Goal: Task Accomplishment & Management: Manage account settings

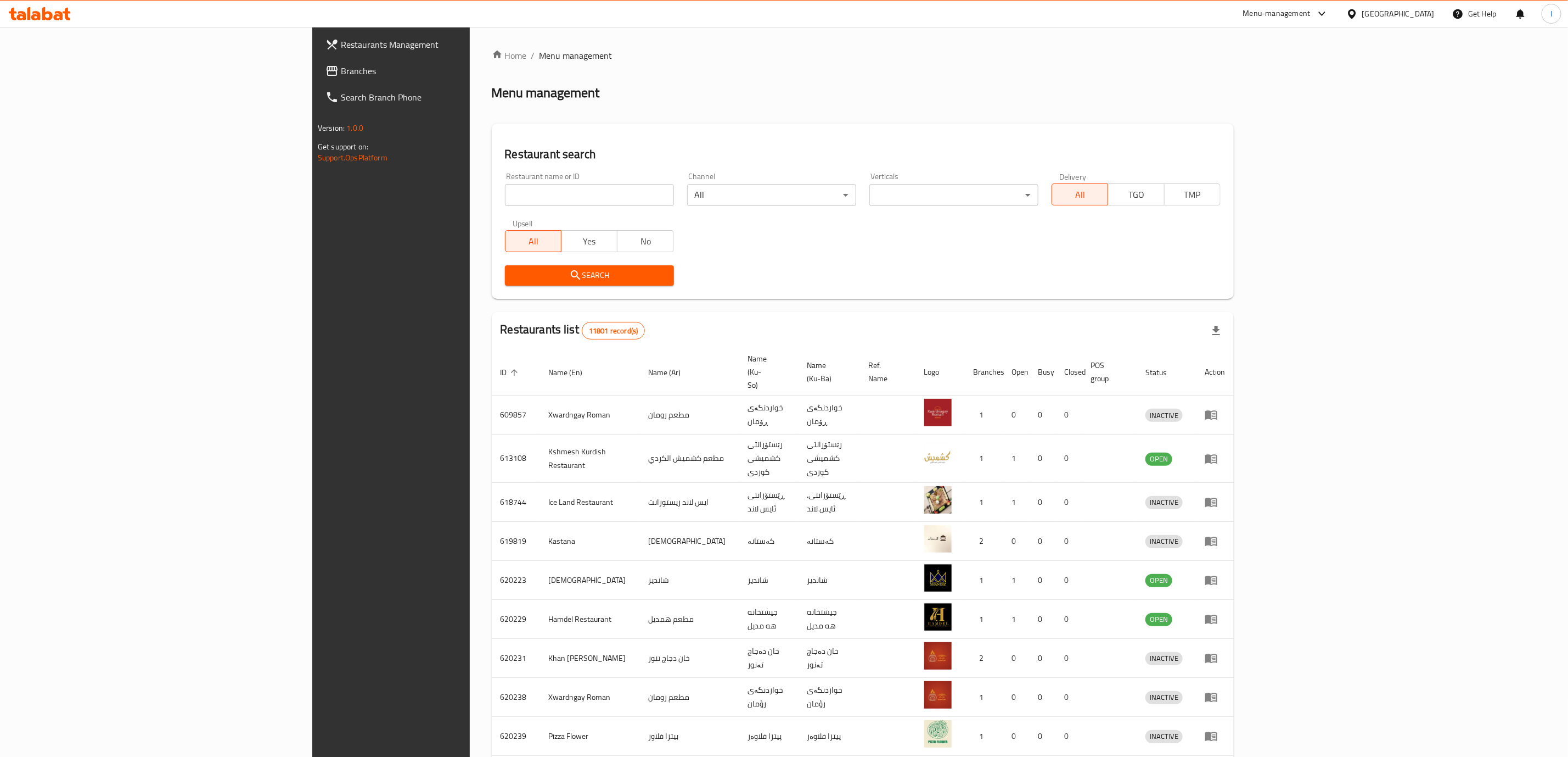
click at [505, 203] on input "search" at bounding box center [589, 195] width 169 height 22
type input "Graffiti Burger"
click at [514, 278] on span "Search" at bounding box center [589, 275] width 152 height 14
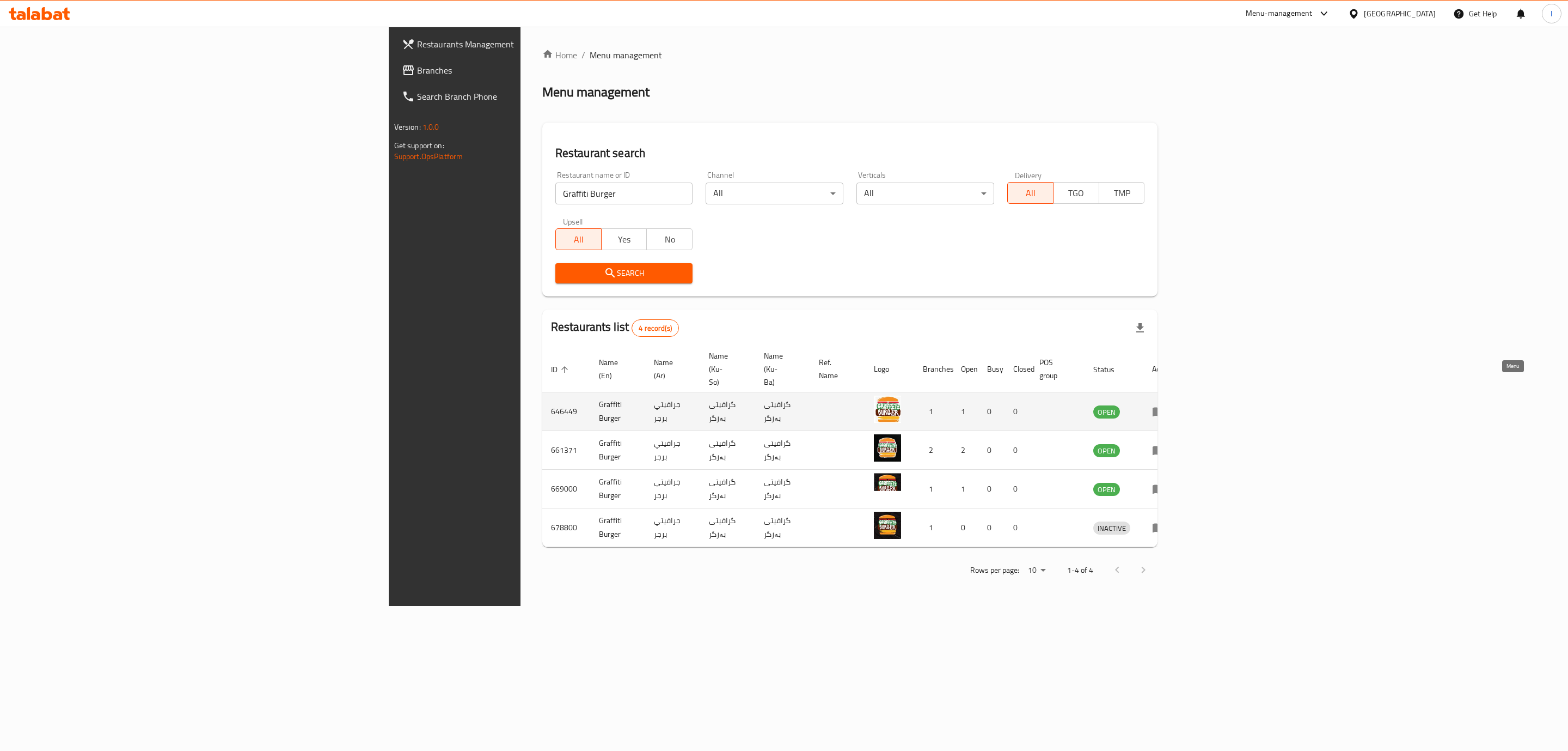
click at [1172, 405] on link "enhanced table" at bounding box center [1162, 411] width 20 height 13
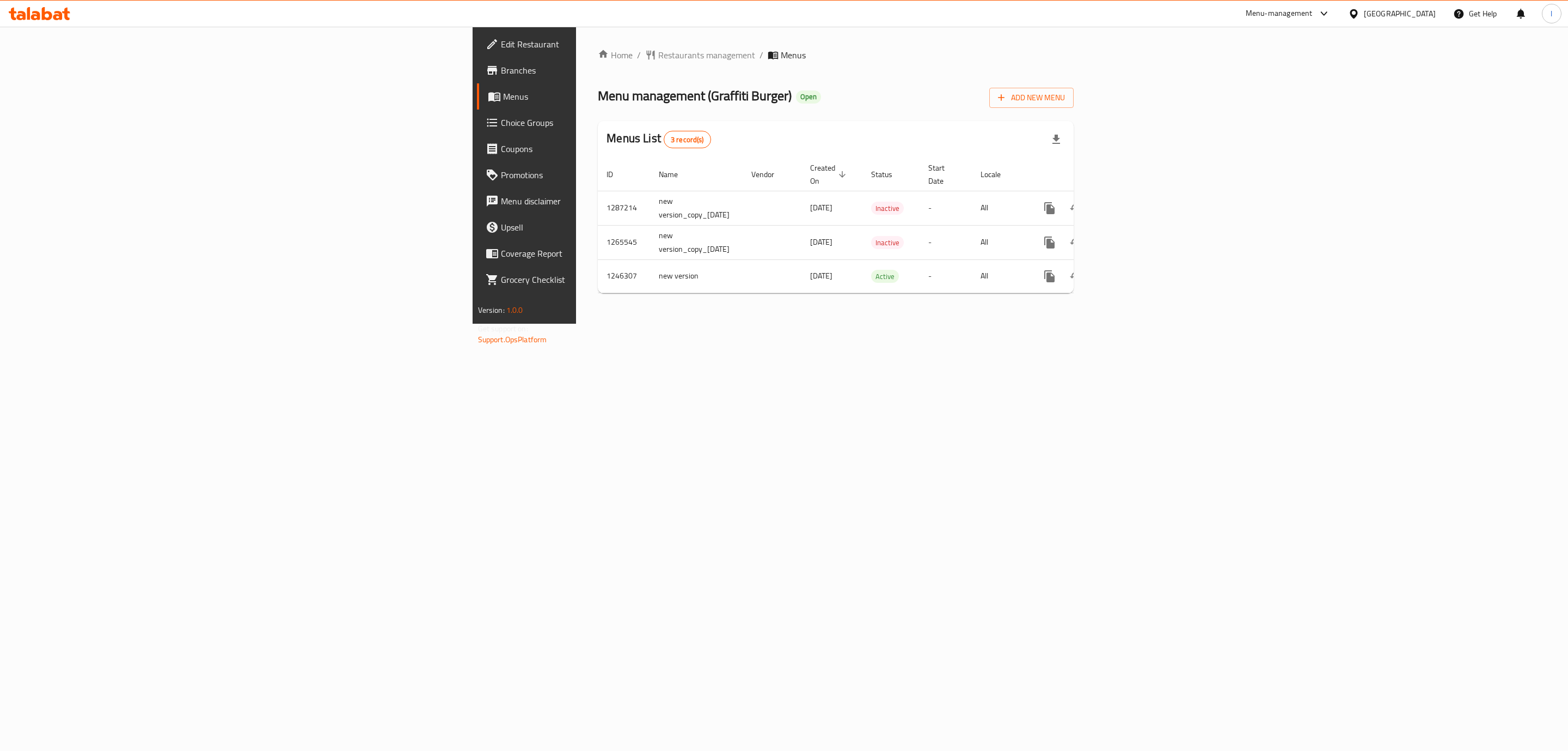
click at [501, 72] on span "Branches" at bounding box center [613, 70] width 225 height 13
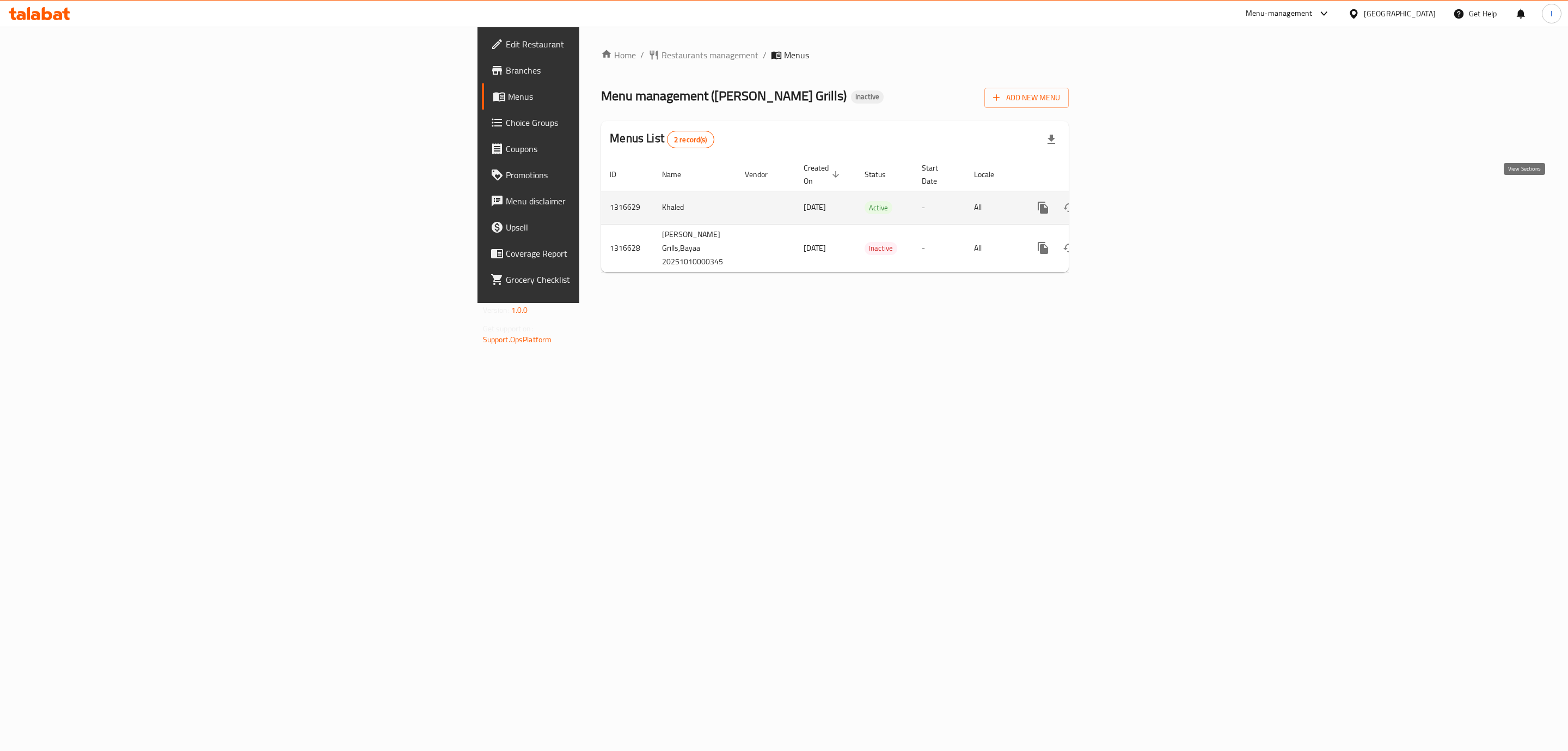
click at [1128, 201] on icon "enhanced table" at bounding box center [1121, 207] width 13 height 13
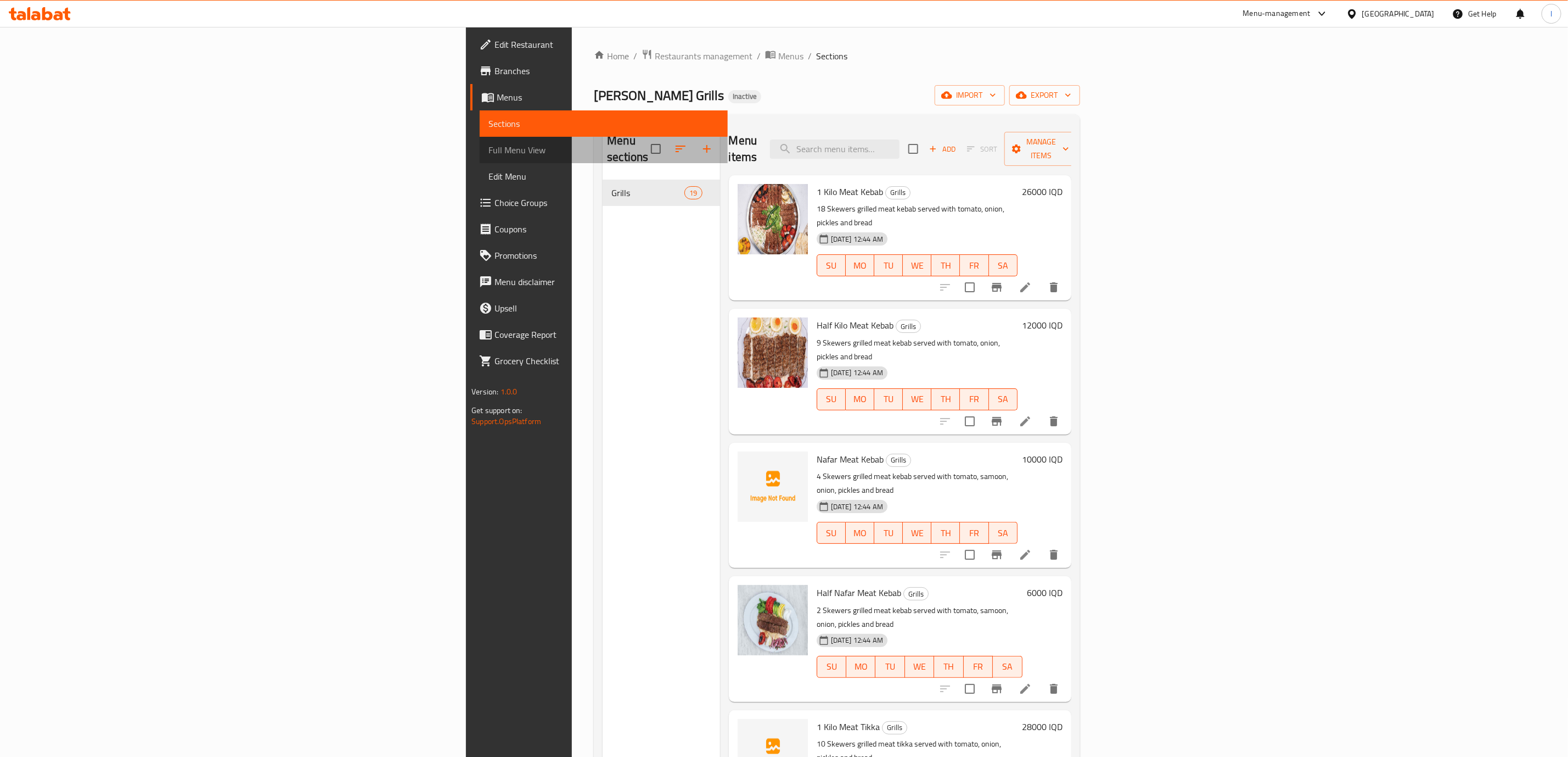
click at [489, 147] on span "Full Menu View" at bounding box center [604, 149] width 231 height 13
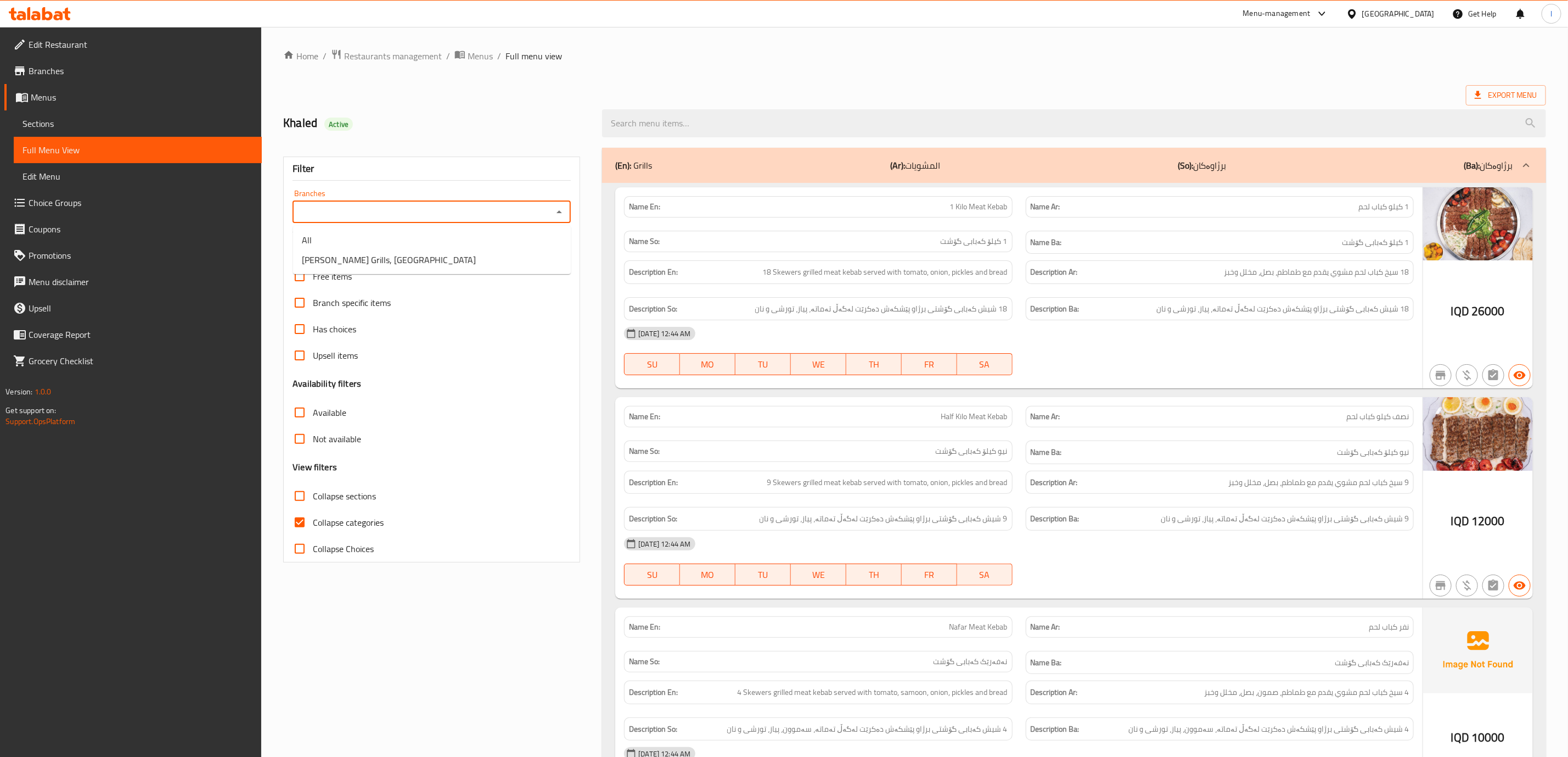
click at [530, 218] on input "Branches" at bounding box center [422, 212] width 253 height 15
drag, startPoint x: 453, startPoint y: 249, endPoint x: 462, endPoint y: 260, distance: 14.2
click at [462, 260] on ul "All Ali AlAmeri Grills, Bayaa" at bounding box center [432, 250] width 278 height 49
click at [462, 260] on li "[PERSON_NAME] Grills, [GEOGRAPHIC_DATA]" at bounding box center [432, 260] width 278 height 20
type input "[PERSON_NAME] Grills, [GEOGRAPHIC_DATA]"
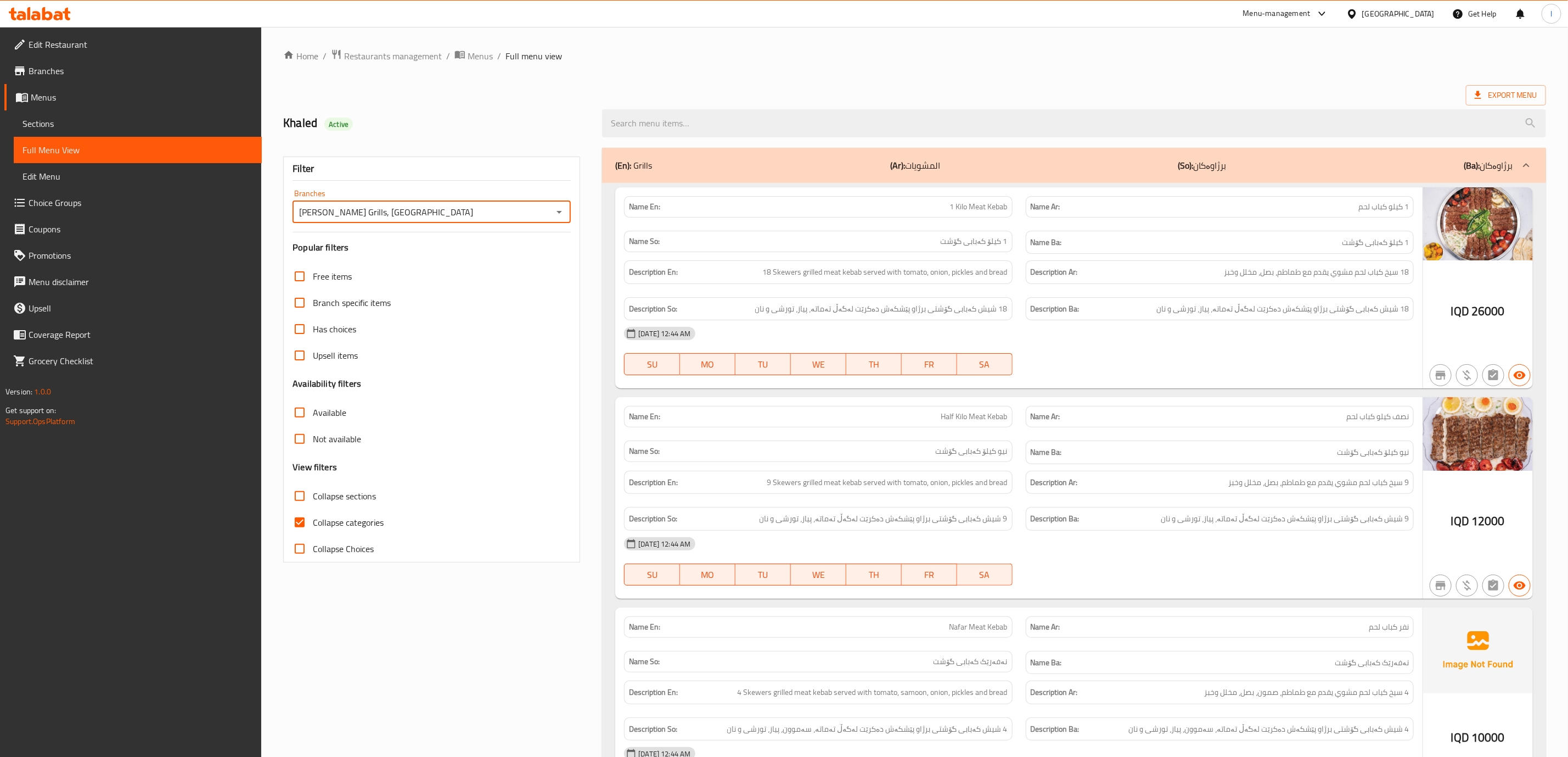
click at [359, 524] on span "Collapse categories" at bounding box center [348, 522] width 71 height 13
click at [313, 524] on input "Collapse categories" at bounding box center [299, 522] width 26 height 26
checkbox input "false"
click at [354, 498] on span "Collapse sections" at bounding box center [344, 495] width 63 height 13
click at [313, 498] on input "Collapse sections" at bounding box center [299, 495] width 26 height 26
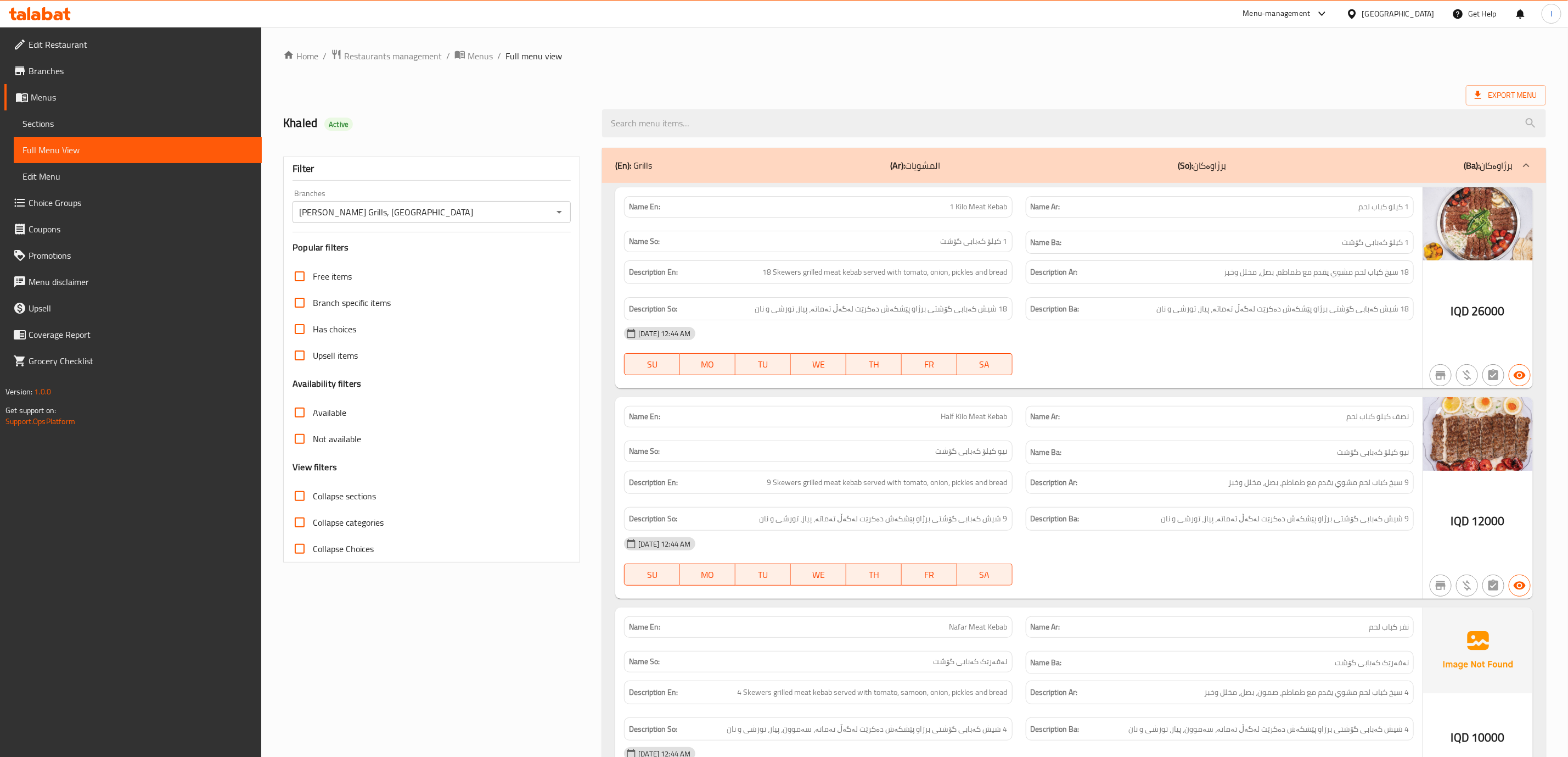
checkbox input "true"
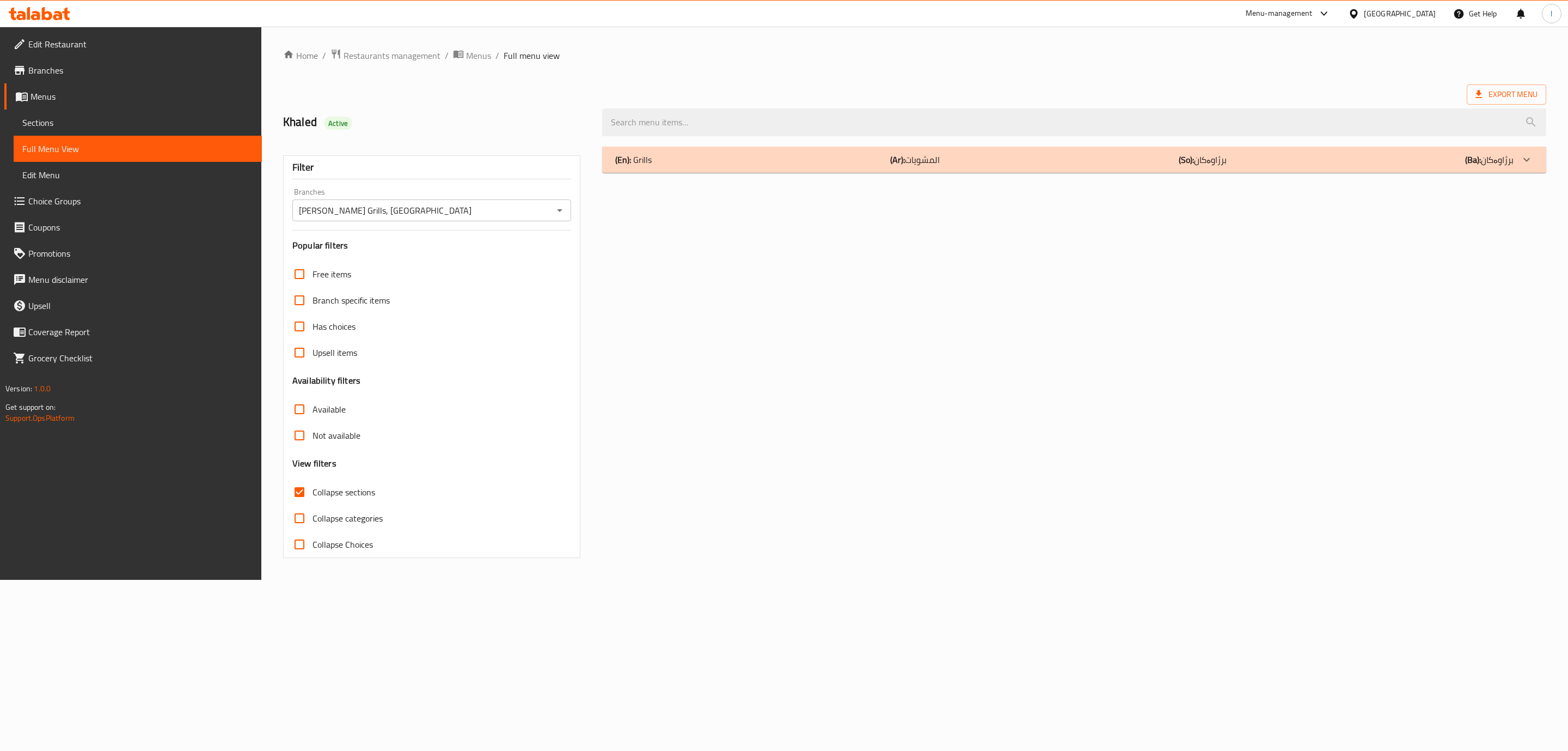
click at [981, 165] on div "(En): Grills (Ar): المشويات (So): برژاوەکان (Ba): برژاوەکان" at bounding box center [1065, 159] width 898 height 13
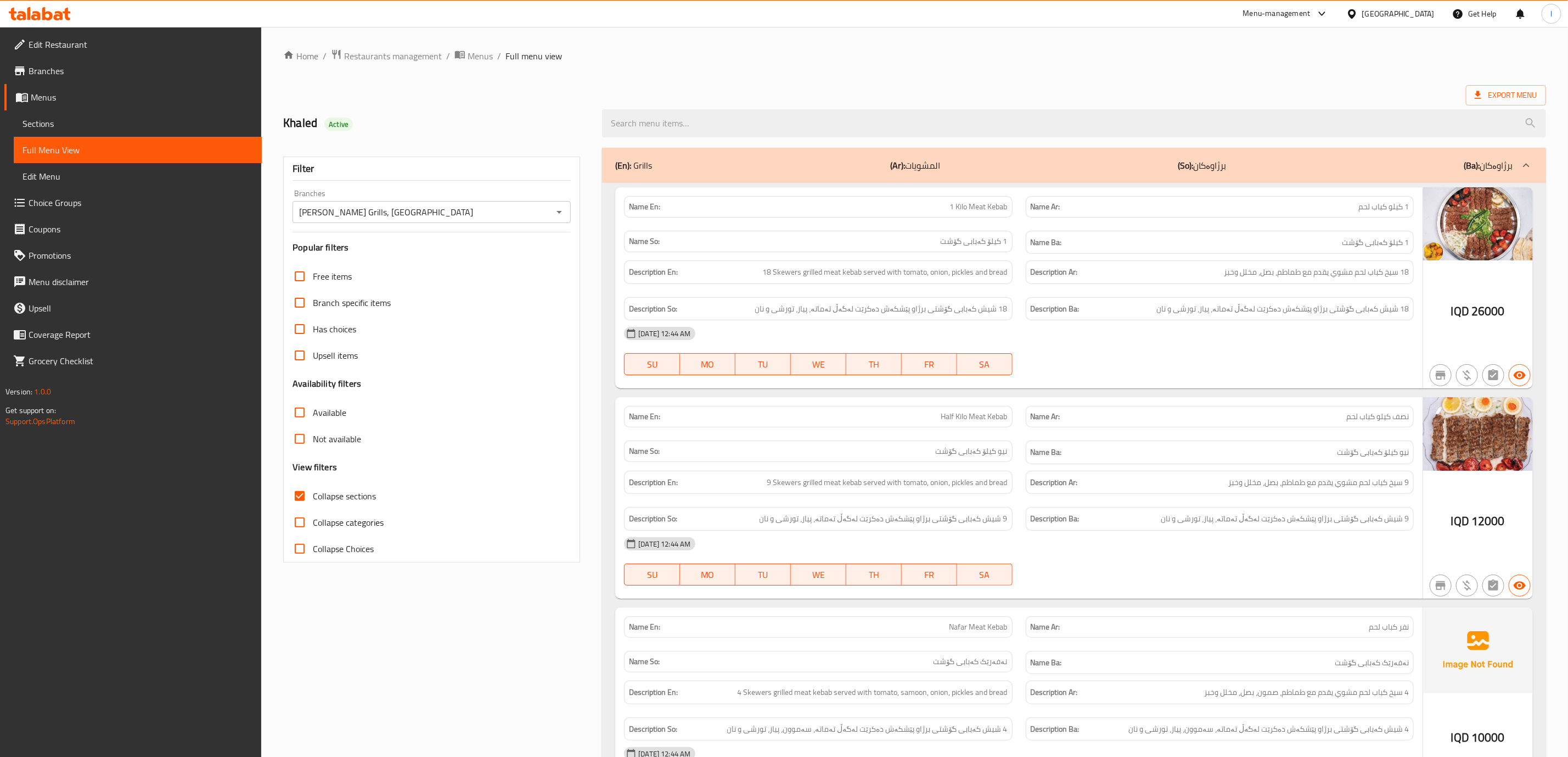
click at [1010, 275] on div "Description En: 18 Skewers grilled meat kebab served with tomato, onion, pickle…" at bounding box center [818, 272] width 388 height 23
click at [808, 230] on div "Name So: 1 کیلۆ کەبابی گۆشت" at bounding box center [818, 243] width 401 height 37
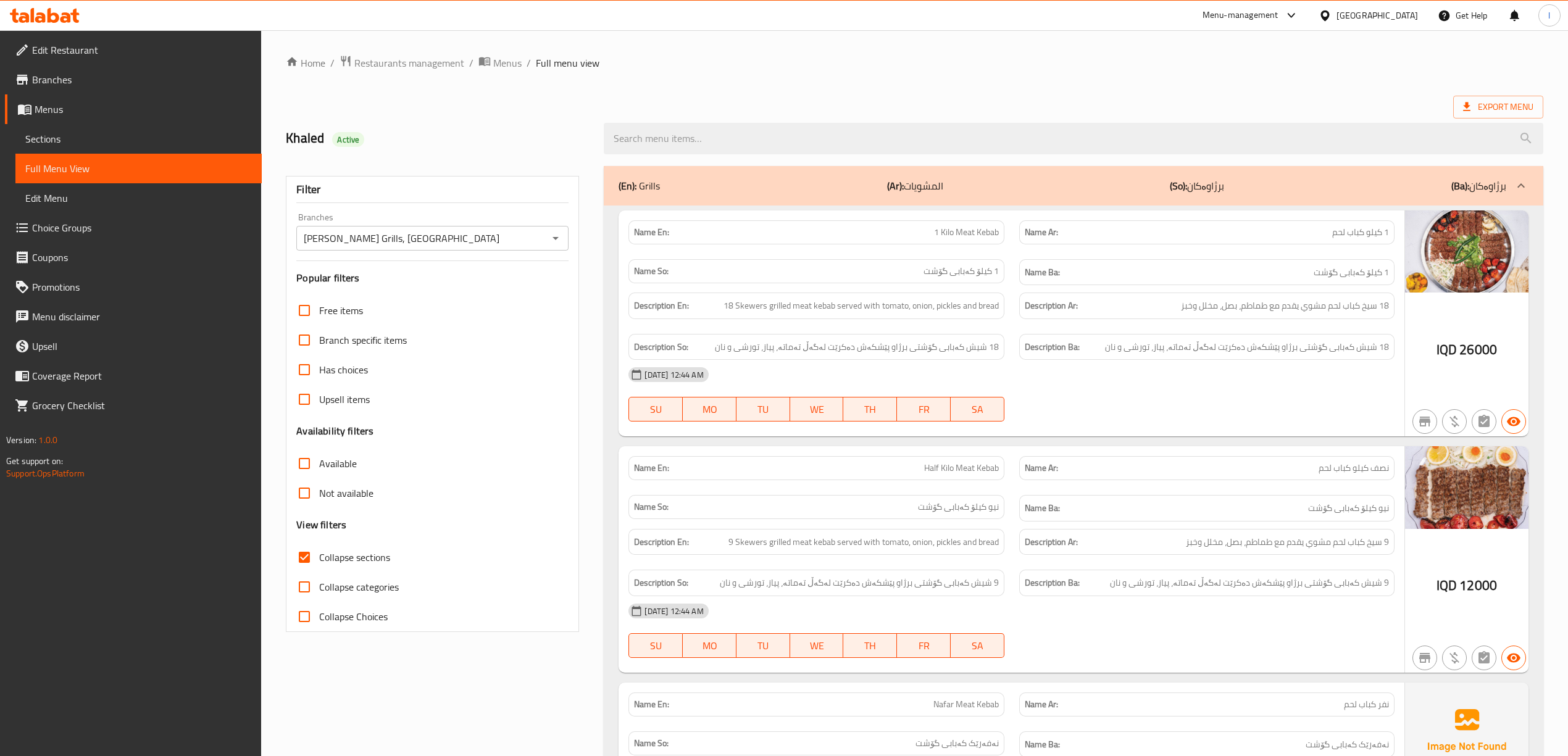
click at [1147, 410] on div "10-10-2025 12:44 AM SU MO TU WE TH FR SA" at bounding box center [1011, 394] width 781 height 69
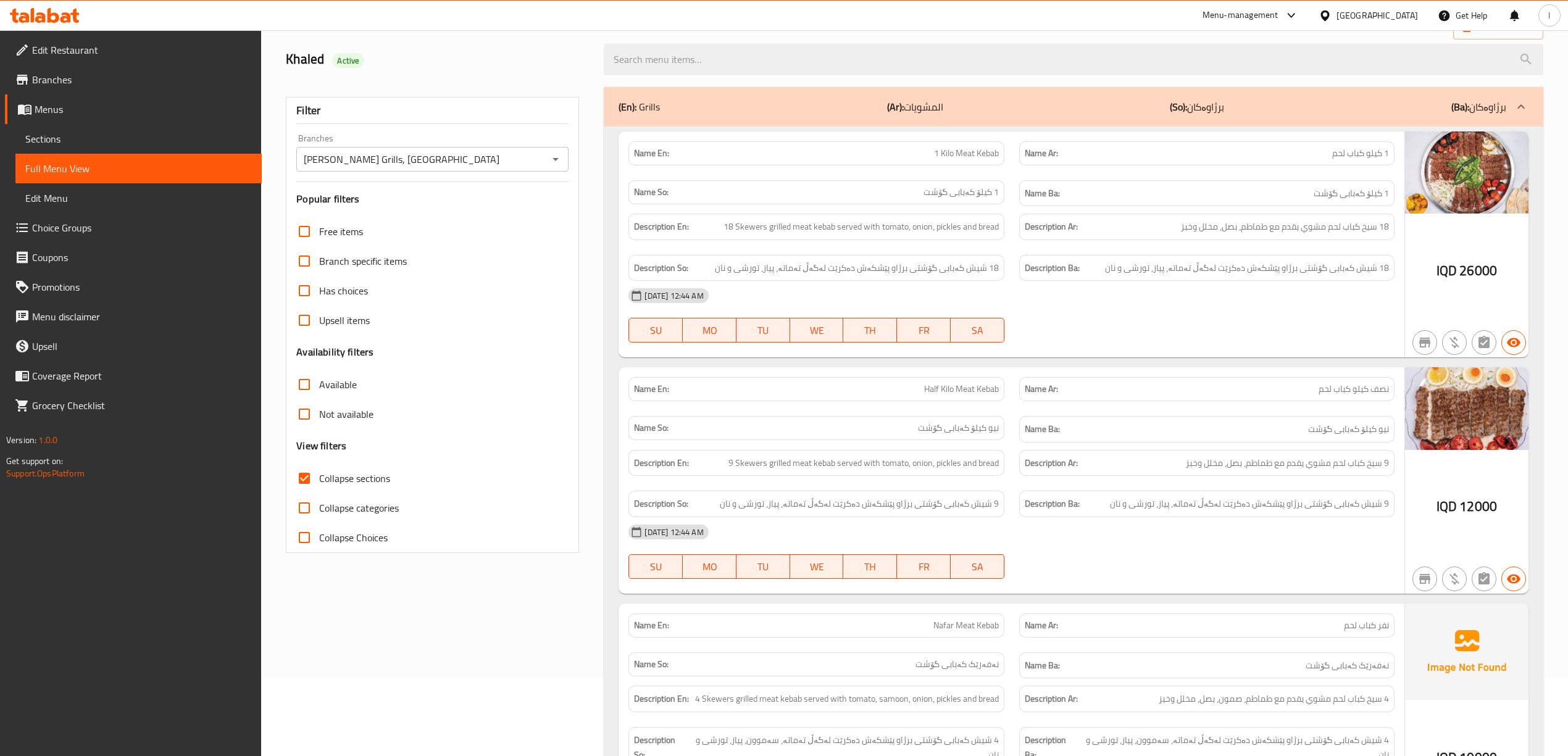
scroll to position [203, 0]
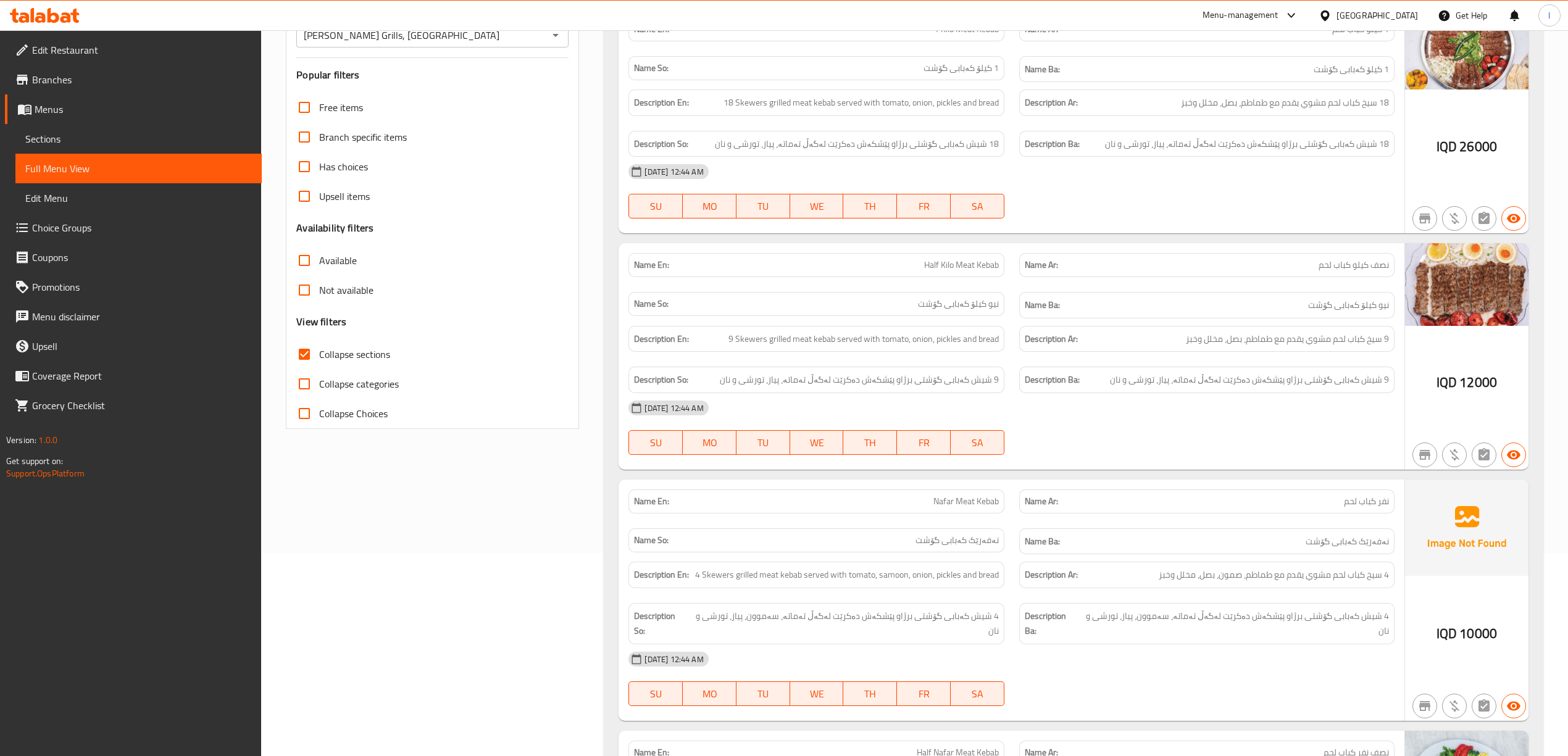
click at [1337, 114] on div "Description Ar: 18 سيخ كباب لحم مشوي يقدم مع طماطم، بصل، مخلل وخبز" at bounding box center [1207, 103] width 375 height 26
click at [61, 139] on span "Sections" at bounding box center [139, 139] width 226 height 14
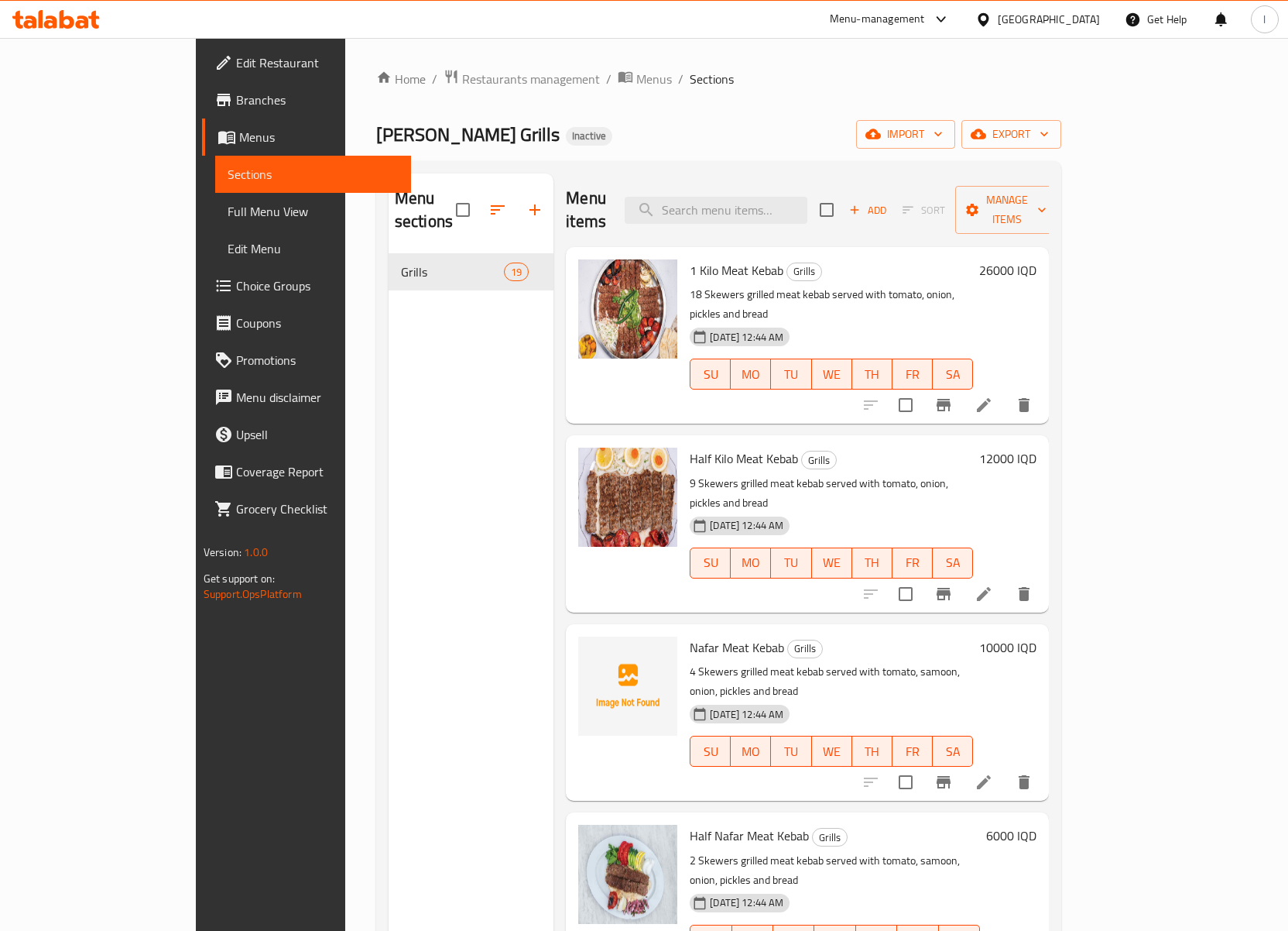
click at [554, 452] on div "Menu items Add Sort Manage items 1 Kilo Meat Kebab Grills 18 Skewers grilled me…" at bounding box center [802, 638] width 495 height 931
click at [469, 508] on div "Menu sections Grills 19" at bounding box center [471, 638] width 165 height 931
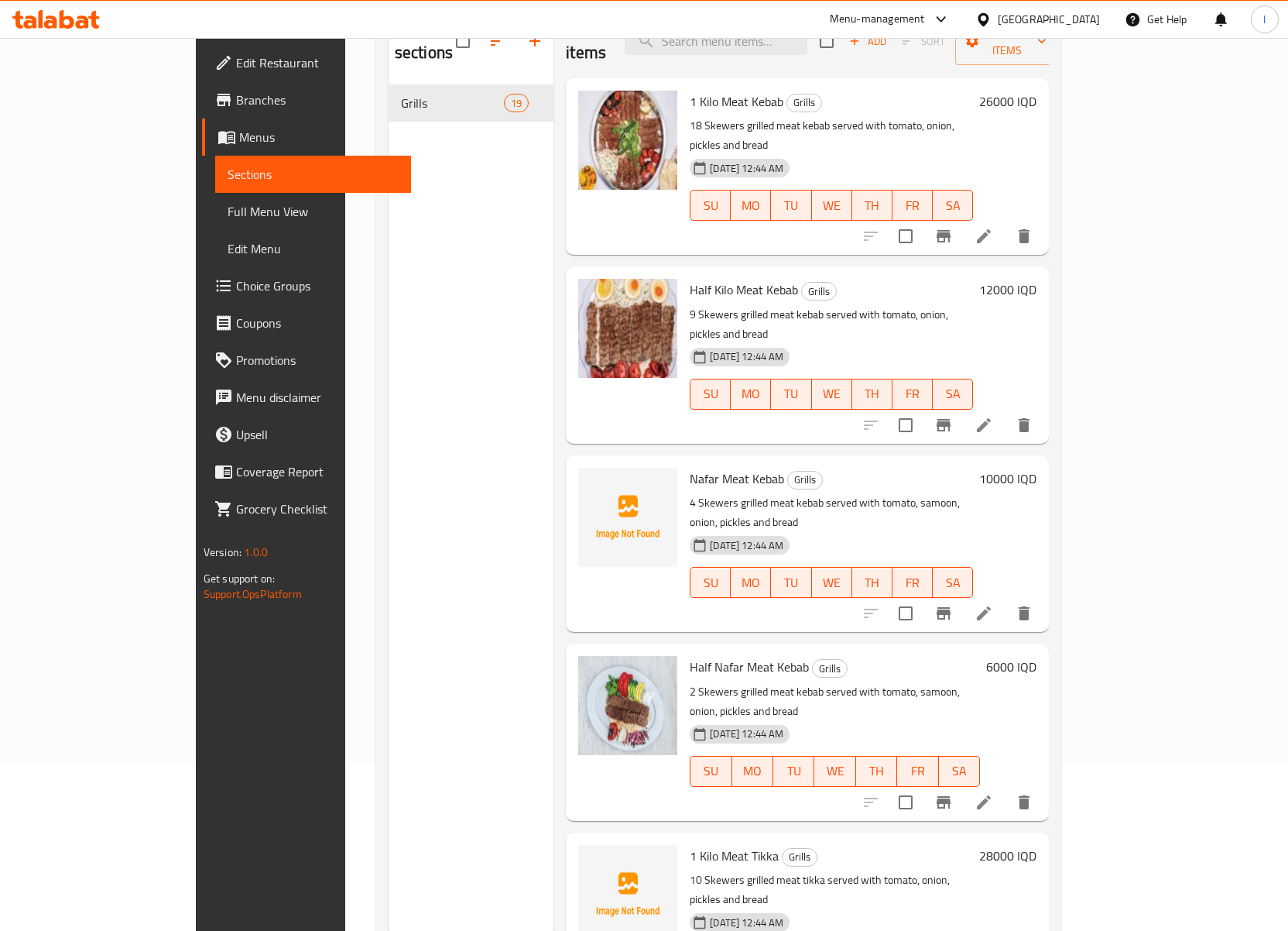
scroll to position [217, 0]
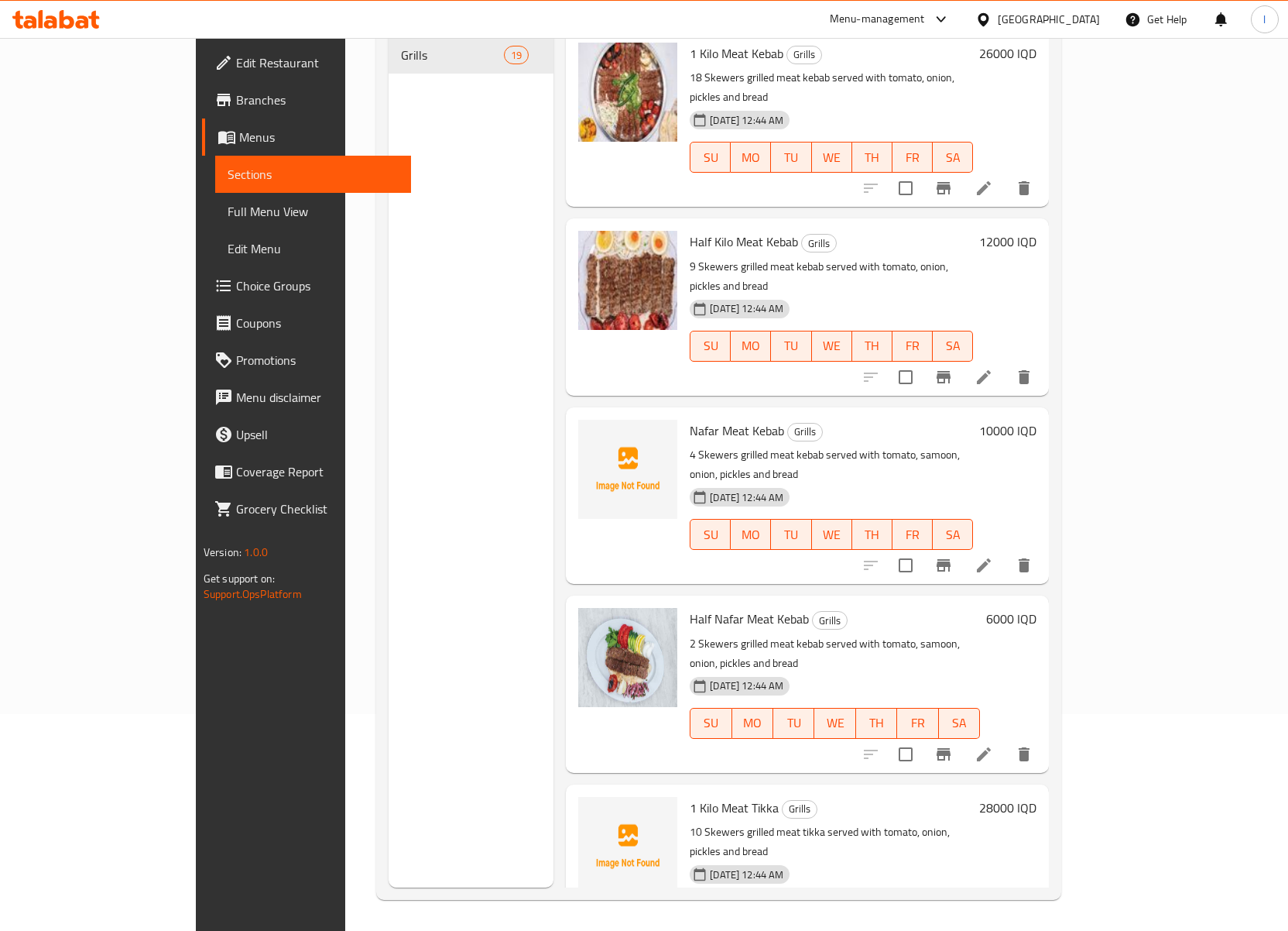
click at [389, 592] on div "Menu sections Grills 19" at bounding box center [471, 422] width 165 height 931
click at [425, 450] on div "Menu sections Grills 19" at bounding box center [471, 422] width 165 height 931
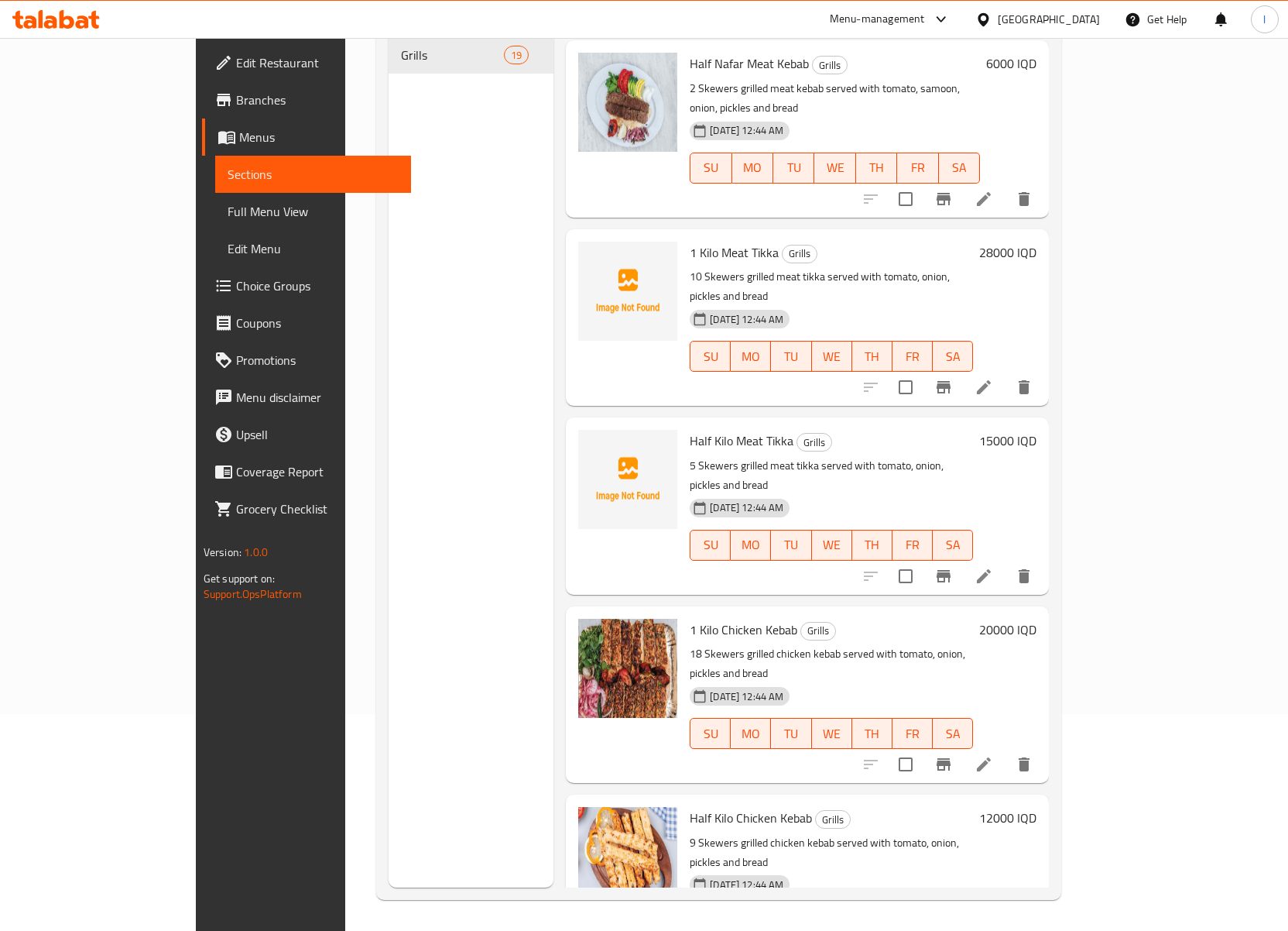
scroll to position [646, 0]
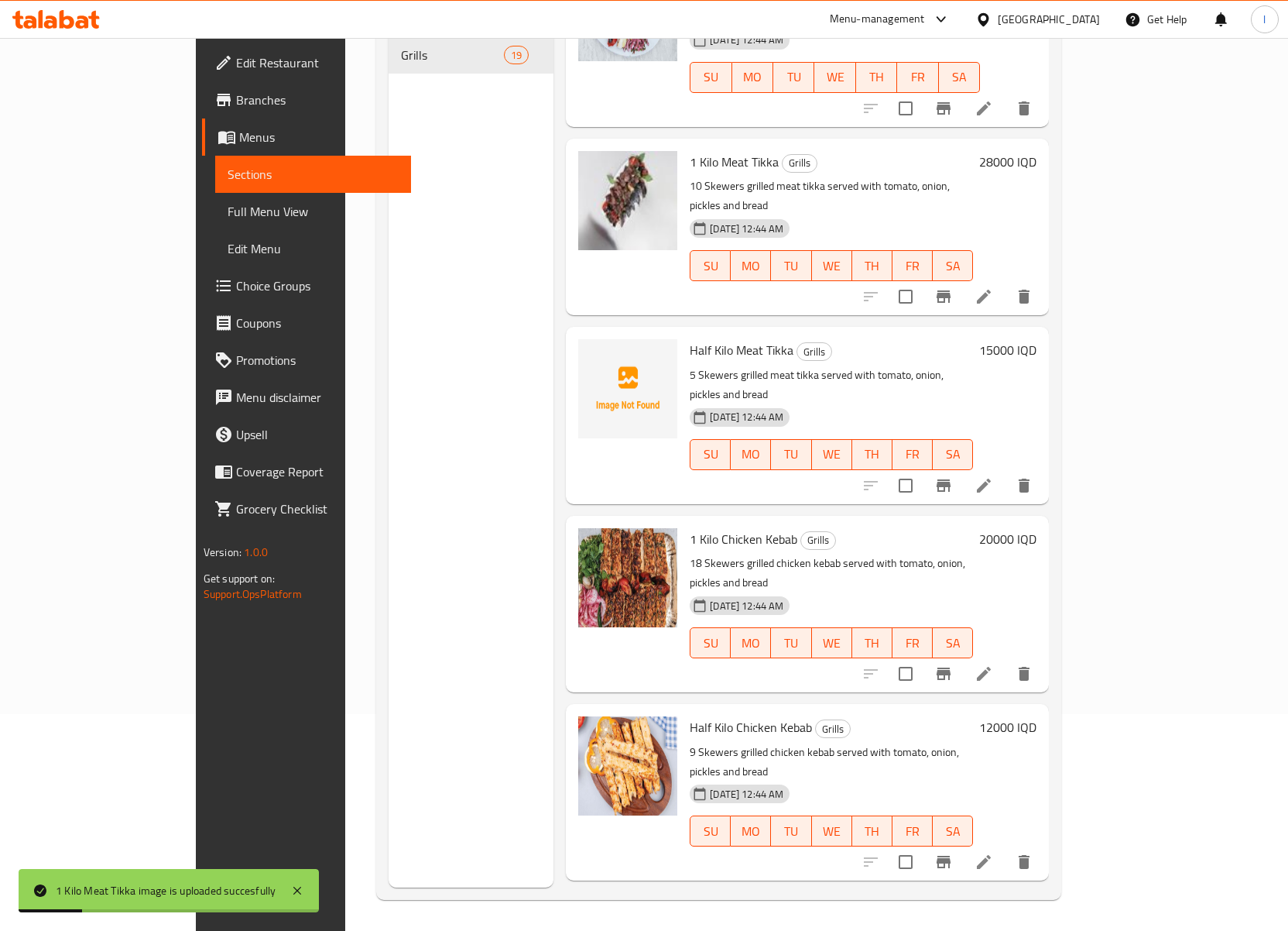
click at [389, 216] on div "Menu sections Grills 19" at bounding box center [471, 422] width 165 height 931
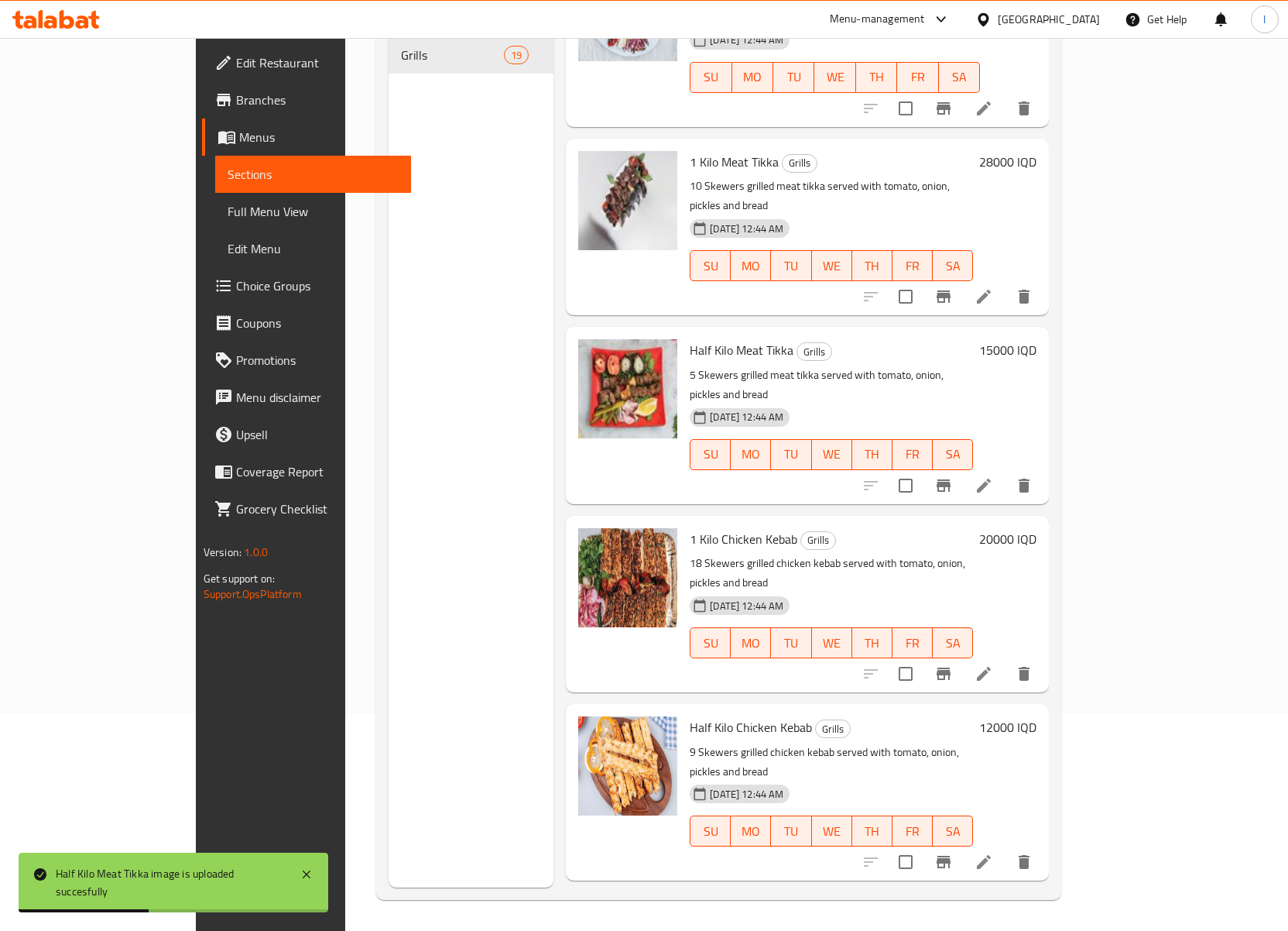
click at [389, 324] on div "Menu sections Grills 19" at bounding box center [471, 422] width 165 height 931
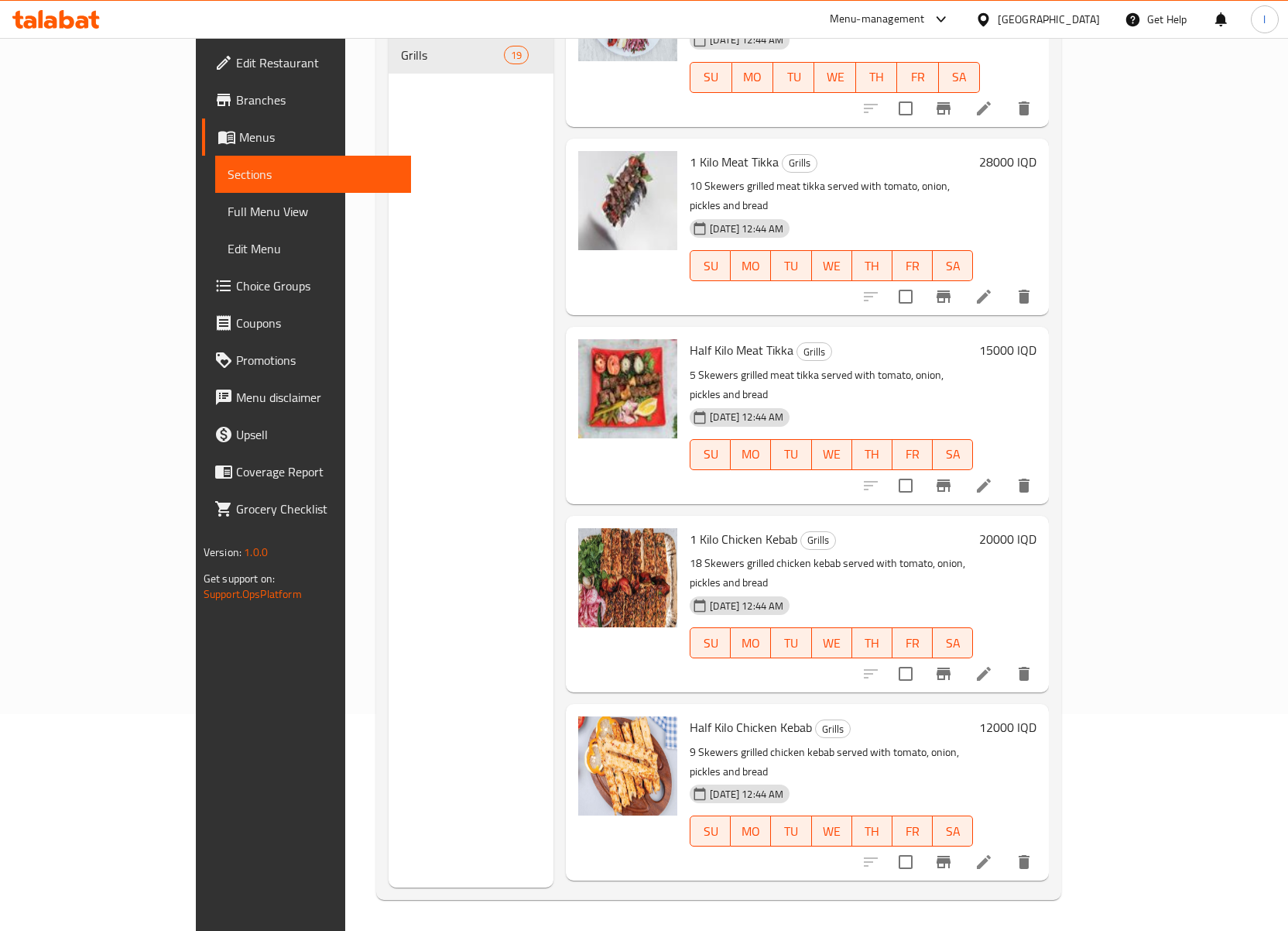
click at [389, 324] on div "Menu sections Grills 19" at bounding box center [471, 422] width 165 height 931
click at [404, 277] on div "Menu sections Grills 19" at bounding box center [471, 422] width 165 height 931
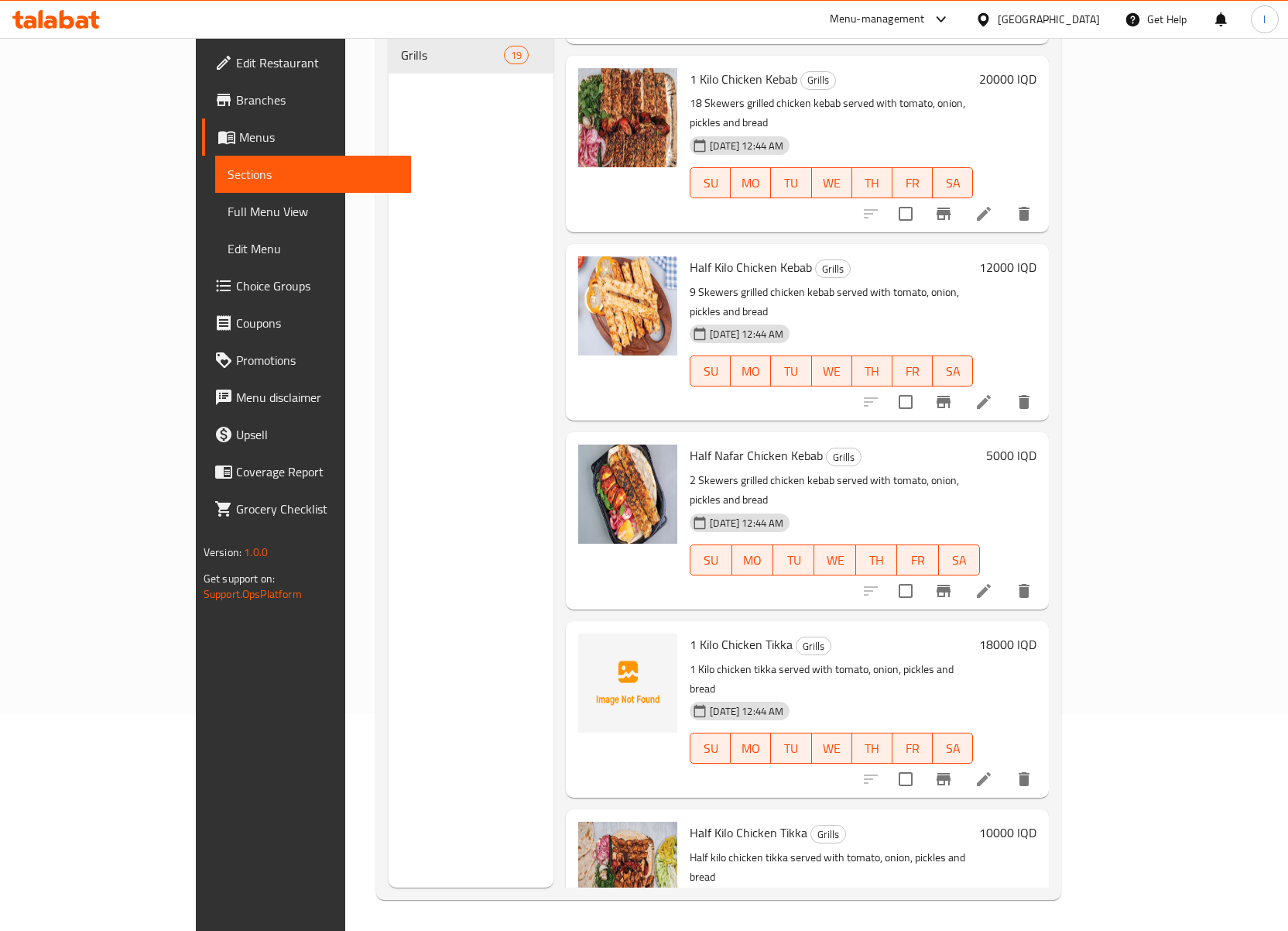
scroll to position [990, 0]
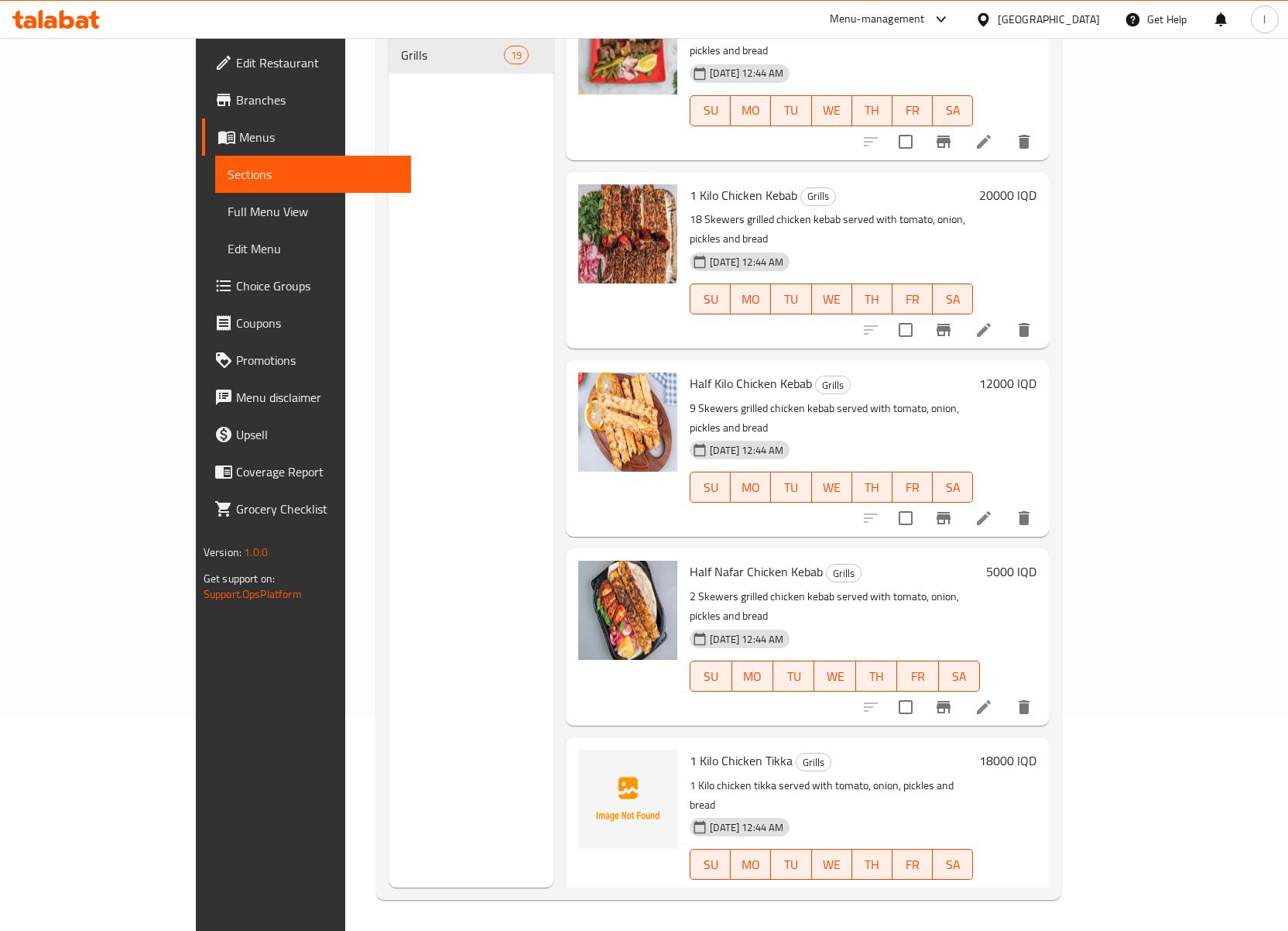
click at [404, 265] on div "Menu sections Grills 19" at bounding box center [471, 422] width 165 height 931
click at [400, 287] on div "Menu sections Grills 19" at bounding box center [471, 422] width 165 height 931
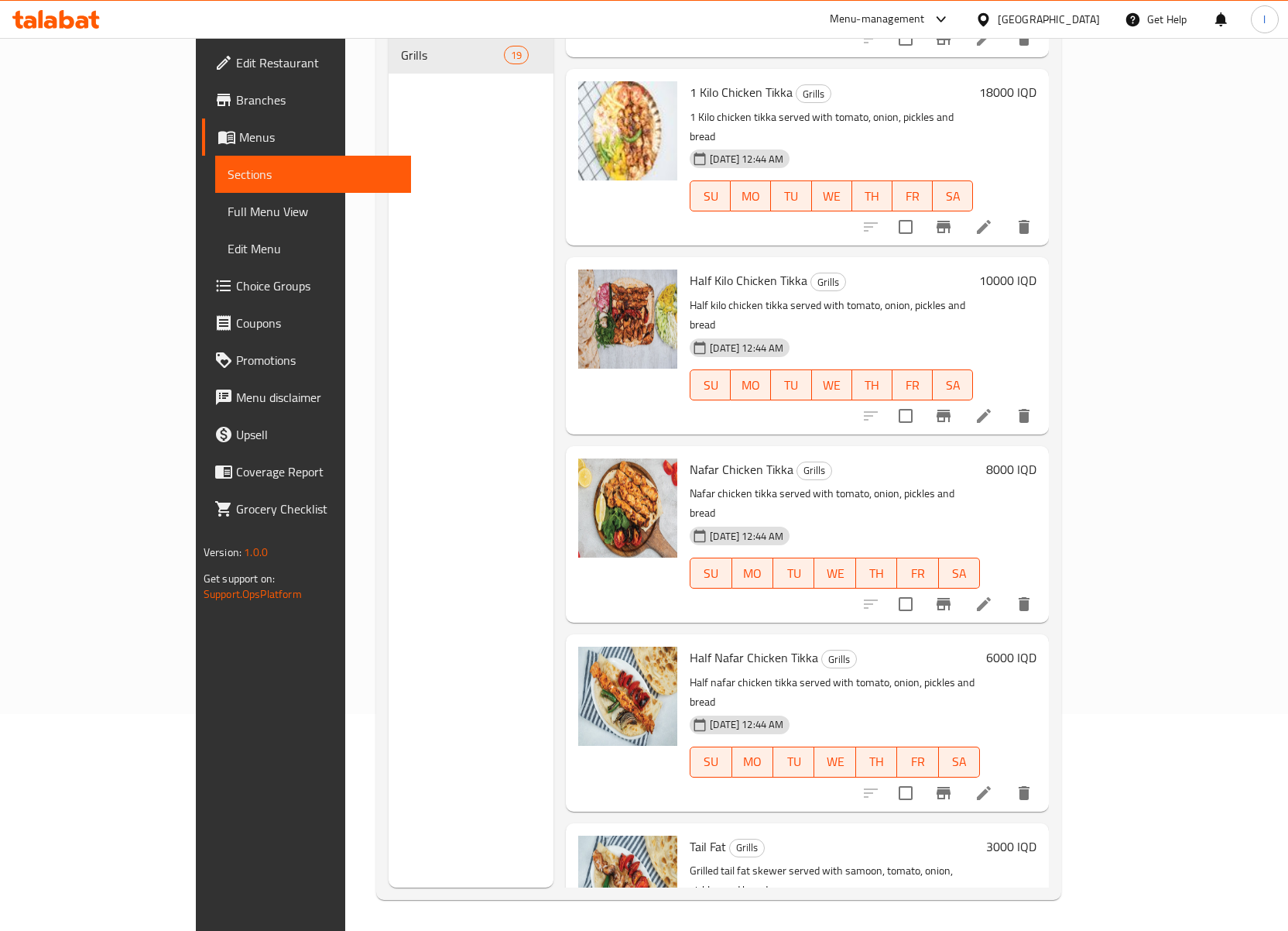
scroll to position [1670, 0]
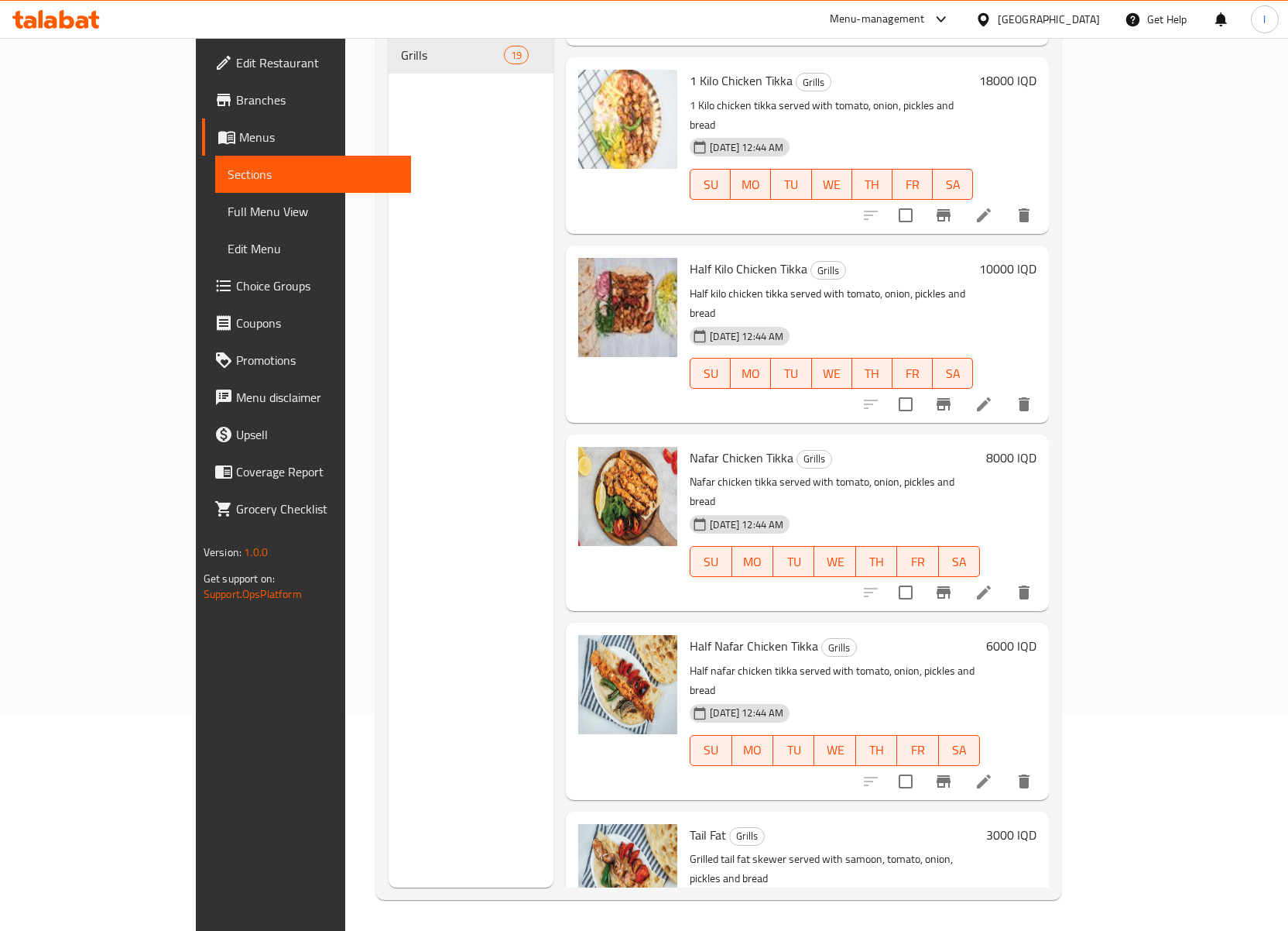
click at [389, 444] on div "Menu sections Grills 19" at bounding box center [471, 422] width 165 height 931
click at [453, 302] on div "Menu sections Grills 19" at bounding box center [471, 422] width 165 height 931
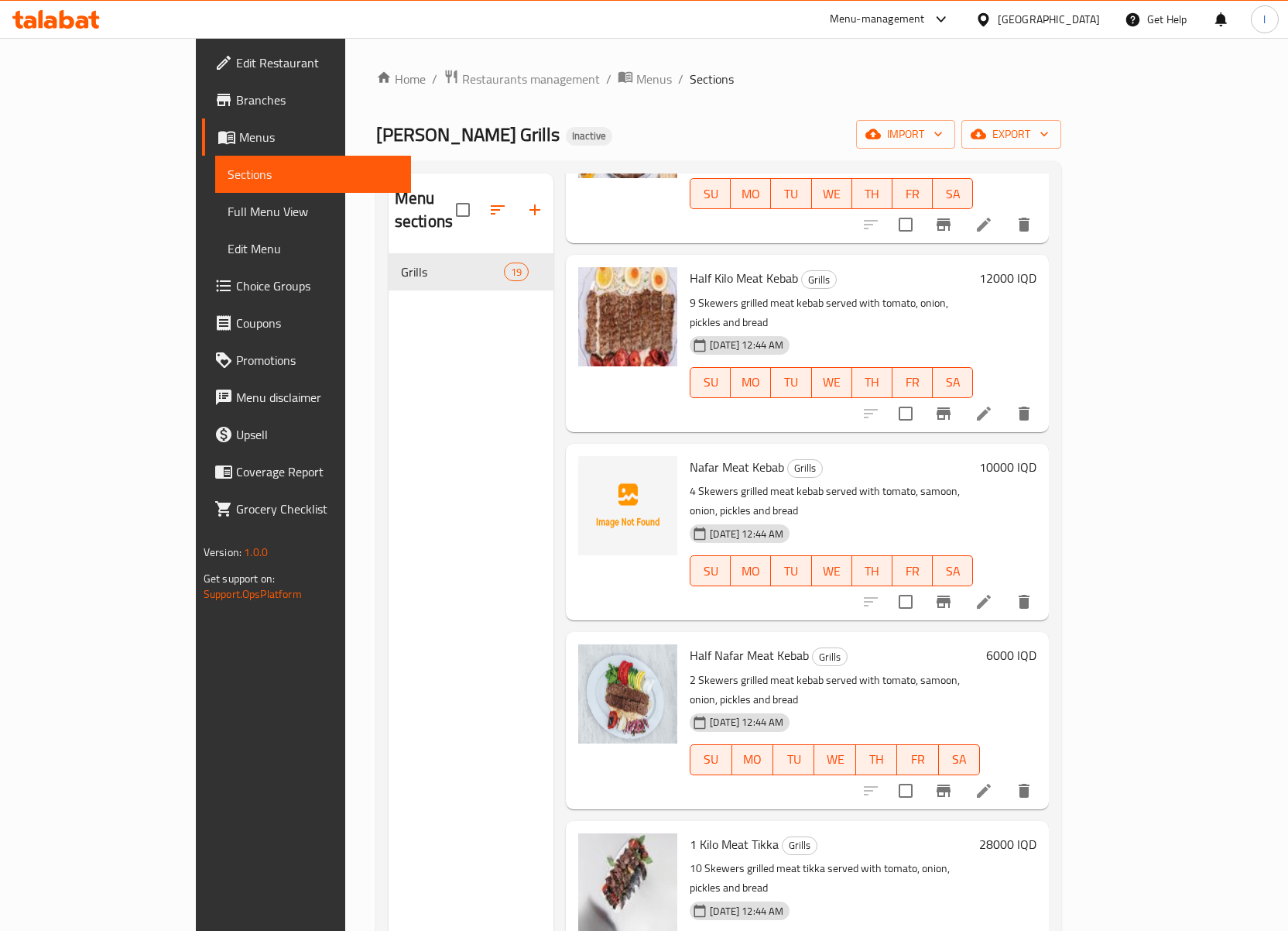
scroll to position [0, 0]
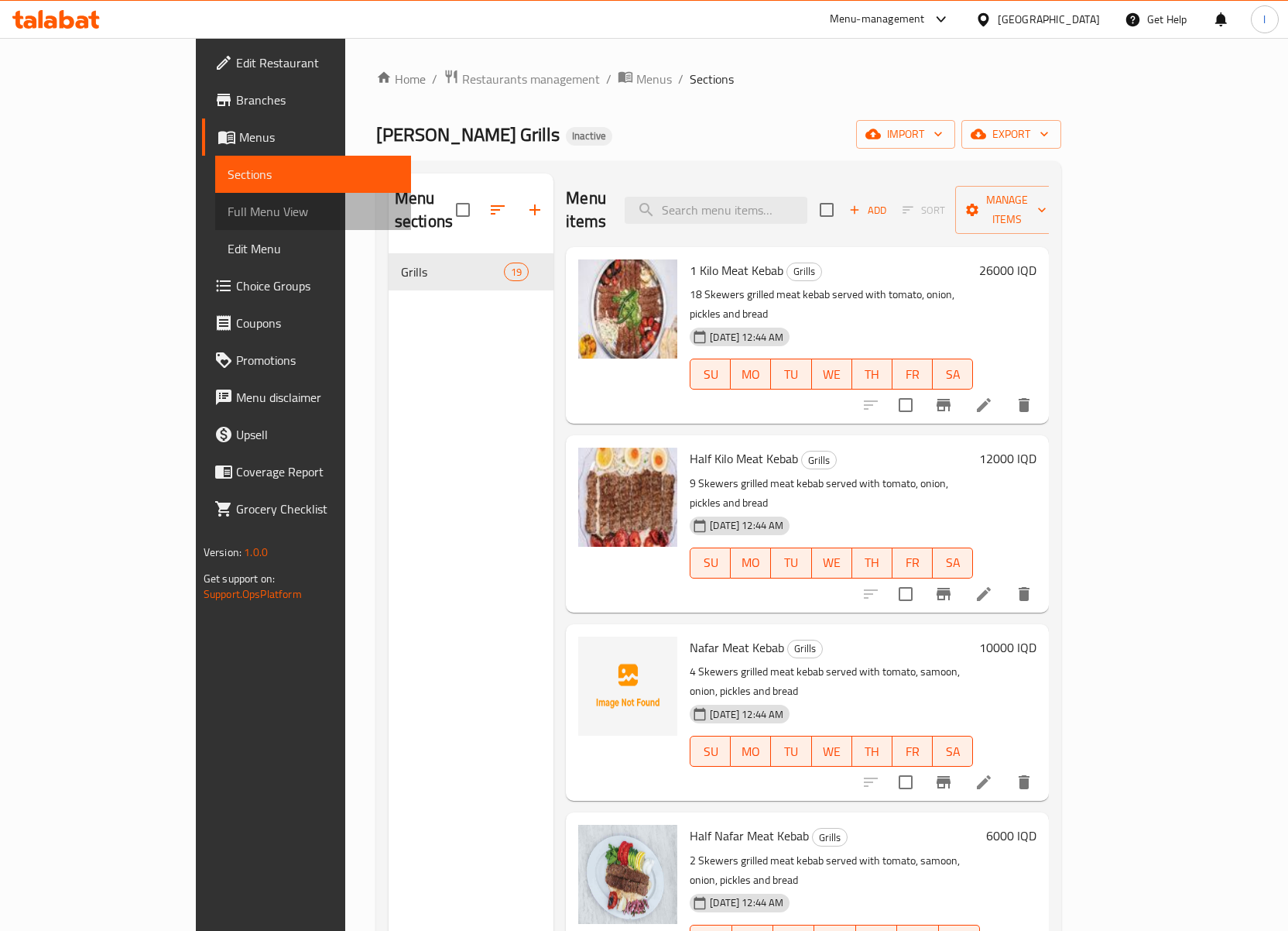
click at [228, 214] on span "Full Menu View" at bounding box center [313, 210] width 171 height 18
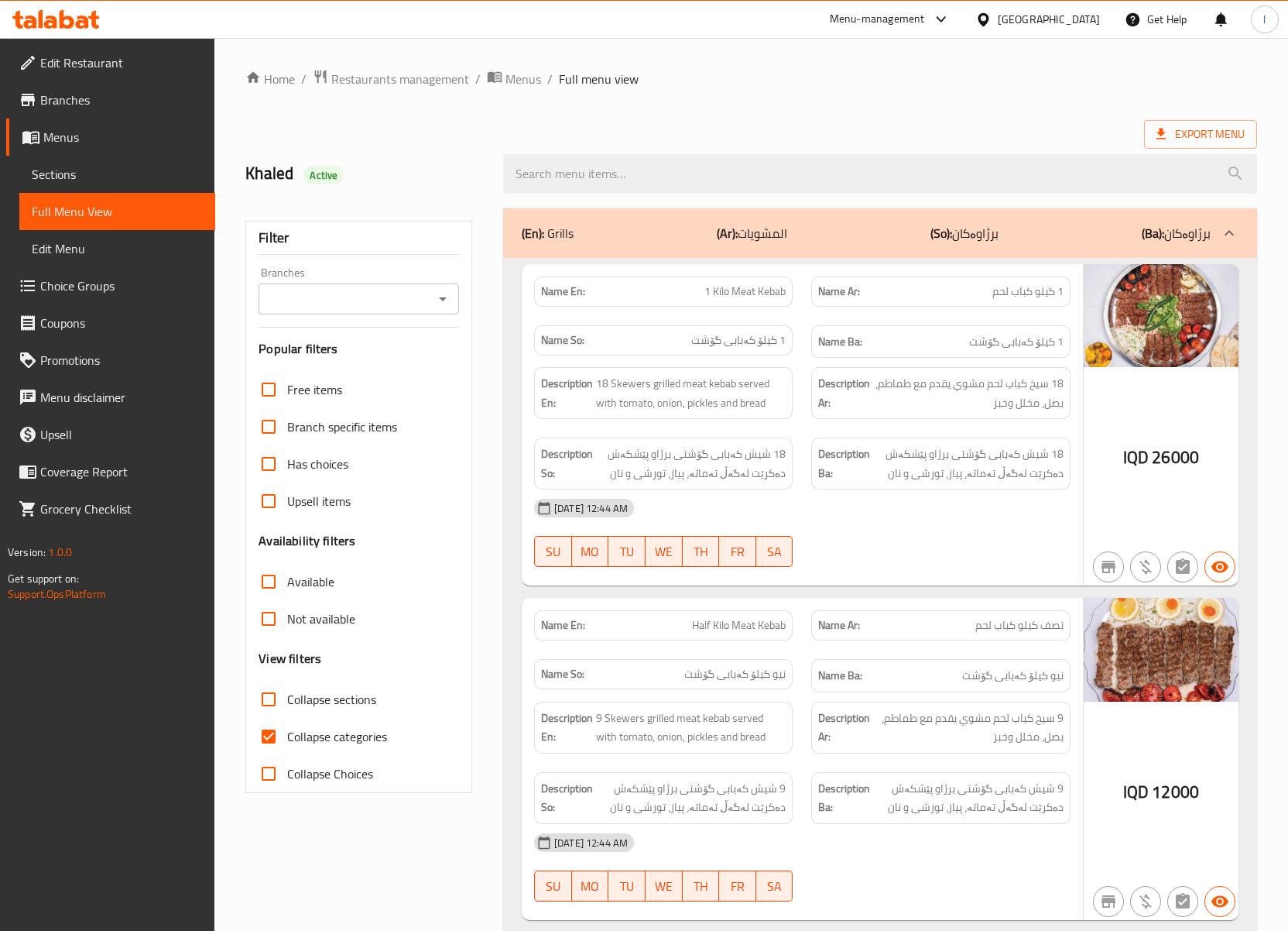
drag, startPoint x: 462, startPoint y: 289, endPoint x: 451, endPoint y: 296, distance: 13.0
click at [459, 292] on div "Filter Branches Branches Popular filters Free items Branch specific items Has c…" at bounding box center [359, 507] width 227 height 572
click at [449, 297] on icon "Open" at bounding box center [442, 299] width 18 height 18
click at [422, 372] on li "[PERSON_NAME] Grills, [GEOGRAPHIC_DATA]" at bounding box center [359, 377] width 200 height 47
type input "[PERSON_NAME] Grills, [GEOGRAPHIC_DATA]"
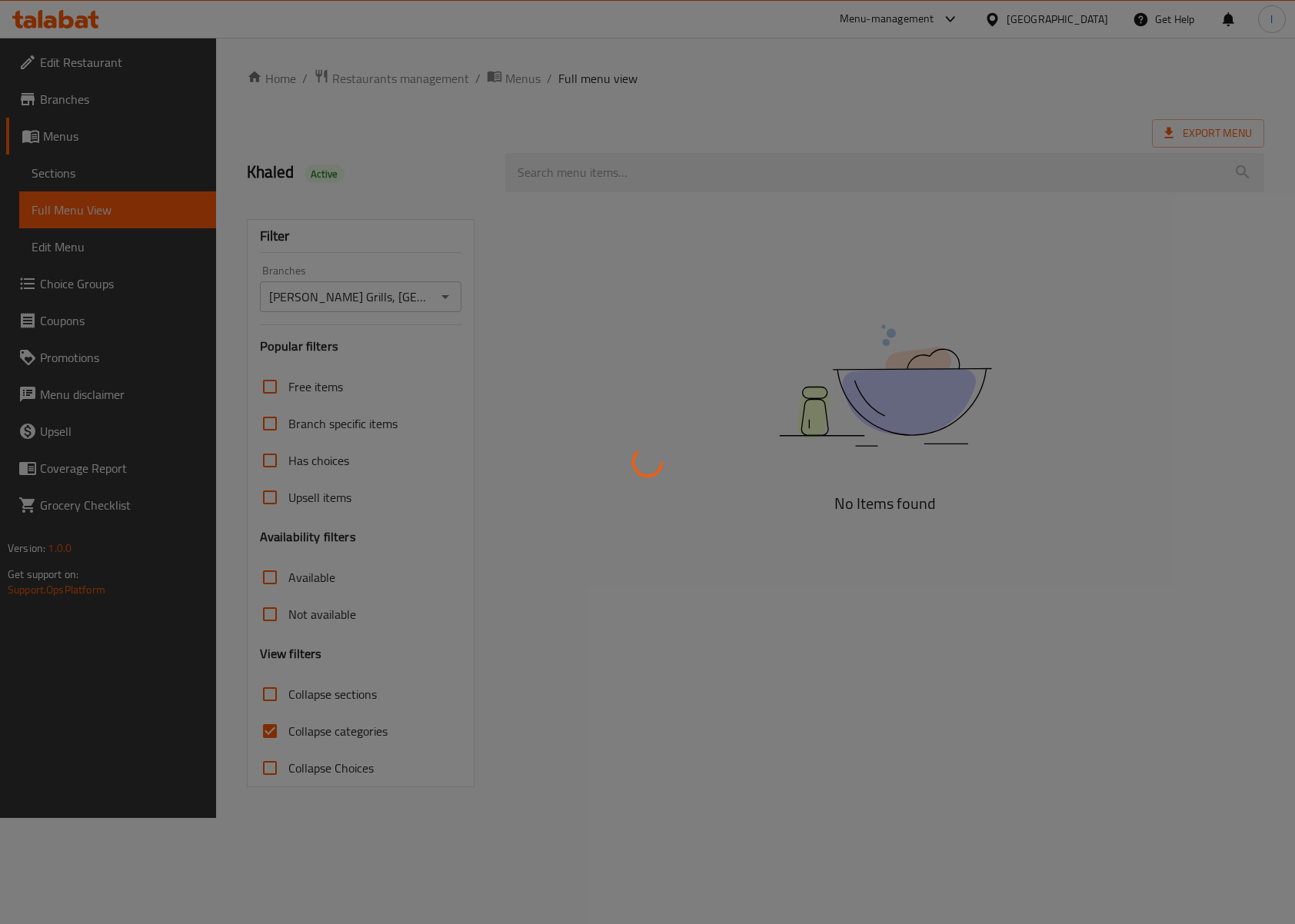
click at [291, 735] on div at bounding box center [648, 462] width 1295 height 924
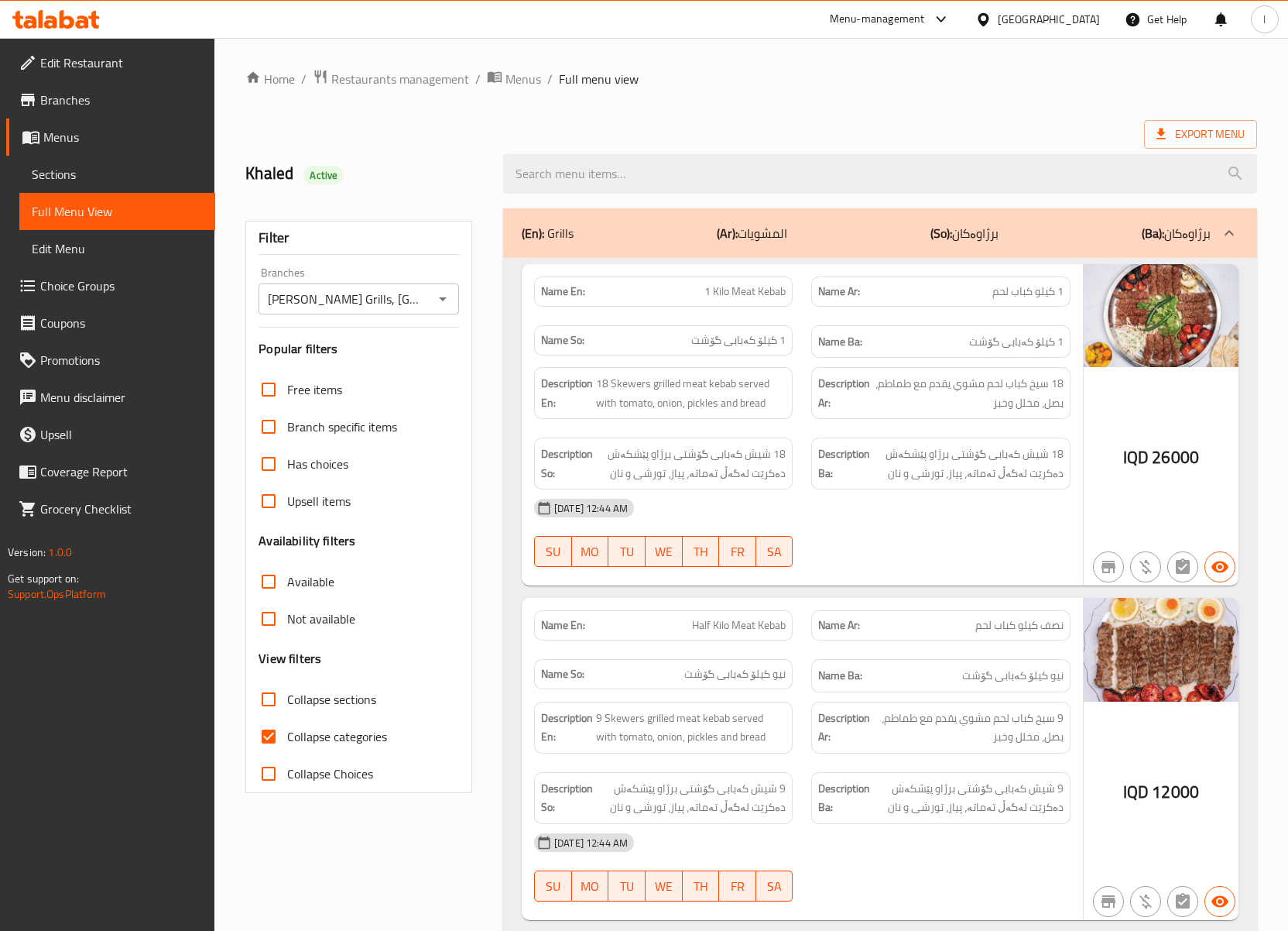
click at [288, 738] on span "Collapse categories" at bounding box center [337, 736] width 100 height 18
click at [287, 738] on input "Collapse categories" at bounding box center [268, 736] width 37 height 37
checkbox input "false"
click at [286, 694] on input "Collapse sections" at bounding box center [268, 699] width 37 height 37
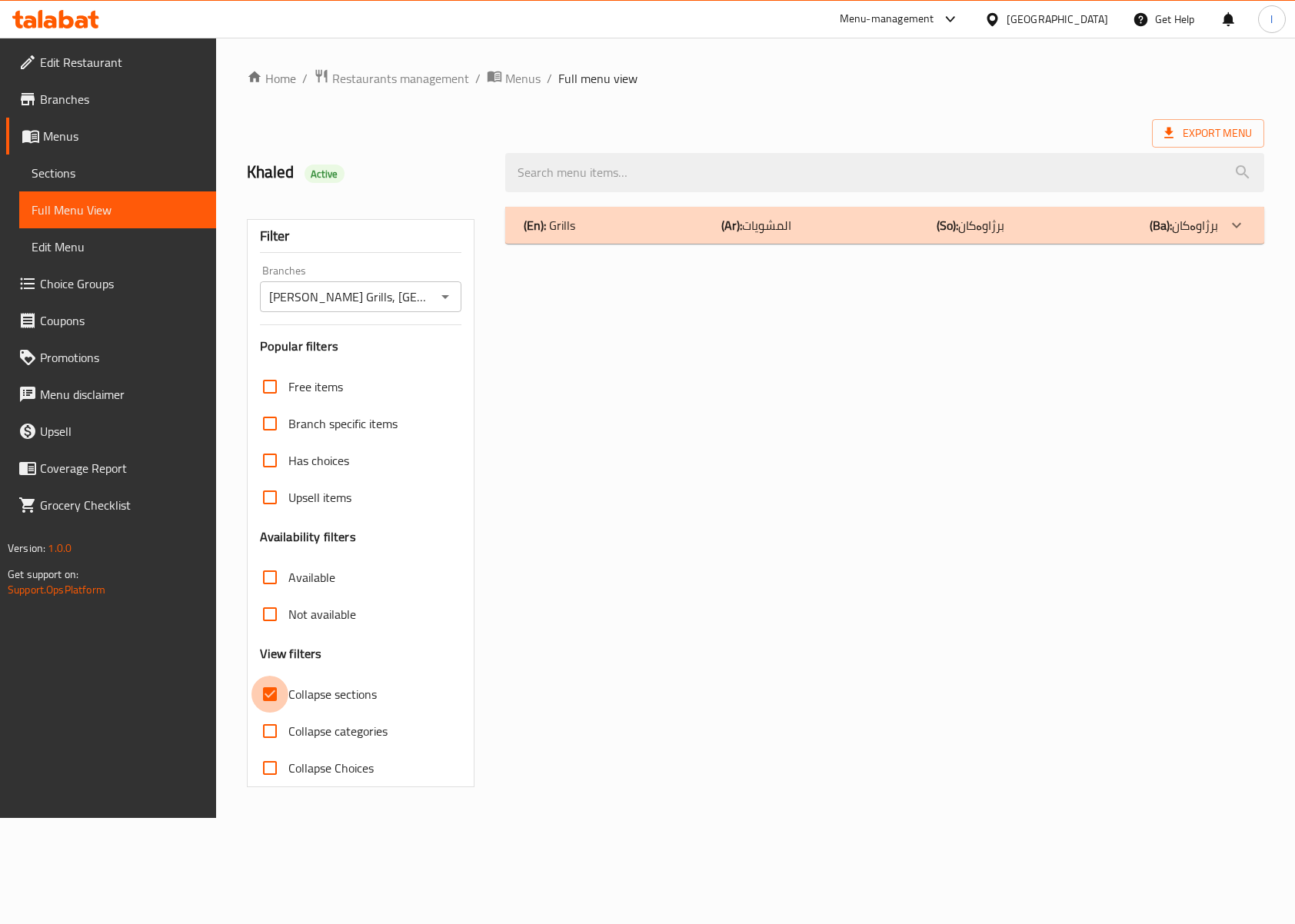
click at [284, 688] on input "Collapse sections" at bounding box center [269, 694] width 37 height 37
checkbox input "false"
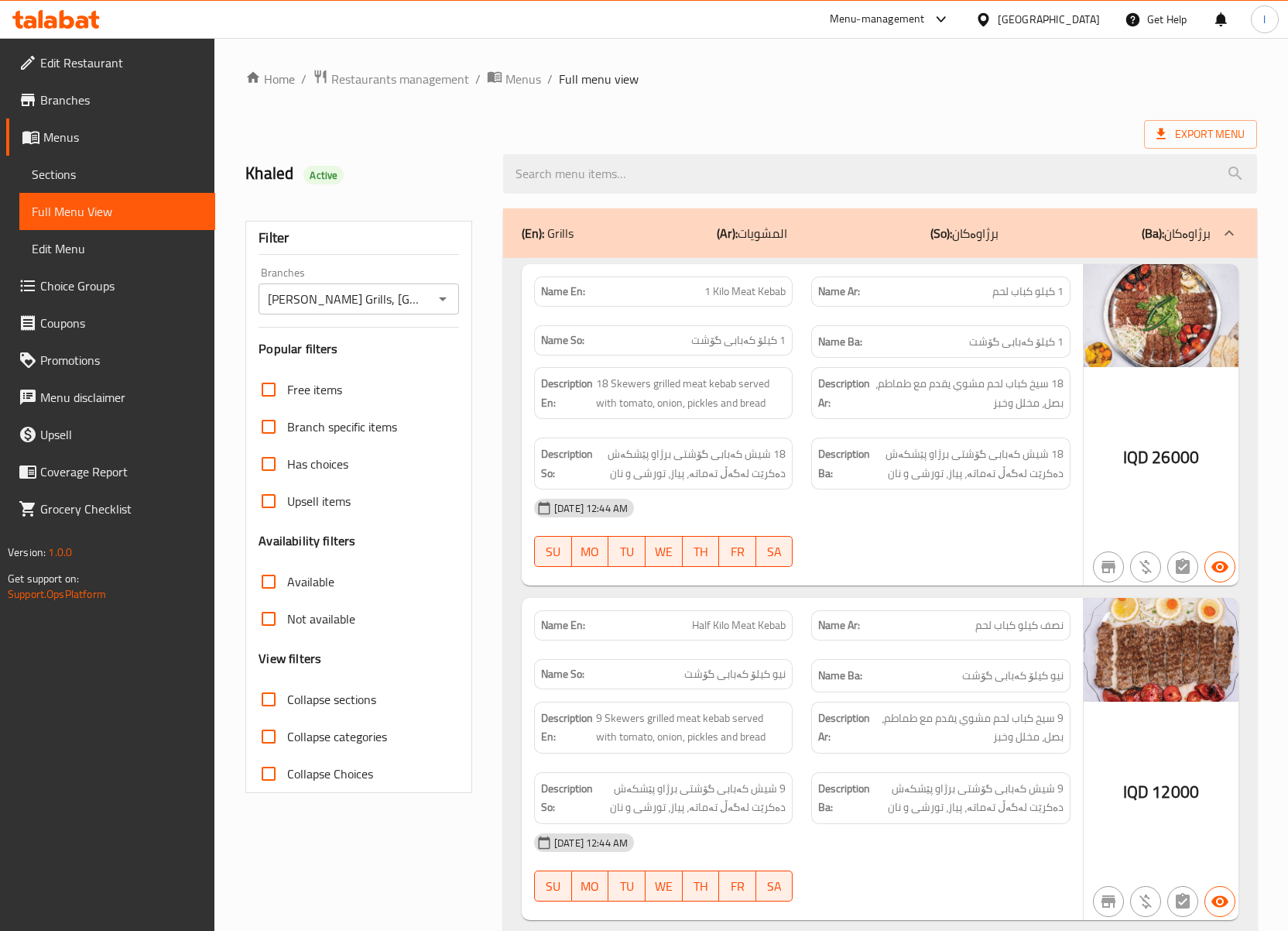
click at [803, 373] on div "Description Ar: 18 سيخ كباب لحم مشوي يقدم مع طماطم، بصل، مخلل وخبز" at bounding box center [941, 392] width 277 height 70
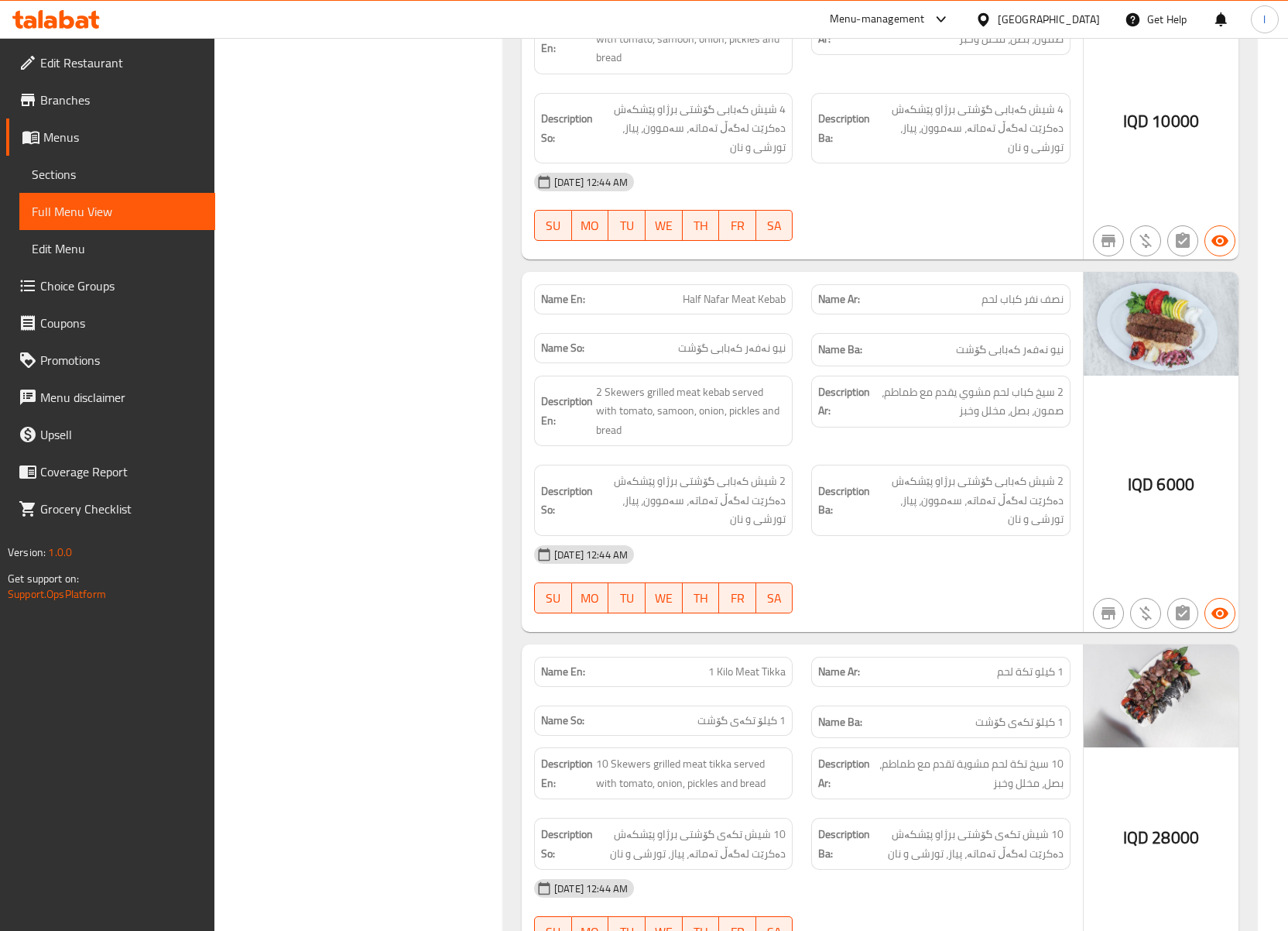
scroll to position [1376, 0]
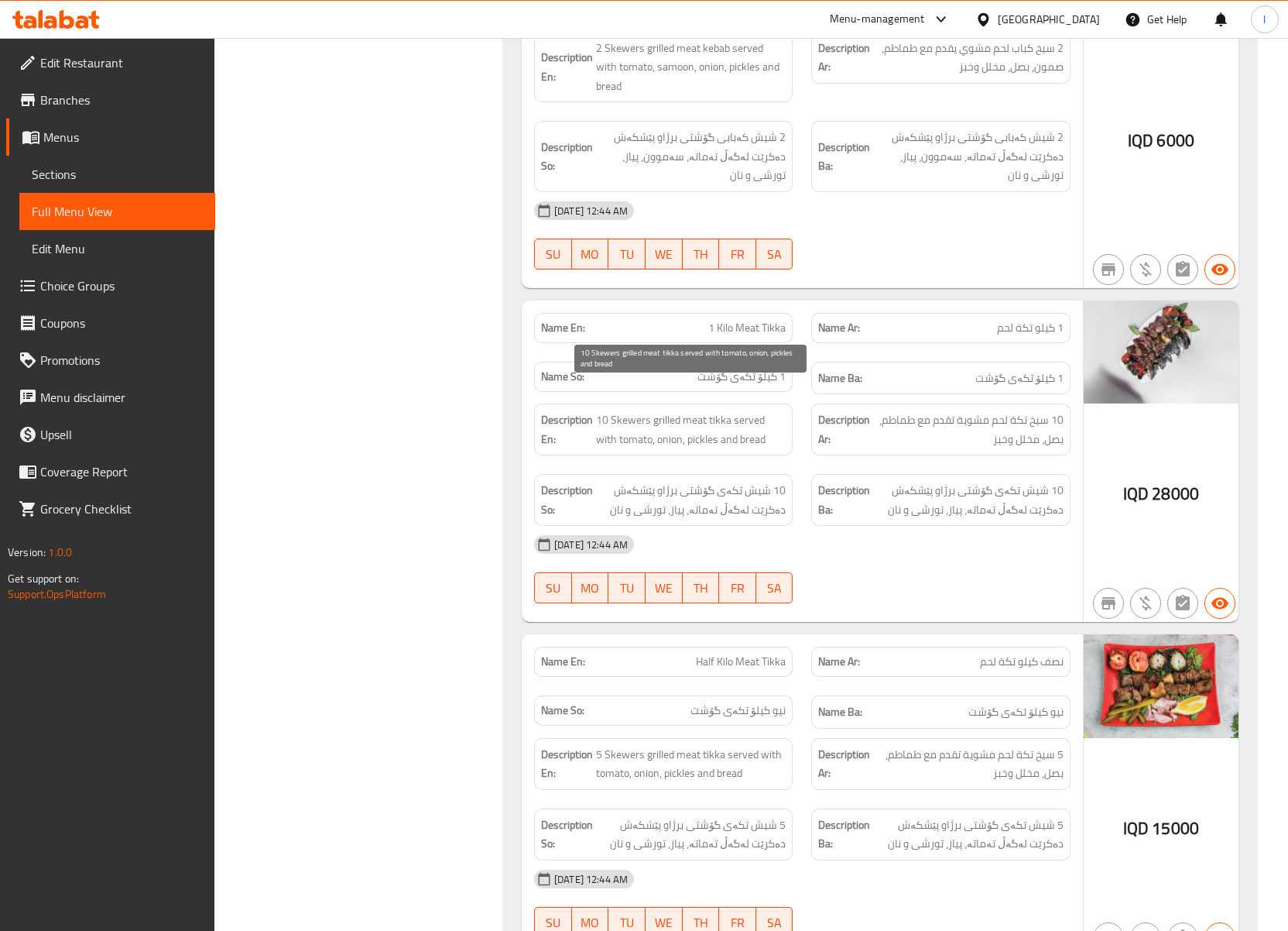
click at [599, 411] on span "10 Skewers grilled meat tikka served with tomato, onion, pickles and bread" at bounding box center [691, 430] width 190 height 38
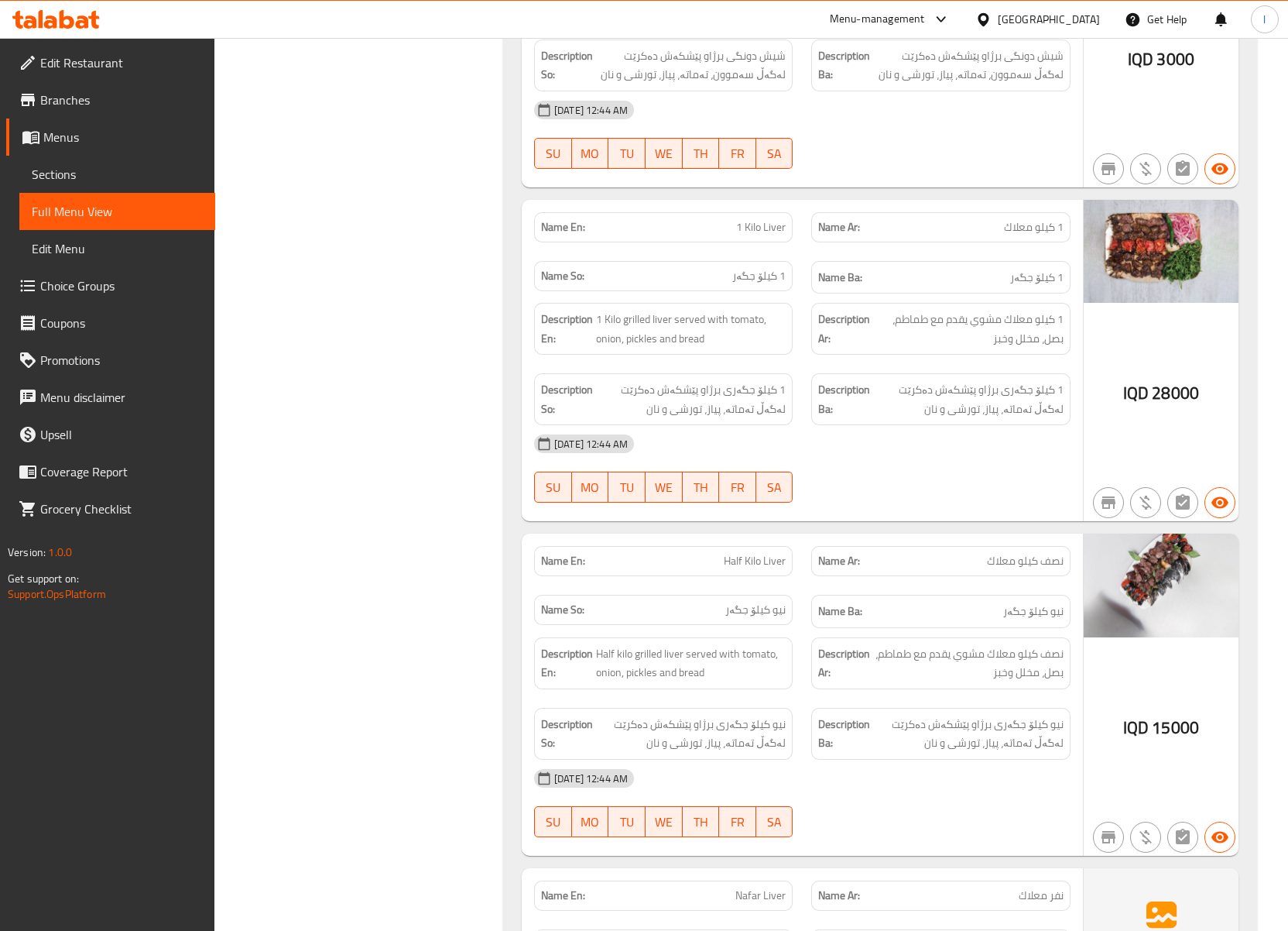
scroll to position [5163, 0]
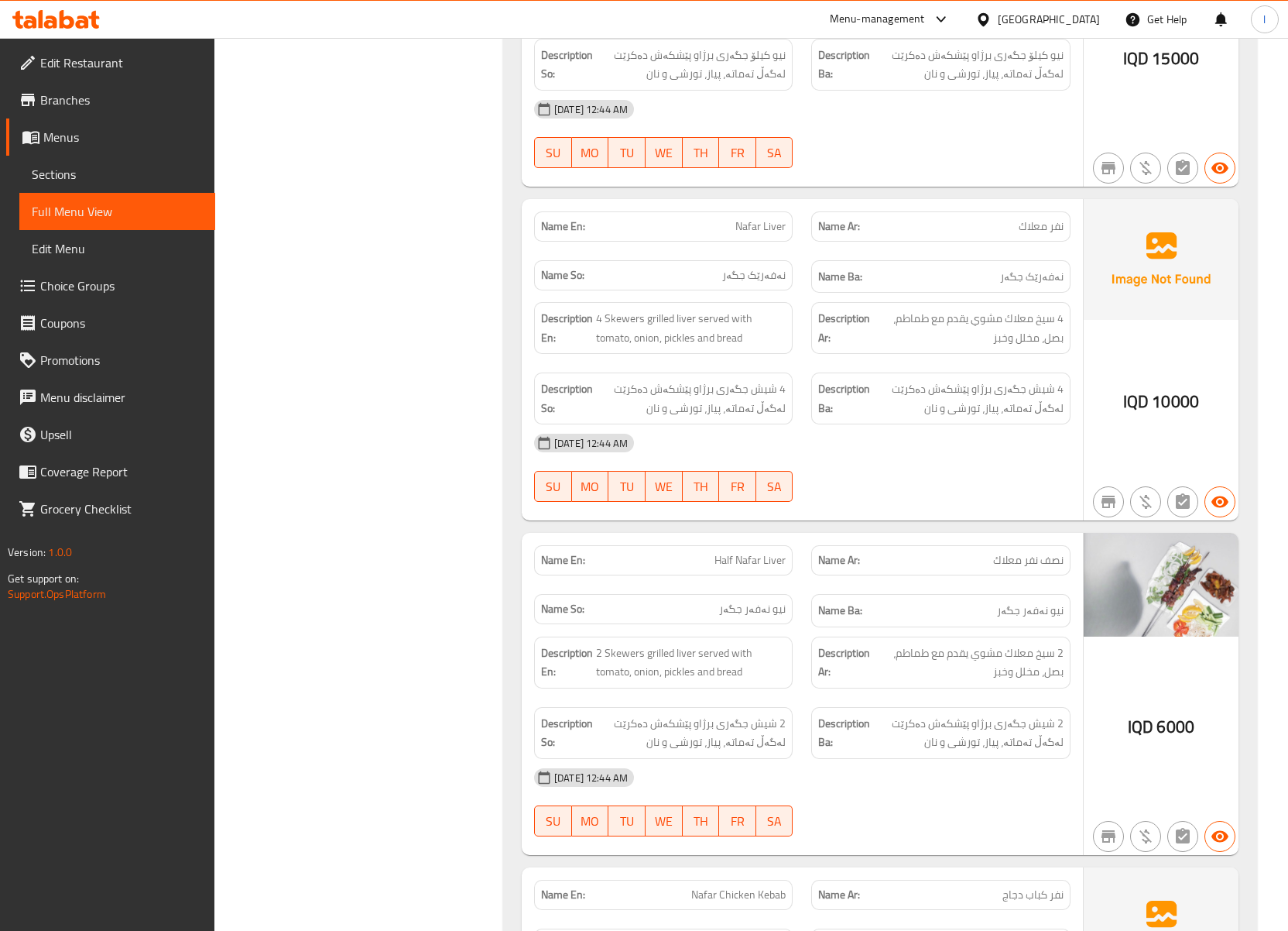
scroll to position [5508, 0]
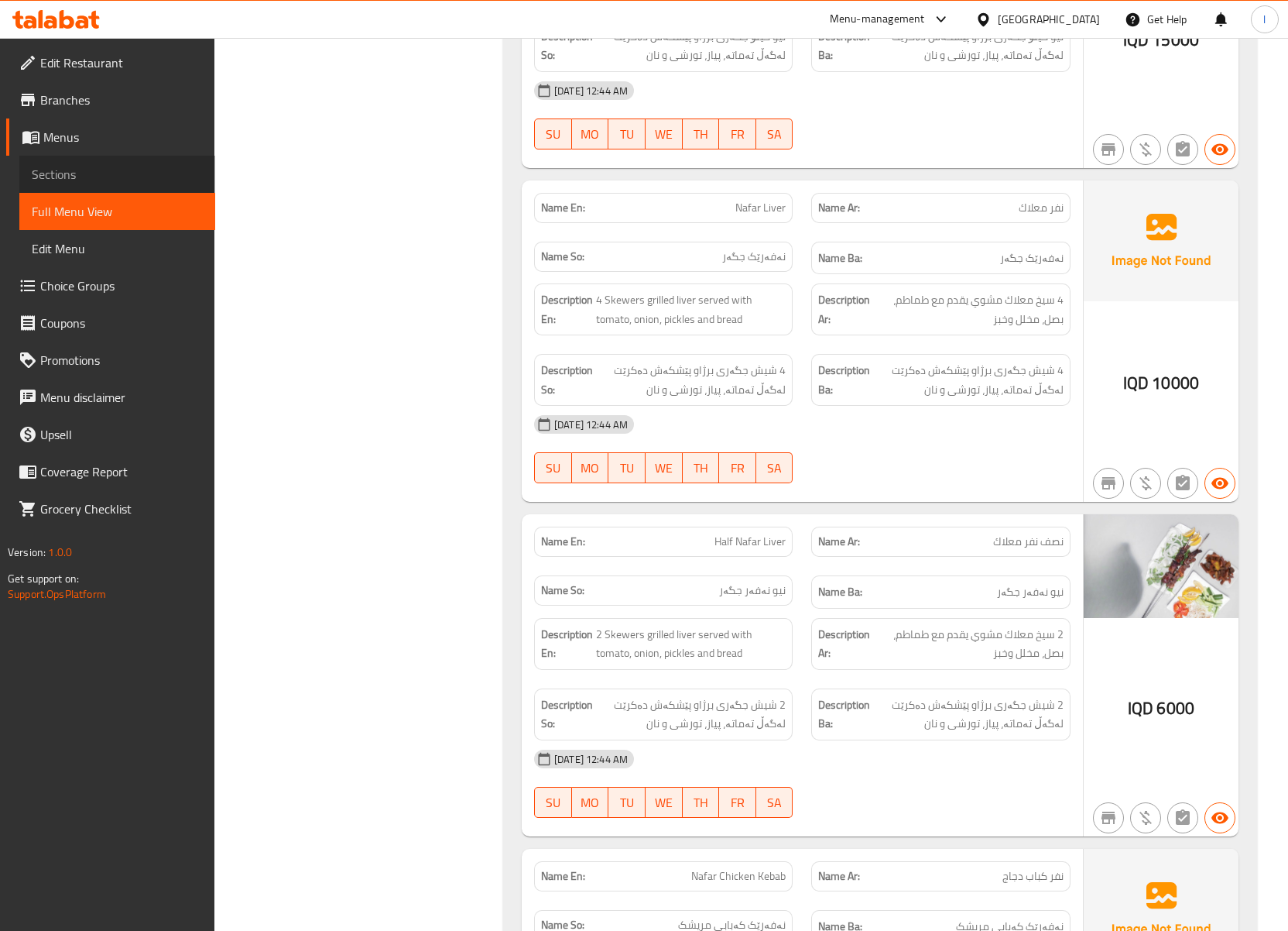
click at [100, 165] on span "Sections" at bounding box center [118, 174] width 171 height 18
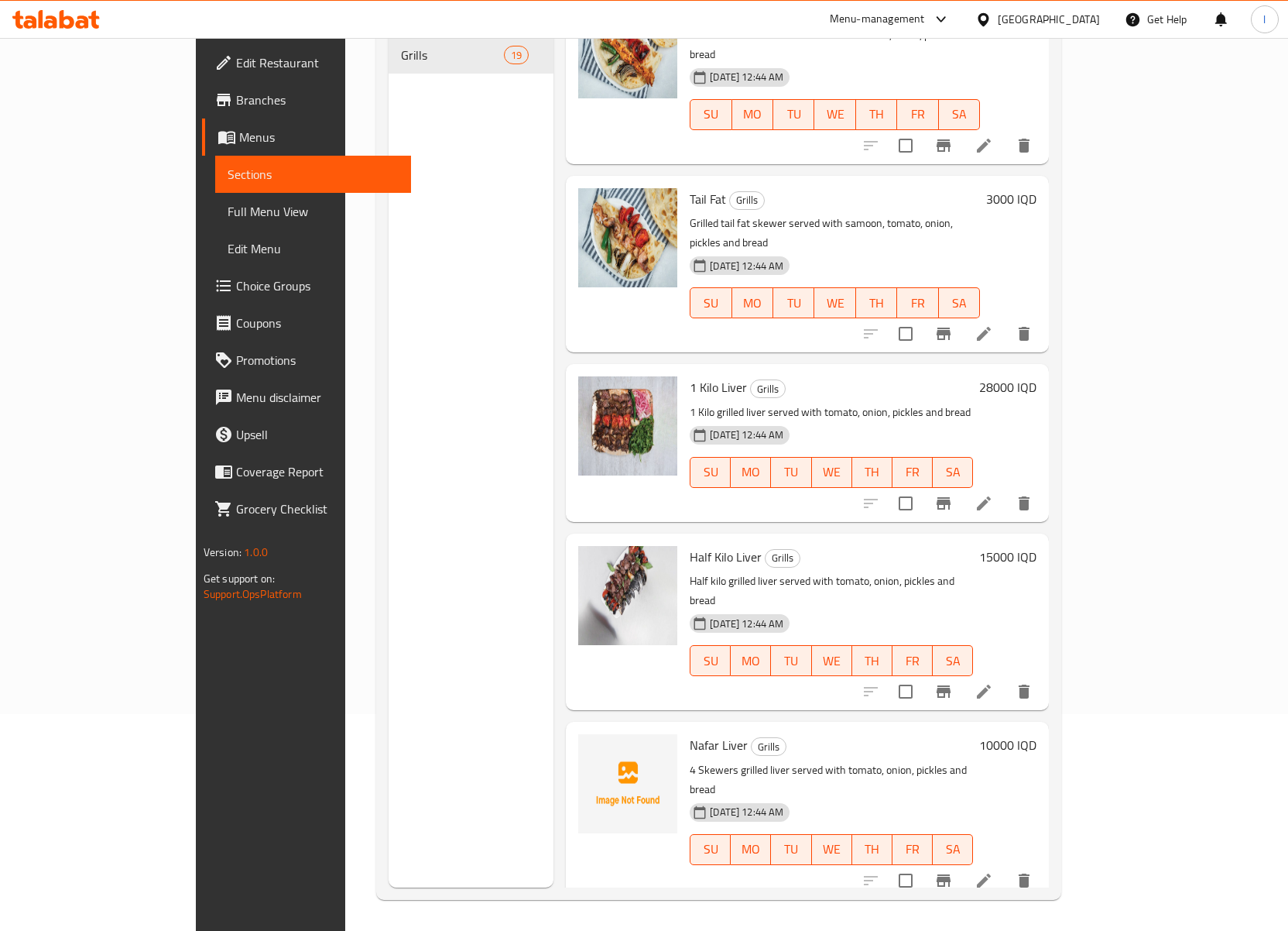
scroll to position [2322, 0]
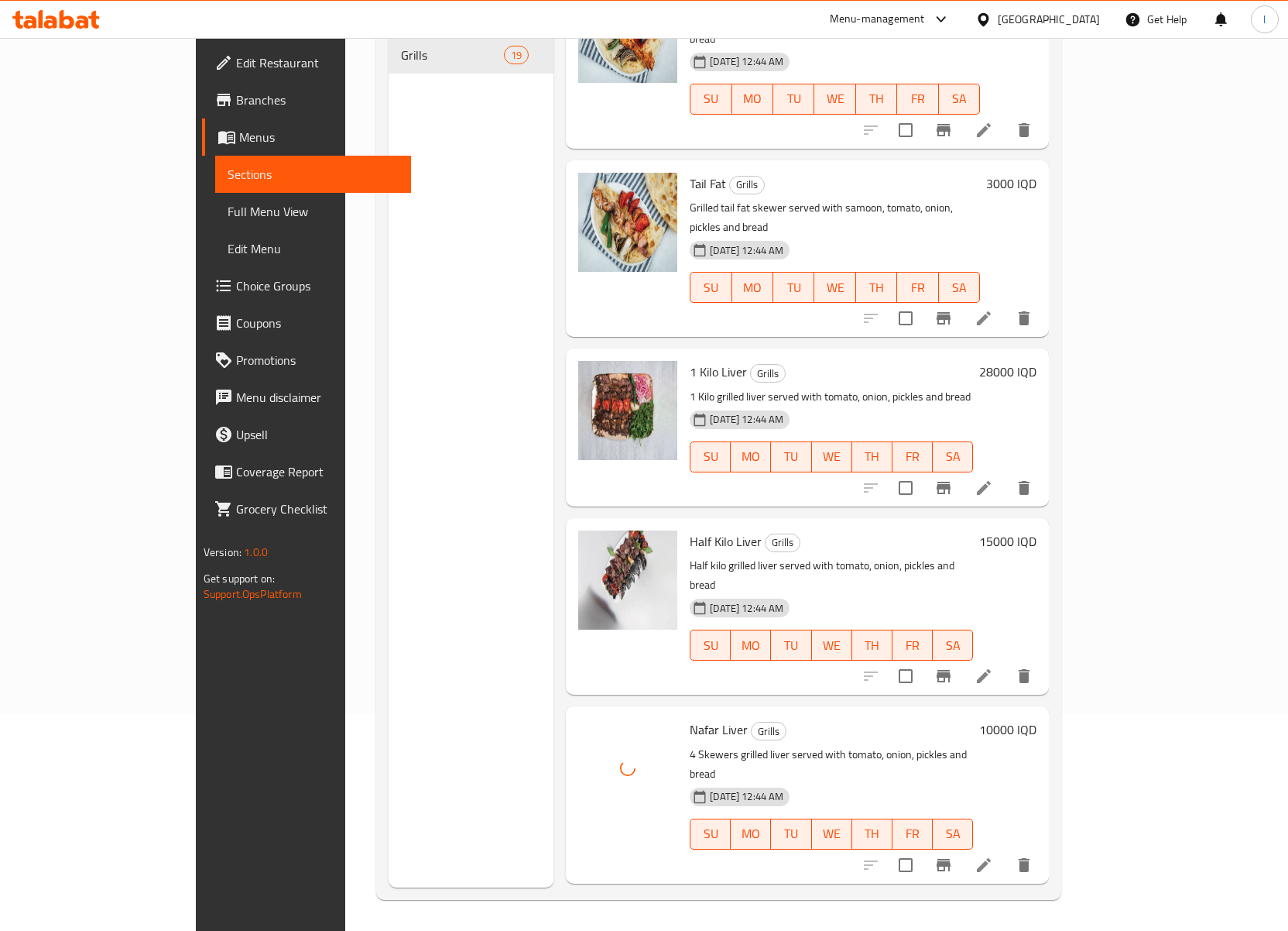
click at [389, 517] on div "Menu sections Grills 19" at bounding box center [471, 422] width 165 height 931
click at [228, 217] on span "Full Menu View" at bounding box center [313, 210] width 171 height 18
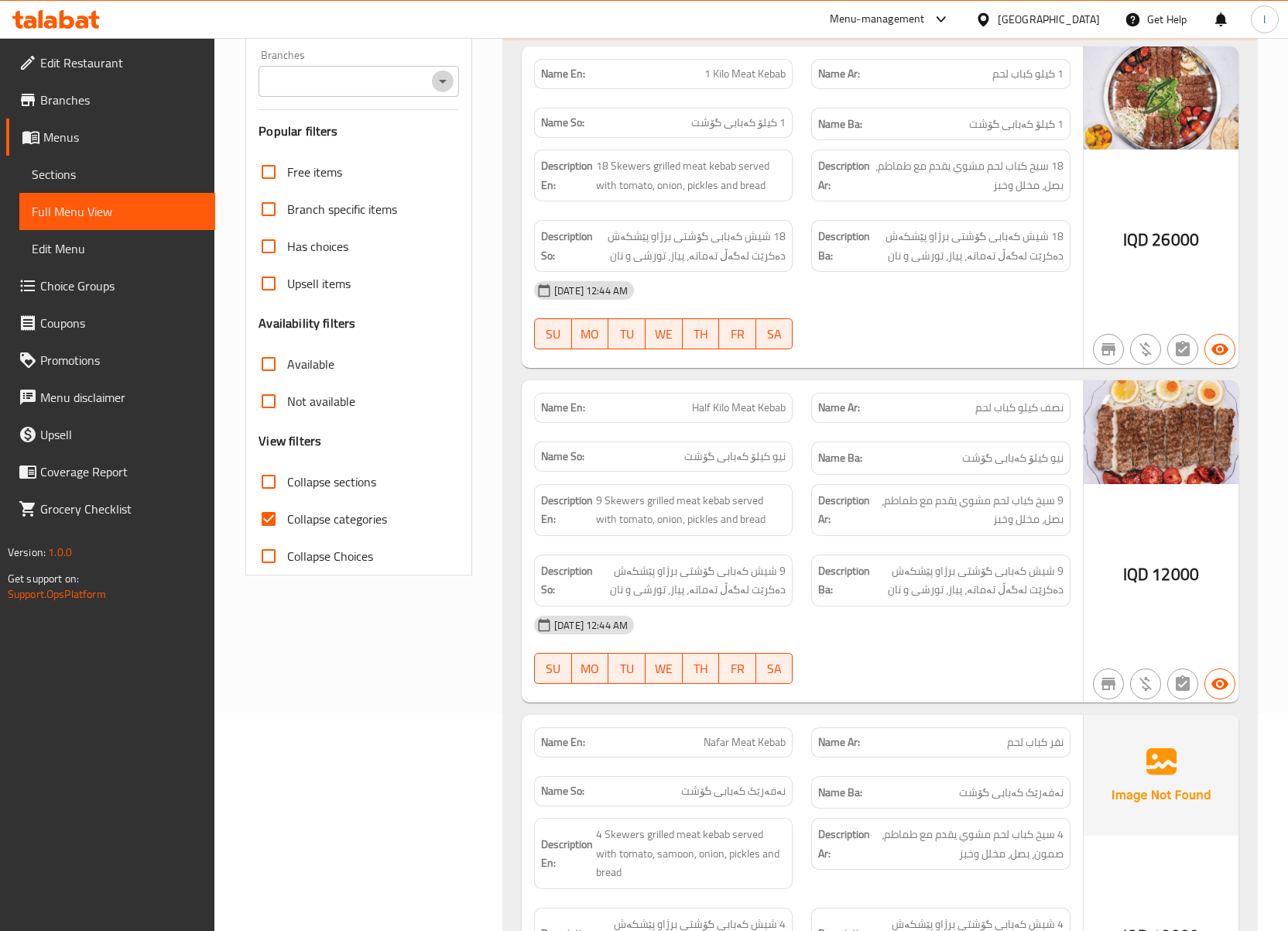
click at [441, 78] on icon "Open" at bounding box center [442, 81] width 18 height 18
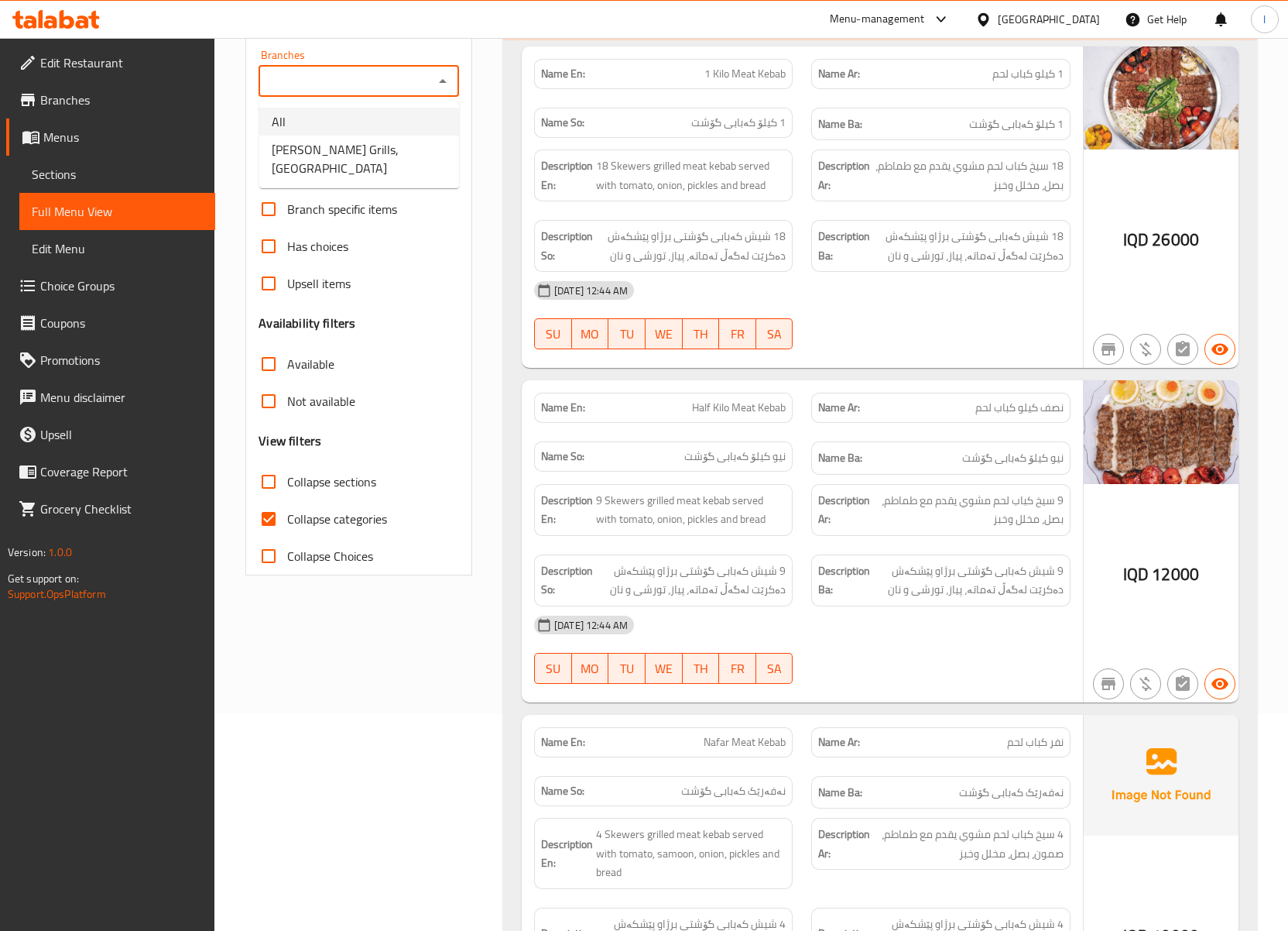
click at [418, 132] on li "All" at bounding box center [359, 121] width 200 height 28
click at [434, 87] on icon "Open" at bounding box center [442, 81] width 18 height 18
click at [402, 153] on li "[PERSON_NAME] Grills, [GEOGRAPHIC_DATA]" at bounding box center [359, 159] width 200 height 47
type input "[PERSON_NAME] Grills, [GEOGRAPHIC_DATA]"
click at [329, 510] on span "Collapse categories" at bounding box center [337, 519] width 100 height 18
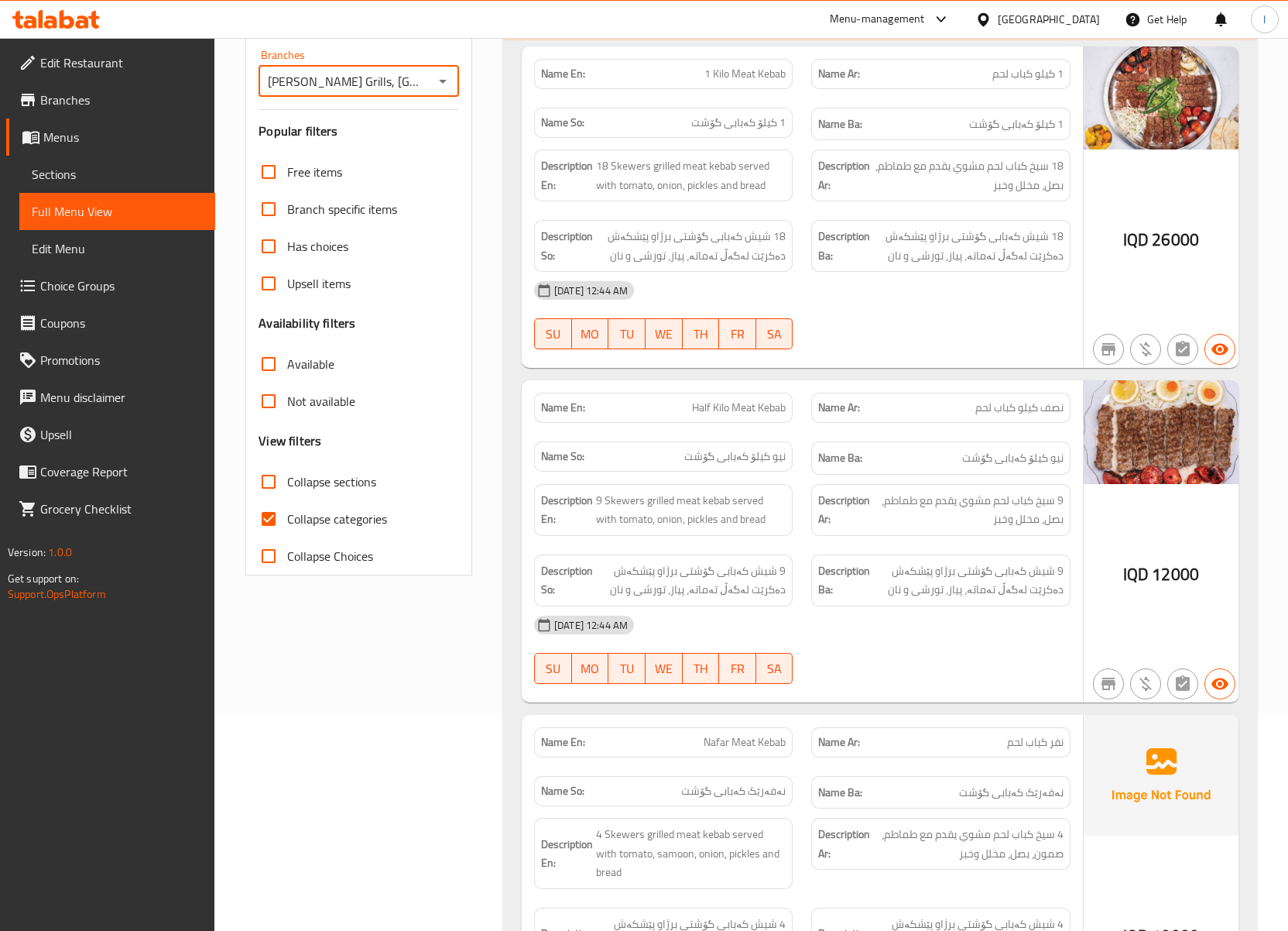
click at [287, 510] on input "Collapse categories" at bounding box center [268, 519] width 37 height 37
checkbox input "false"
click at [325, 483] on span "Collapse sections" at bounding box center [332, 482] width 89 height 18
click at [287, 483] on input "Collapse sections" at bounding box center [268, 482] width 37 height 37
checkbox input "true"
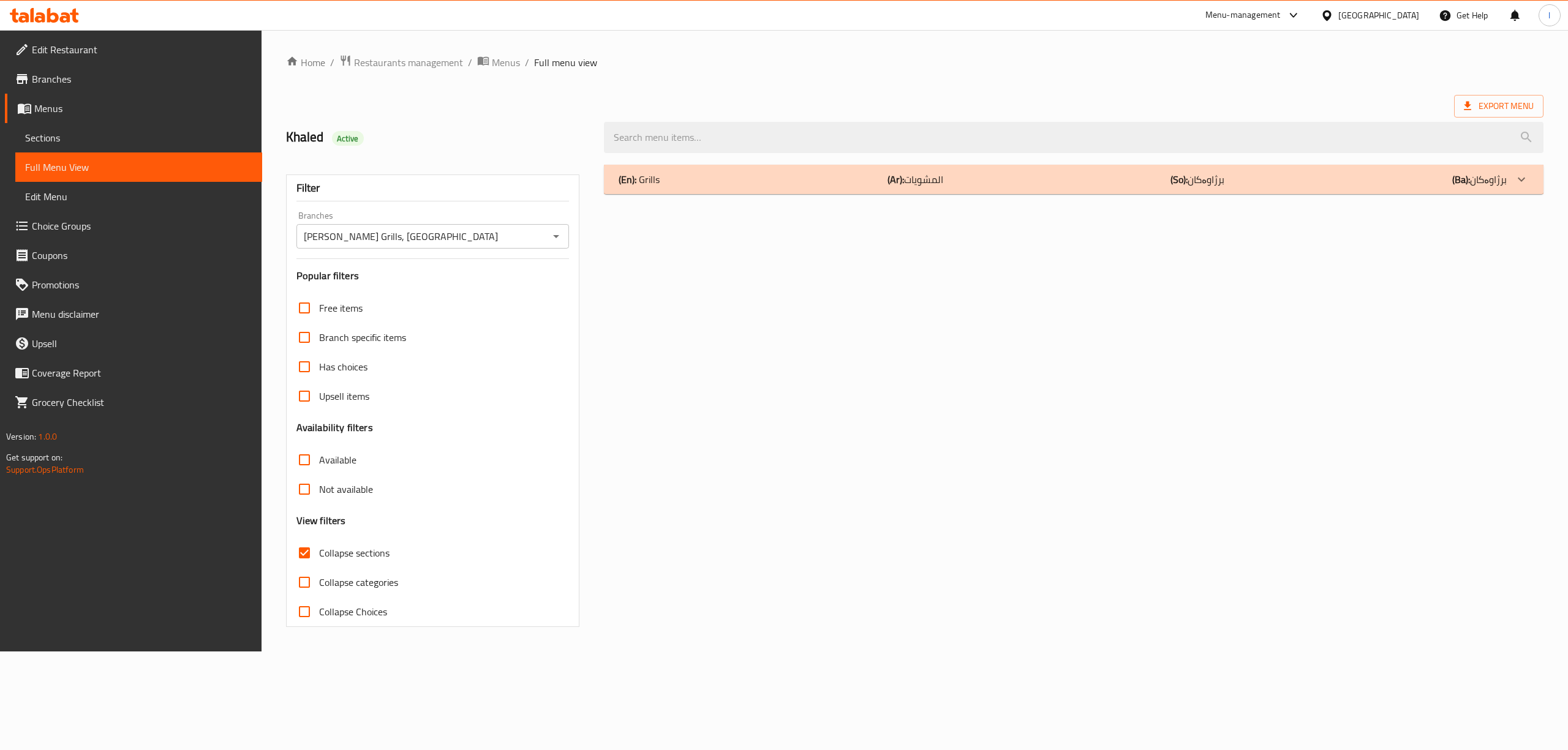
click at [1268, 182] on div "(En): Grills (Ar): المشويات (So): برژاوەکان (Ba): برژاوەکان" at bounding box center [1062, 179] width 888 height 14
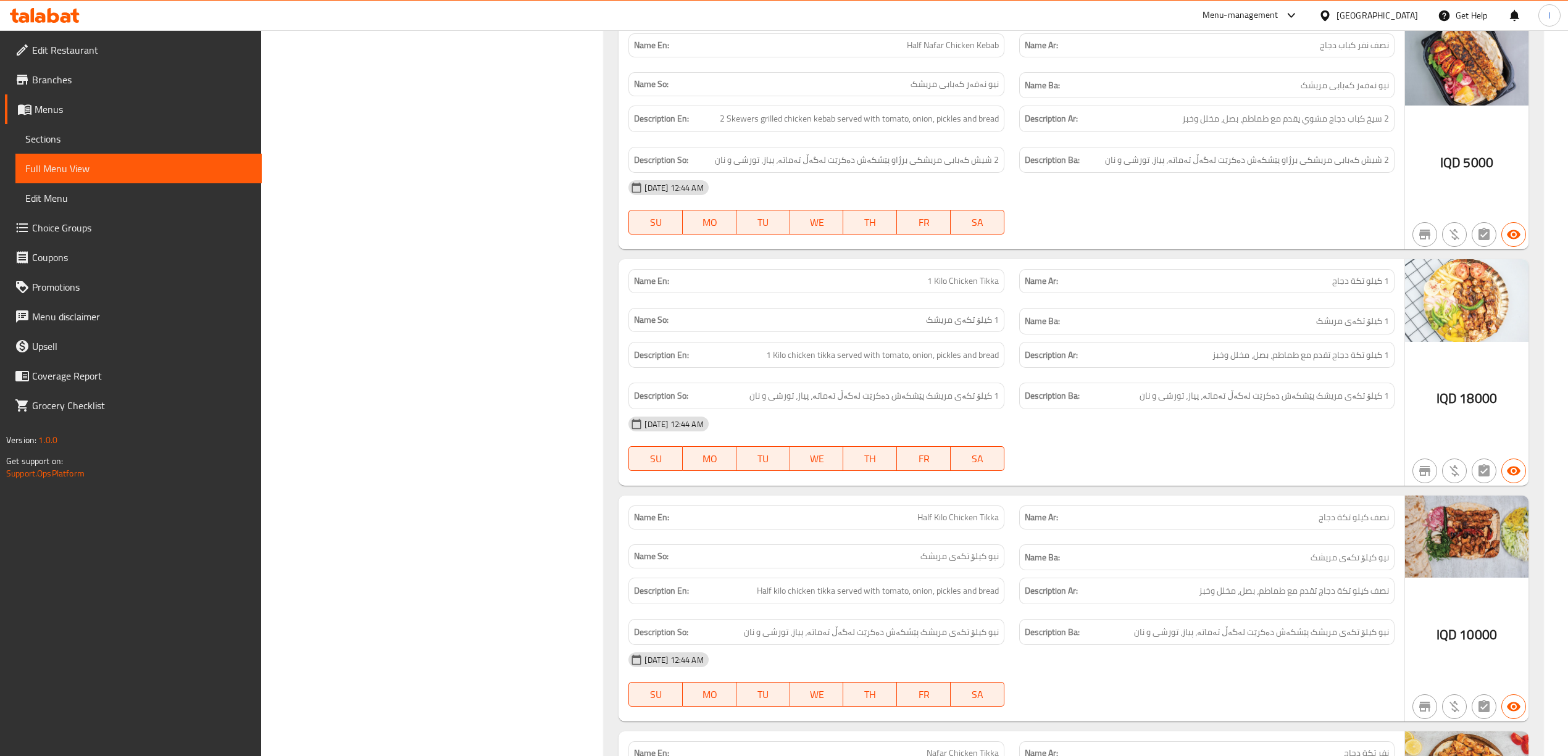
scroll to position [2090, 0]
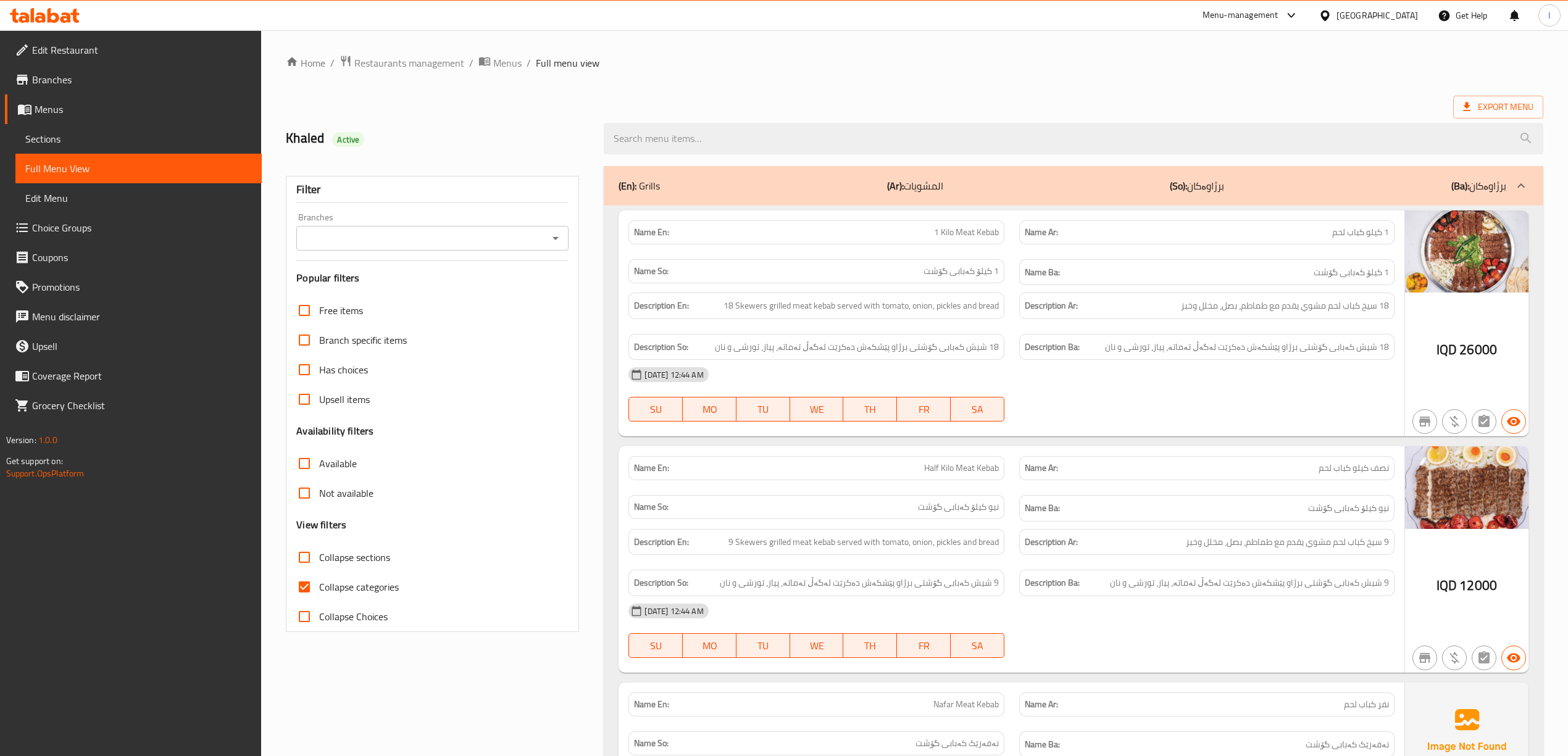
click at [85, 138] on span "Sections" at bounding box center [139, 139] width 226 height 14
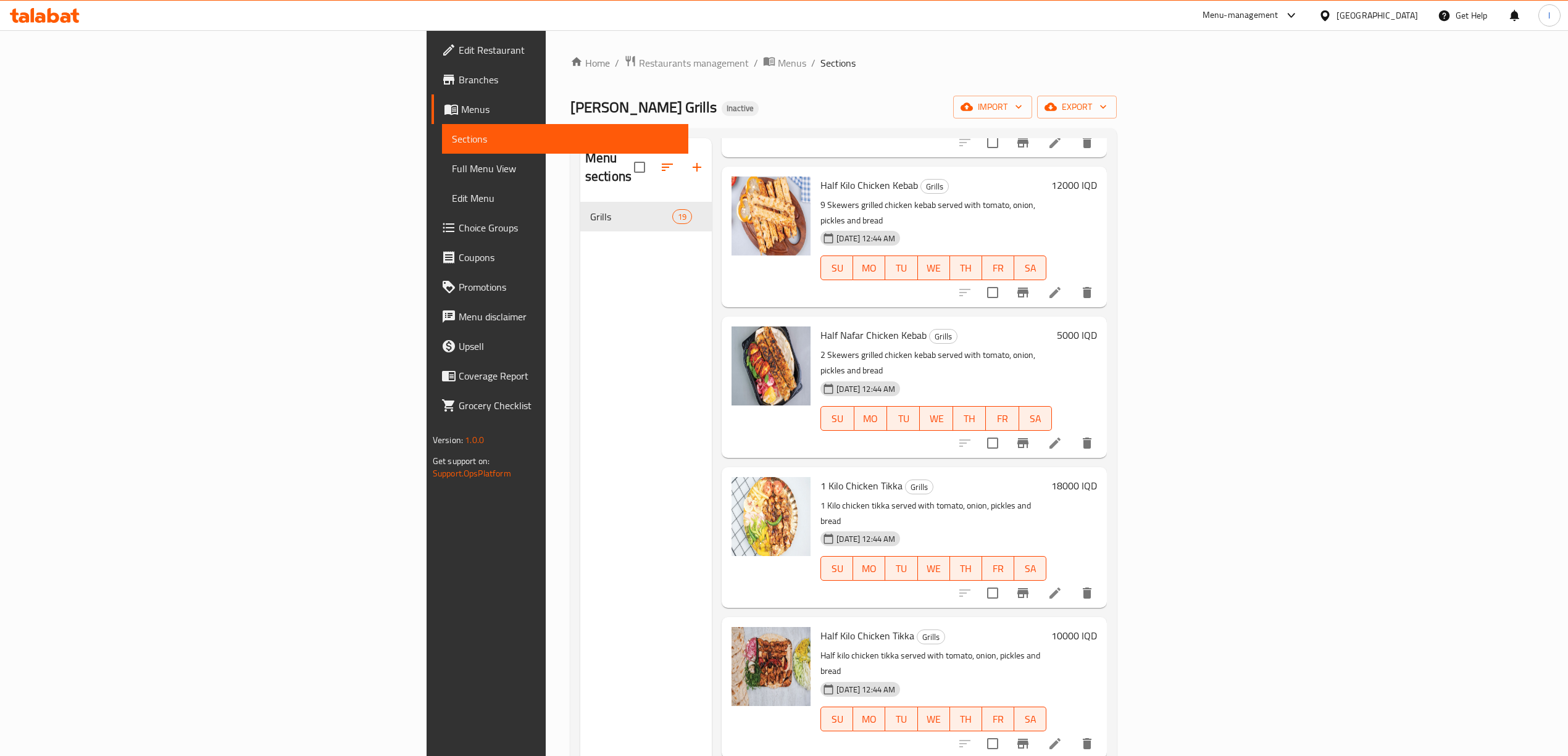
scroll to position [1096, 0]
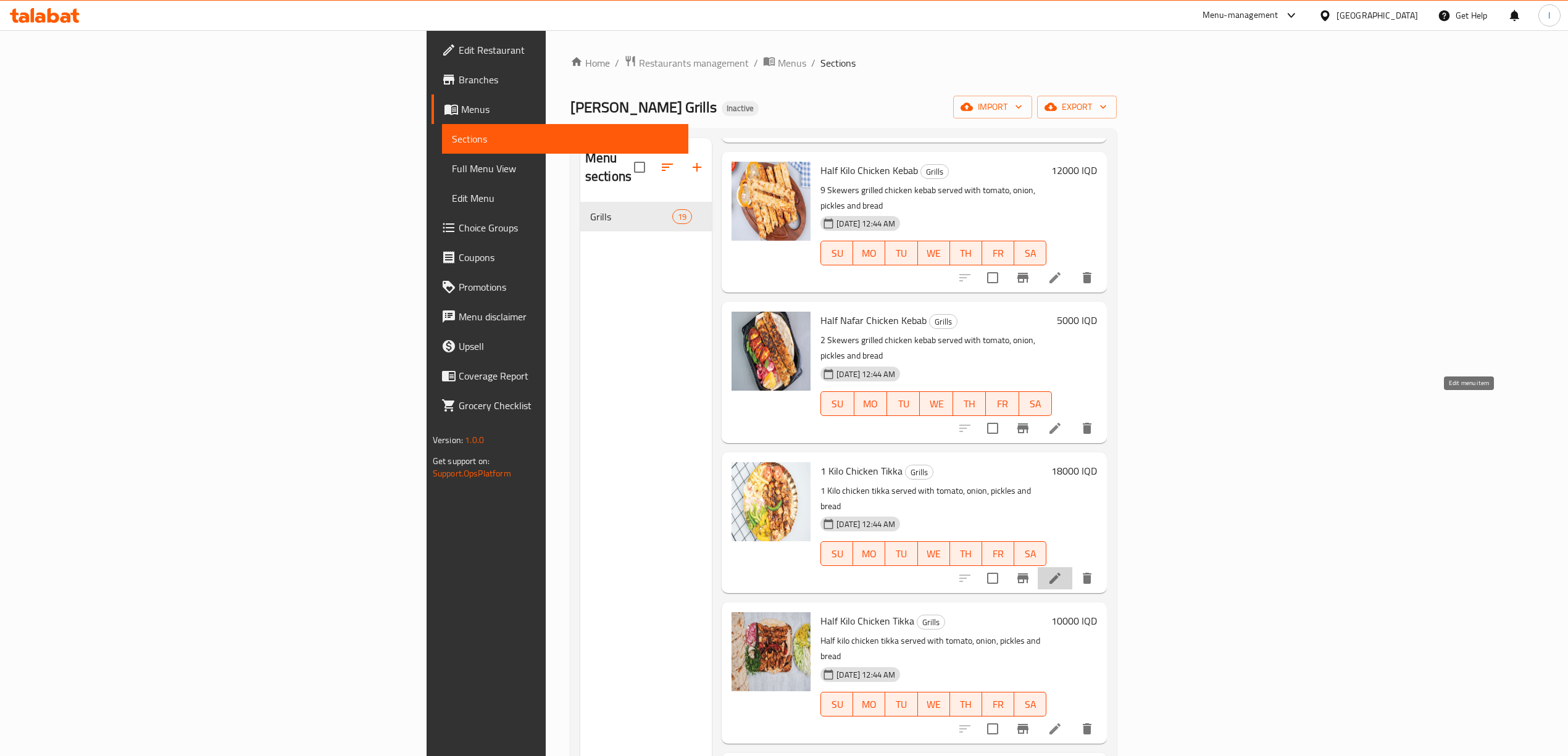
click at [1061, 573] on icon at bounding box center [1055, 578] width 11 height 11
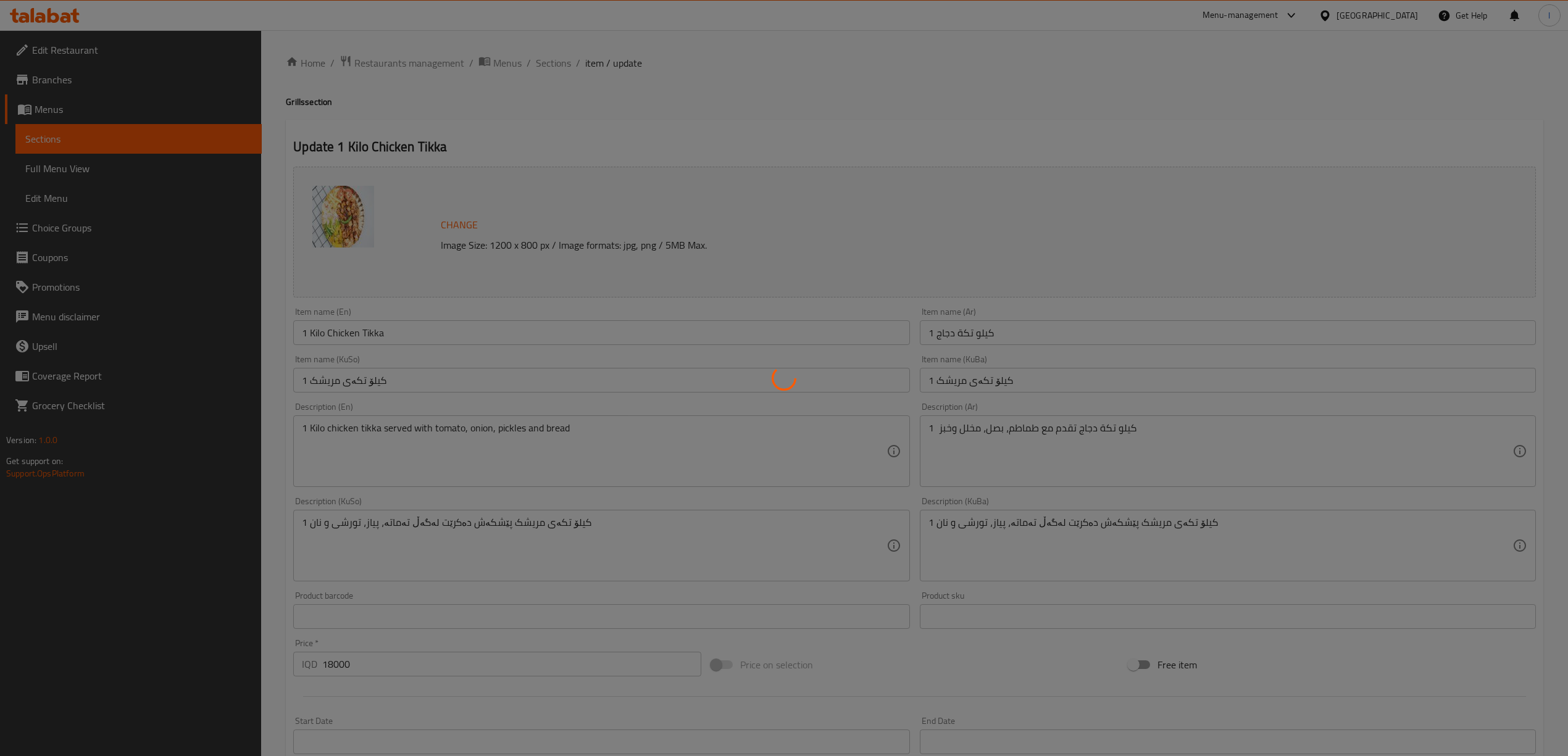
click at [578, 331] on div at bounding box center [784, 378] width 1568 height 756
click at [579, 324] on div at bounding box center [784, 378] width 1568 height 756
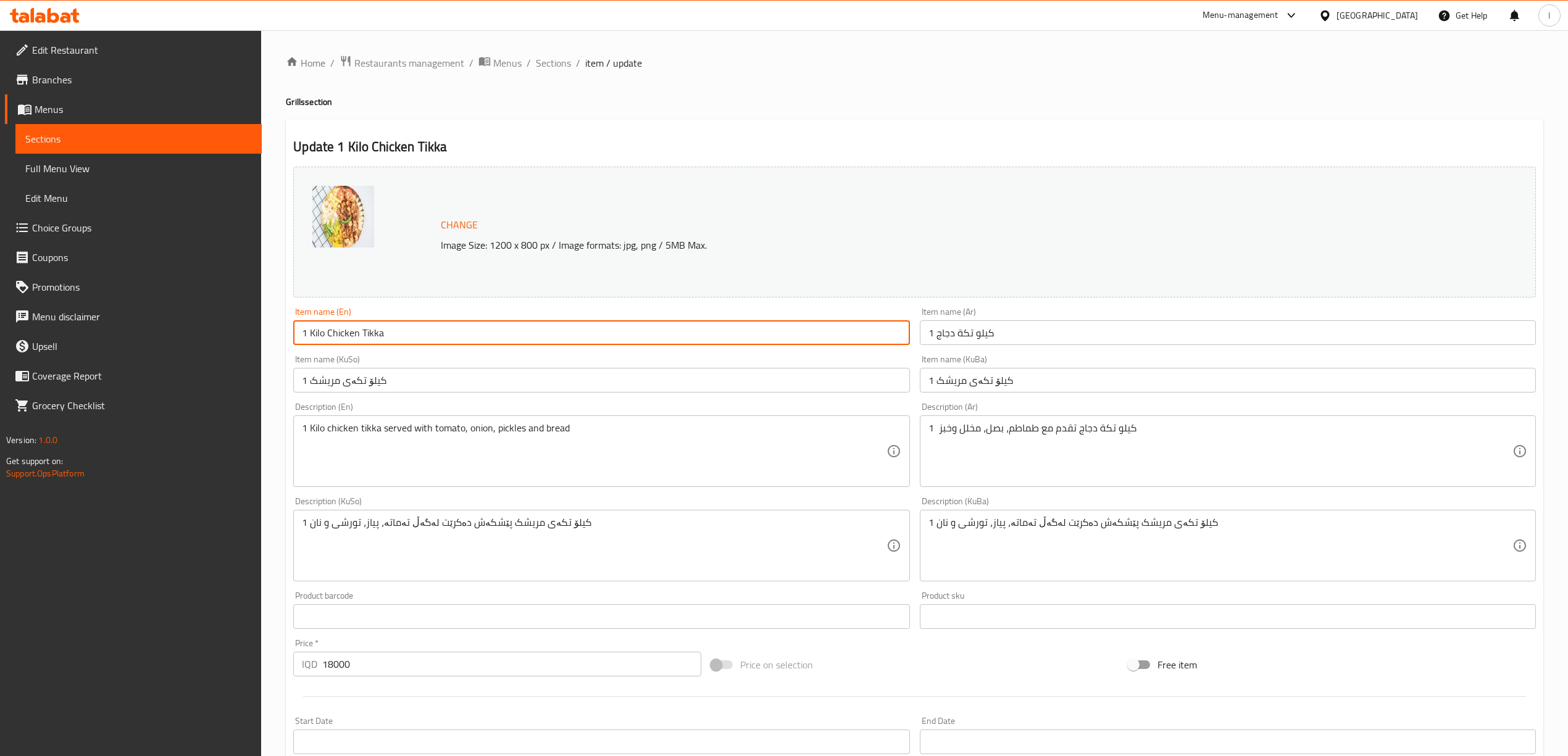
click at [430, 334] on input "1 Kilo Chicken Tikka" at bounding box center [601, 332] width 616 height 25
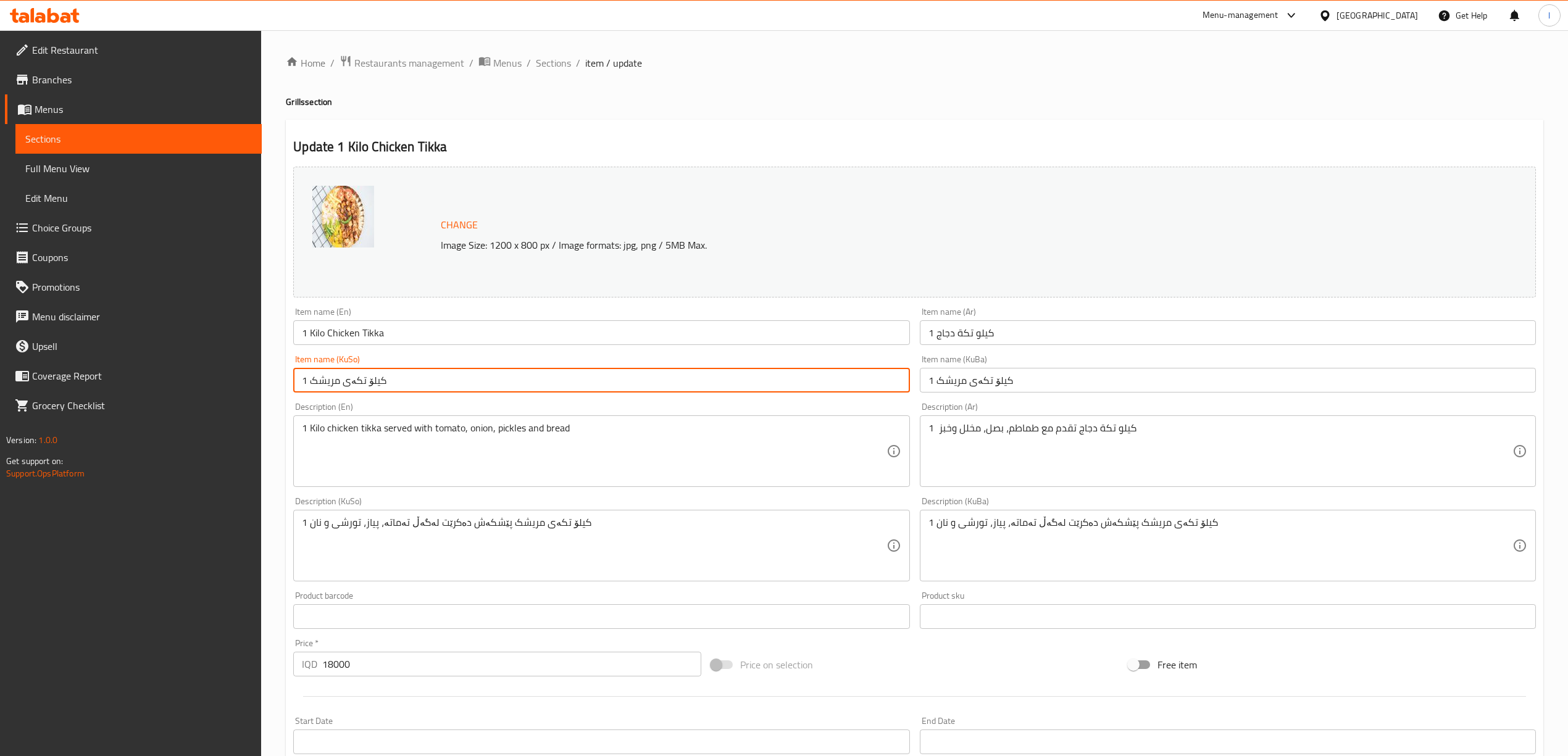
click at [460, 380] on input "1 کیلۆ تکەی مریشک" at bounding box center [601, 380] width 616 height 25
click at [966, 348] on div "Item name (Ar) 1 كيلو تكة دجاج Item name (Ar)" at bounding box center [1228, 326] width 626 height 48
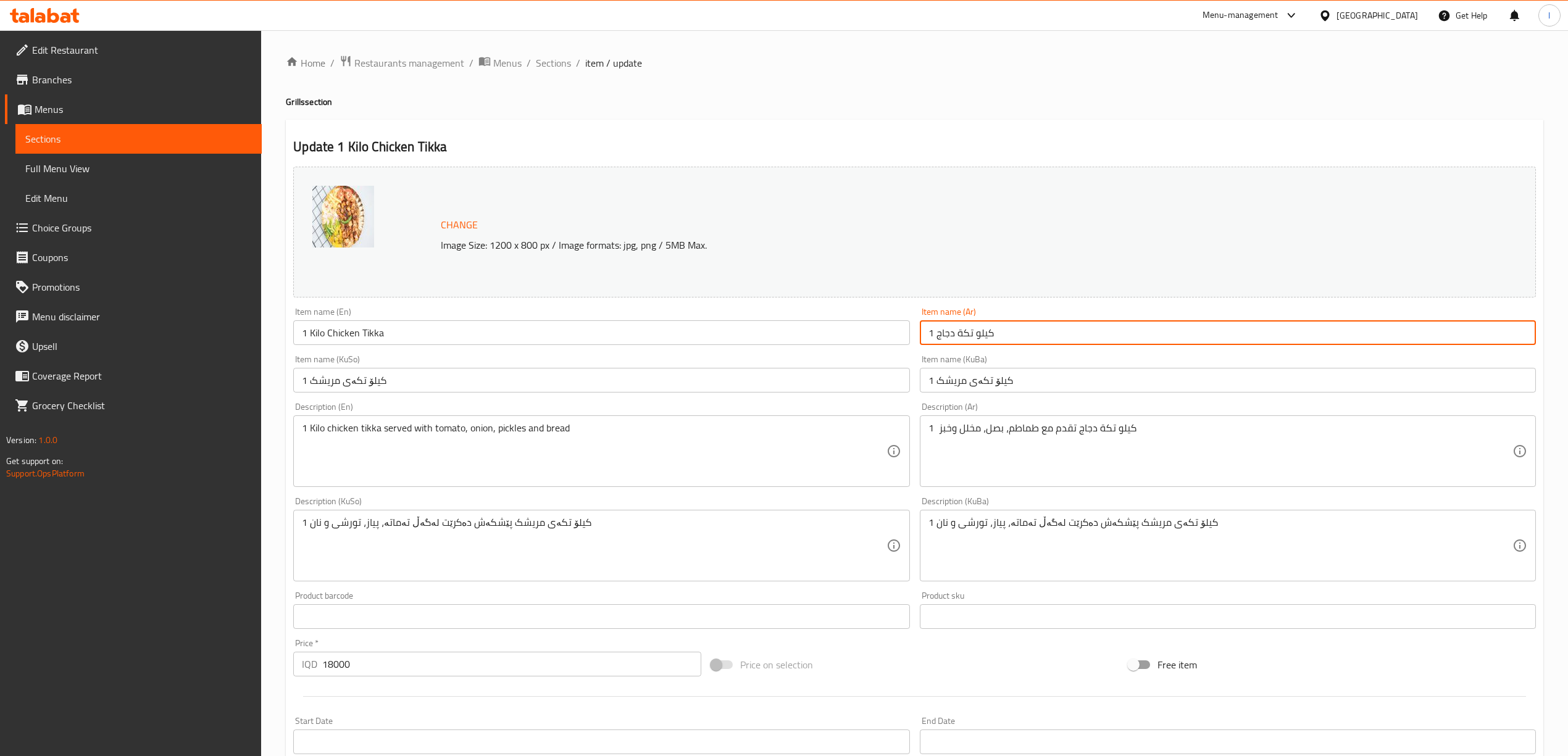
click at [975, 337] on input "1 كيلو تكة دجاج" at bounding box center [1228, 332] width 616 height 25
click at [886, 416] on div "1 Kilo chicken tikka served with tomato, onion, pickles and bread Description (…" at bounding box center [601, 451] width 616 height 72
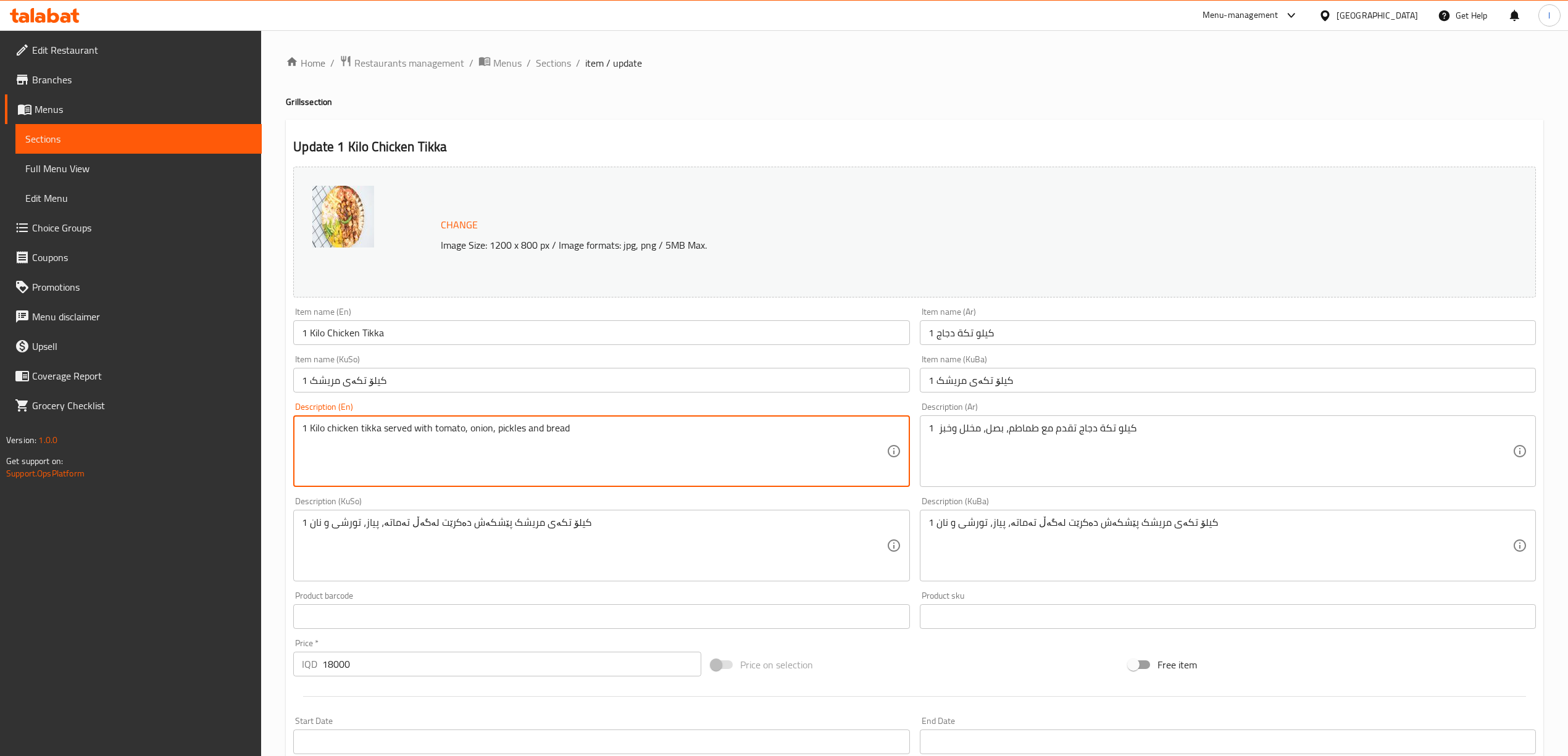
click at [861, 441] on textarea "1 Kilo chicken tikka served with tomato, onion, pickles and bread" at bounding box center [594, 451] width 584 height 59
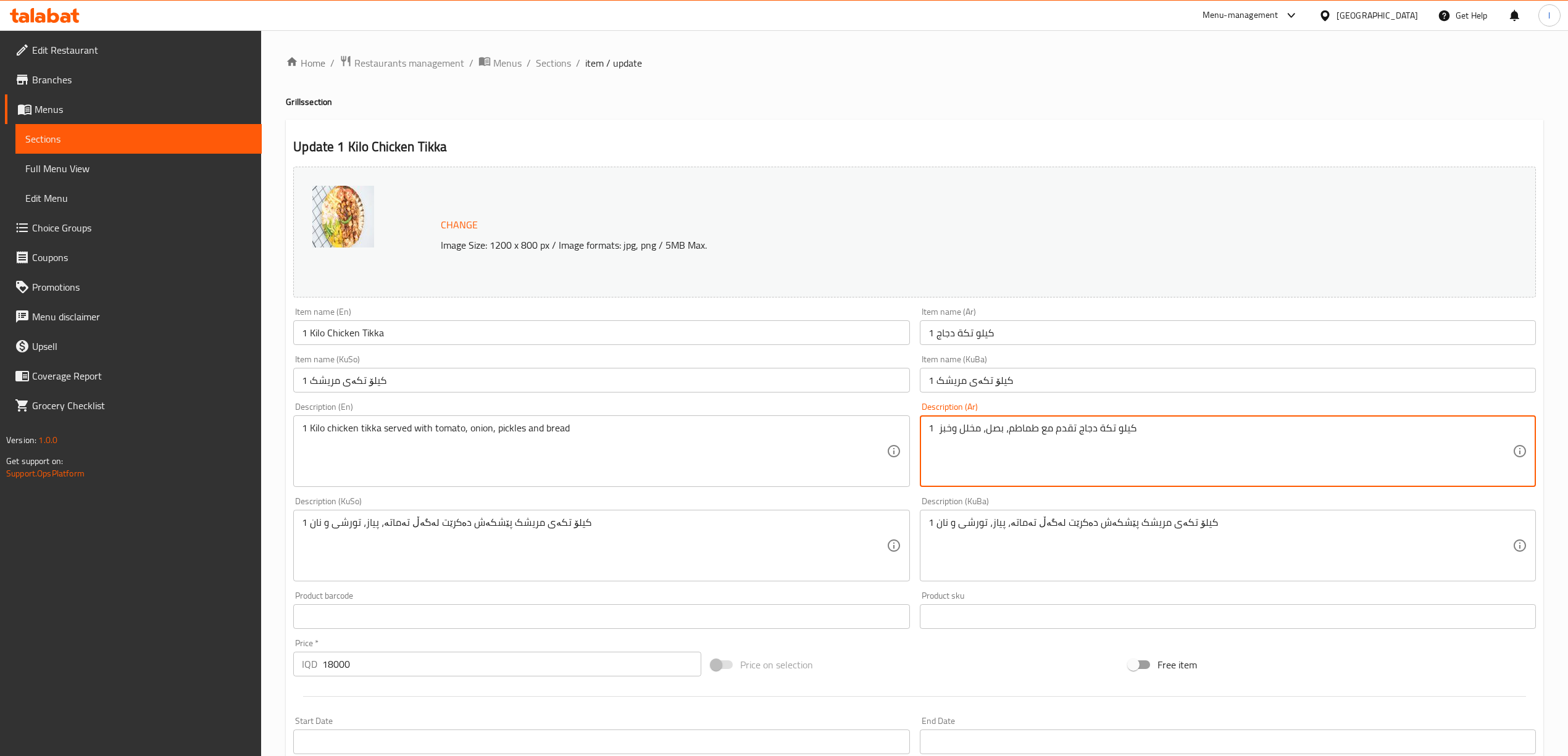
click at [1065, 455] on textarea "1 كيلو تكة دجاج تقدم مع طماطم، بصل، مخلل وخبز" at bounding box center [1220, 451] width 584 height 59
click at [1065, 455] on textarea "1 كيلو تكة دجاج تقدم مع طماطم، بصل، مخلل وخبز" at bounding box center [1220, 451] width 584 height 59
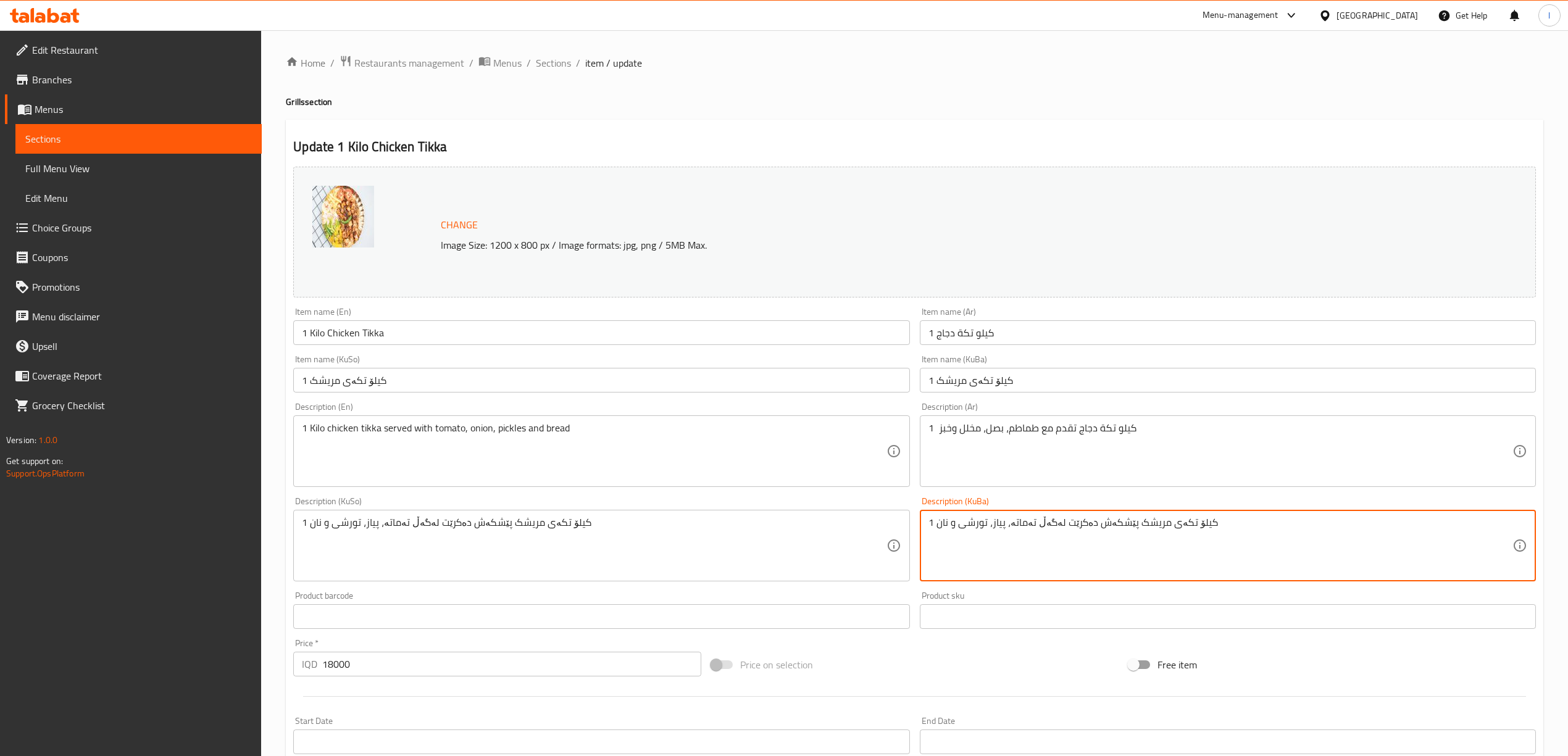
click at [992, 529] on textarea "1 کیلۆ تکەی مریشک پێشکەش دەکرێت لەگەڵ تەماتە، پیاز، تورشی و نان" at bounding box center [1220, 546] width 584 height 59
click at [368, 666] on input "18000" at bounding box center [511, 664] width 378 height 25
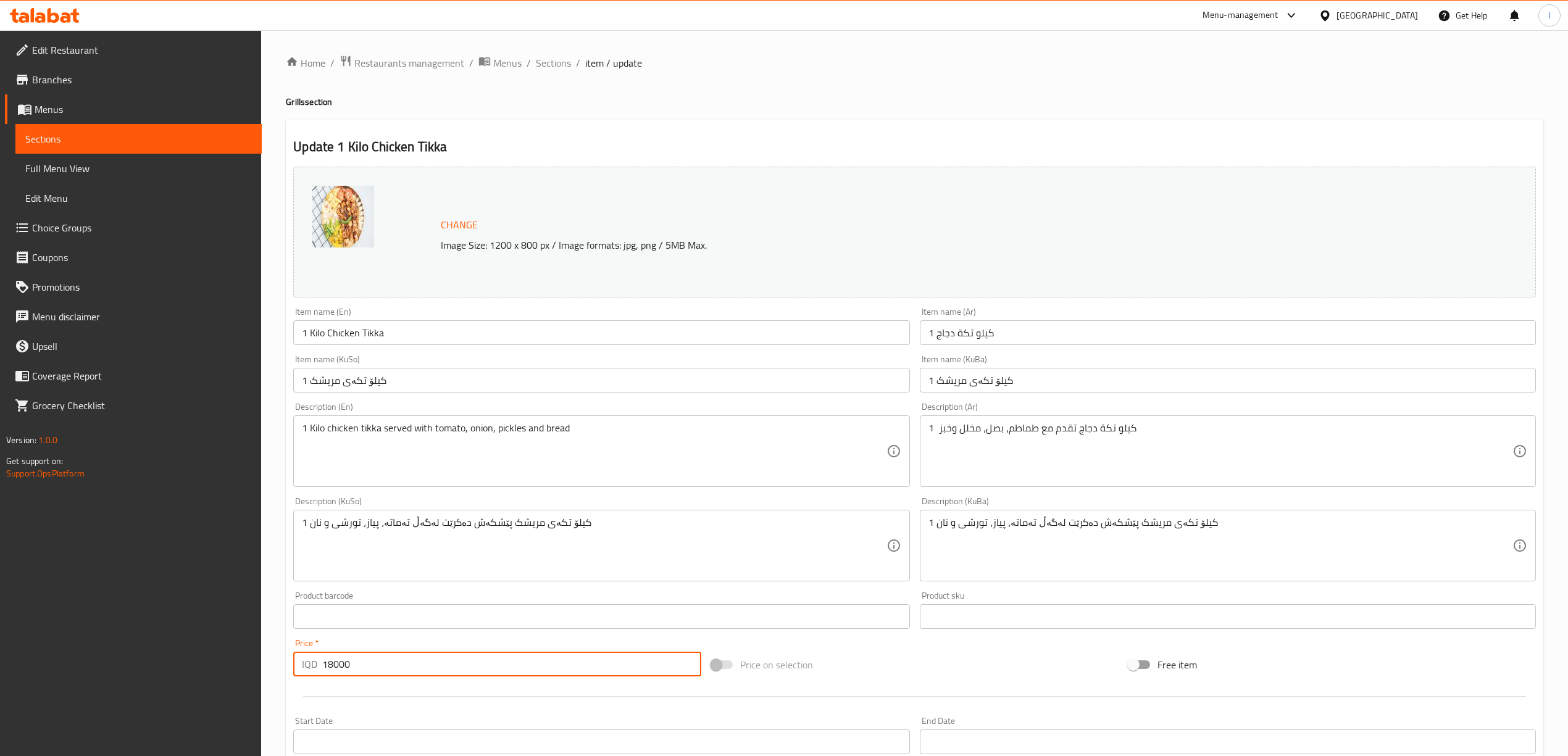
click at [368, 666] on input "18000" at bounding box center [511, 664] width 378 height 25
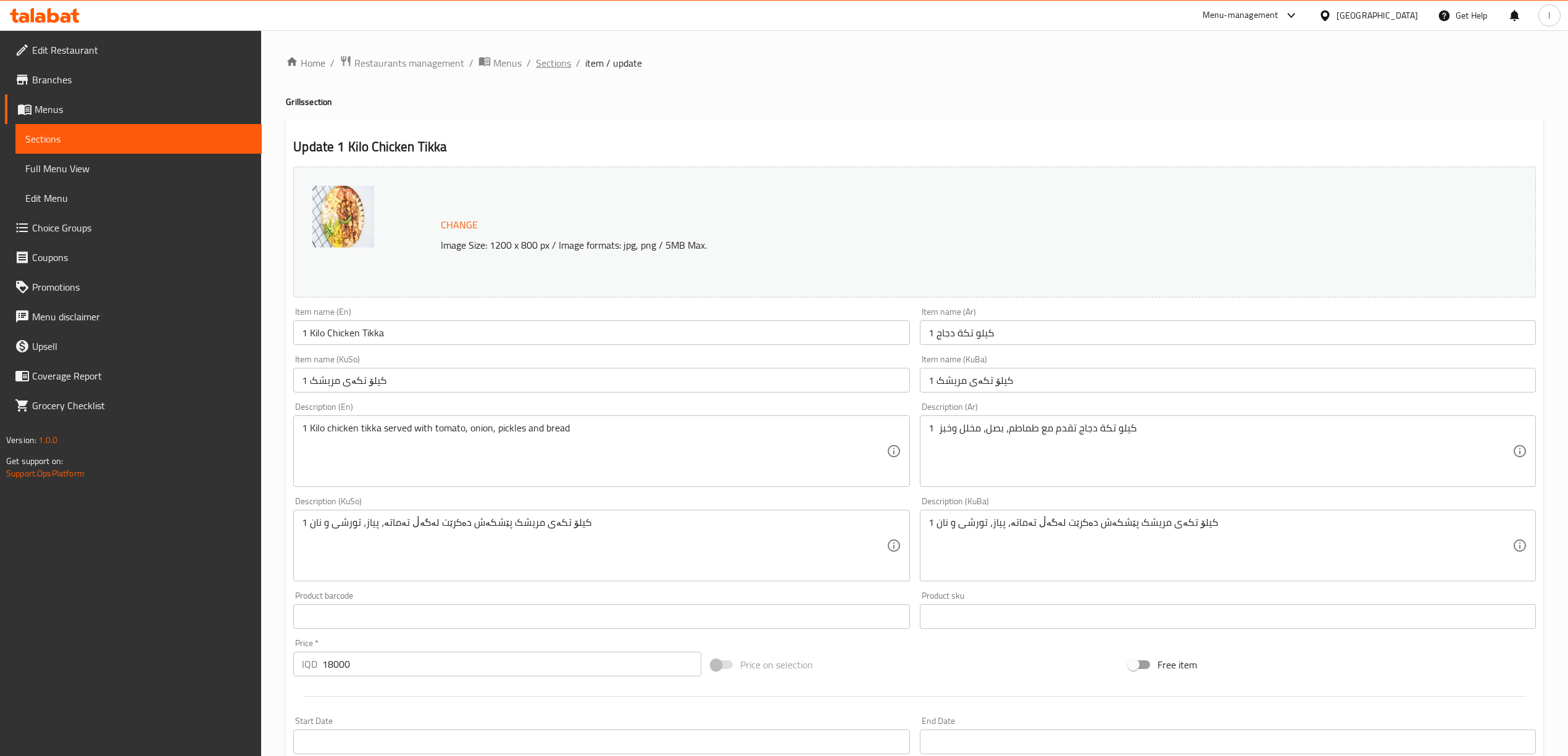
click at [554, 61] on span "Sections" at bounding box center [553, 62] width 35 height 14
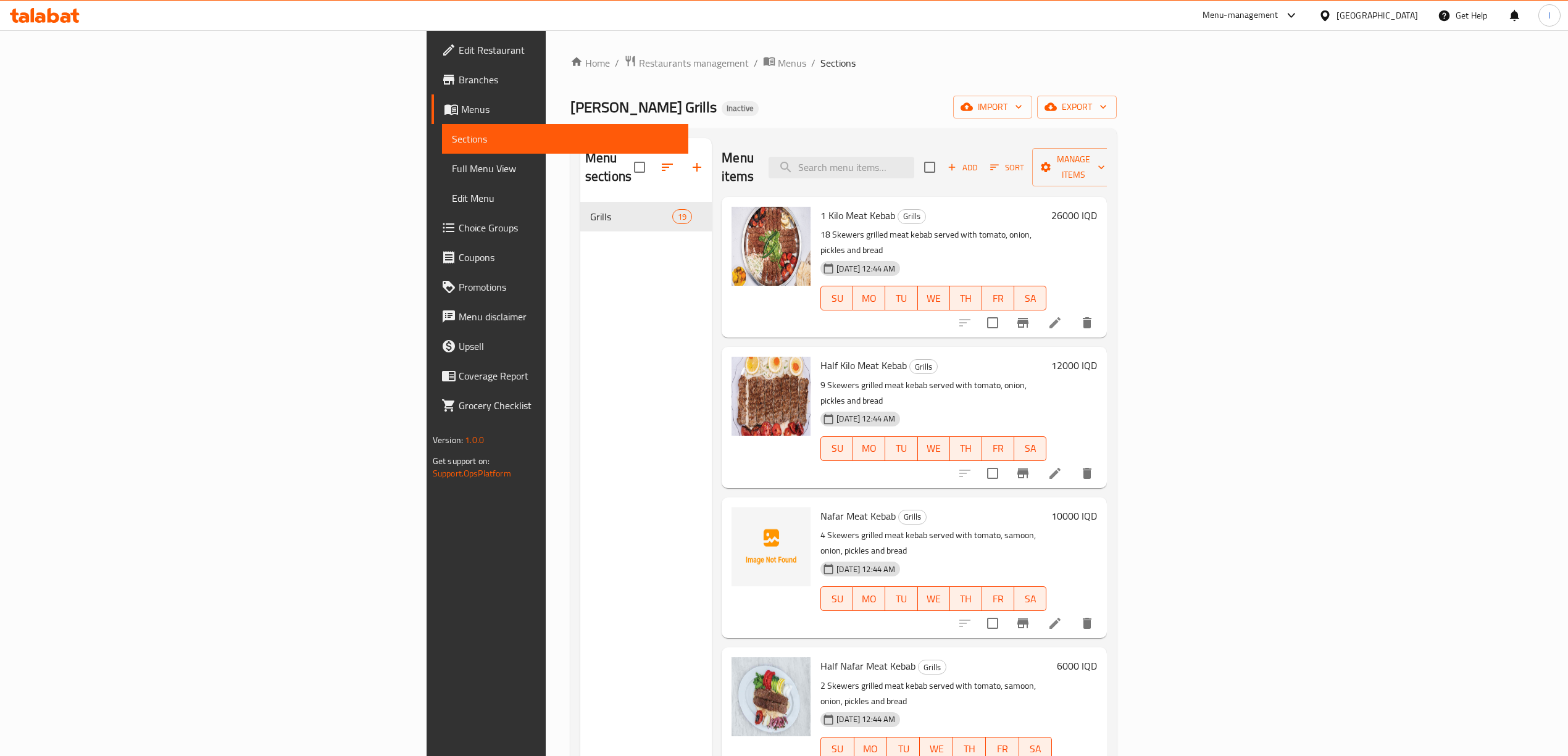
click at [979, 163] on span "Add" at bounding box center [962, 168] width 33 height 14
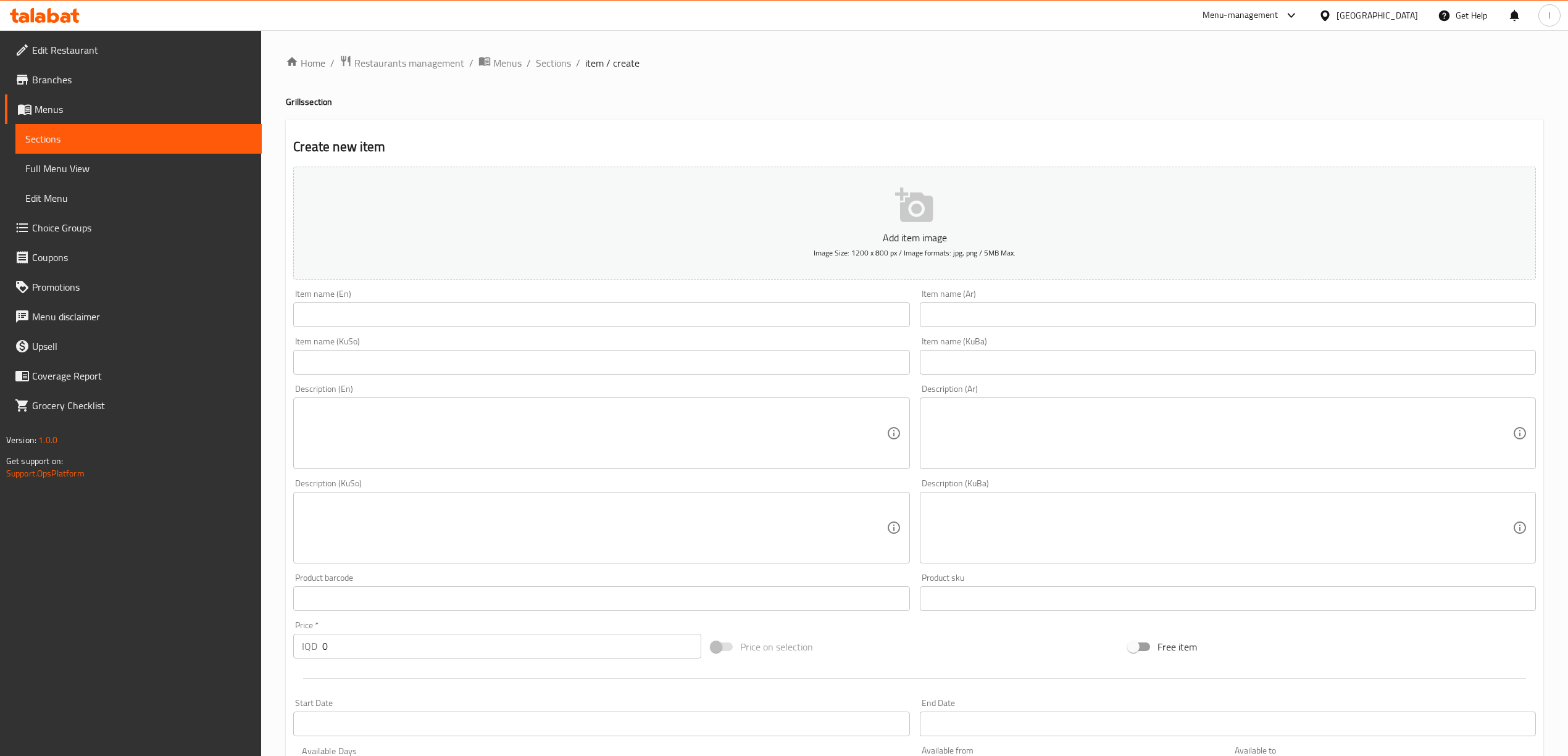
click at [861, 317] on input "text" at bounding box center [601, 315] width 616 height 25
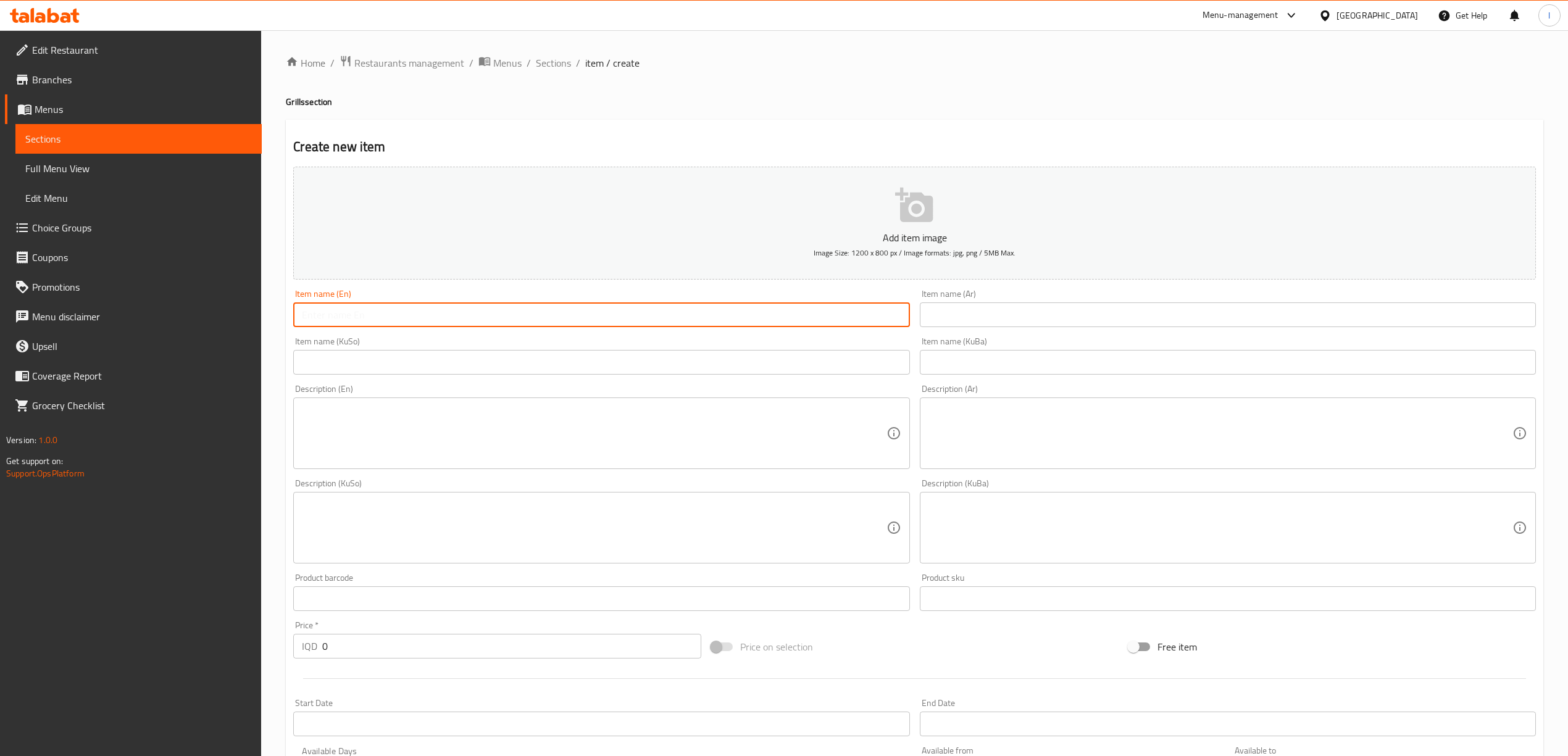
paste input "1 Kilo Chicken Tikka"
type input "1 Kilo Chicken Tikka"
click at [531, 347] on div "Item name (KuSo) Item name (KuSo)" at bounding box center [601, 355] width 616 height 38
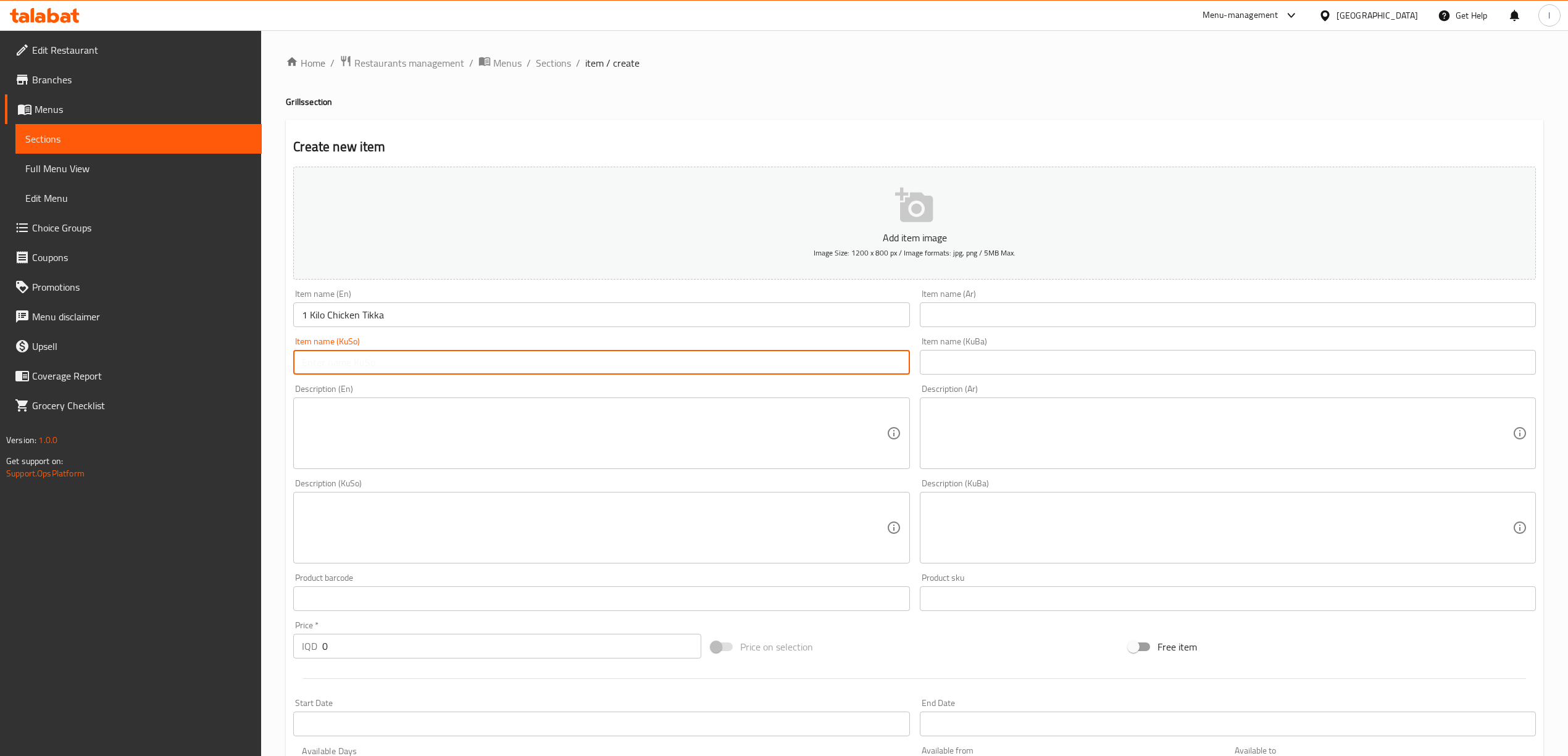
click at [513, 373] on input "text" at bounding box center [601, 362] width 616 height 25
click at [1008, 321] on input "text" at bounding box center [1228, 315] width 616 height 25
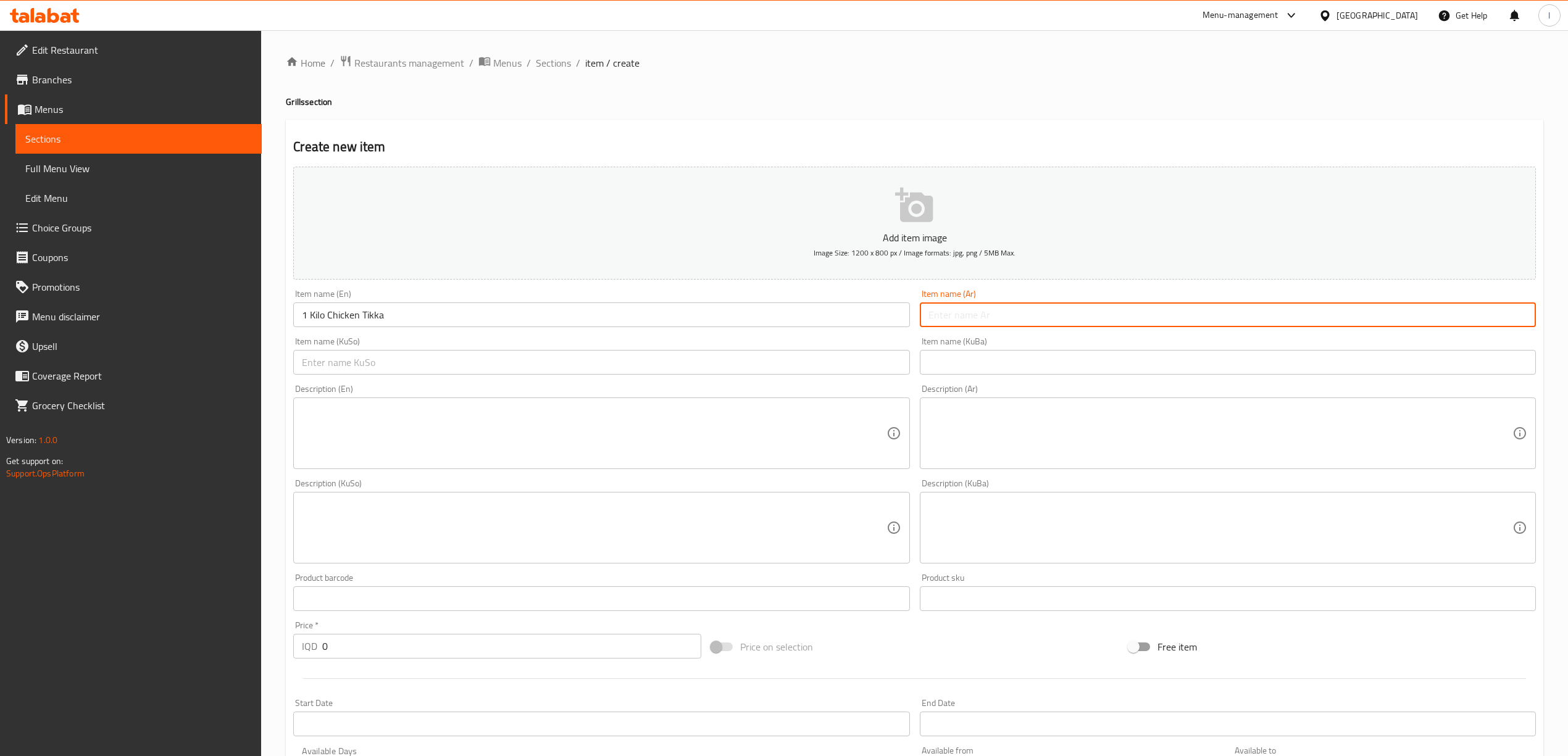
paste input "1 كيلو تكة دجاج"
type input "1 كيلو تكة دجاج"
click at [958, 370] on input "text" at bounding box center [1228, 362] width 616 height 25
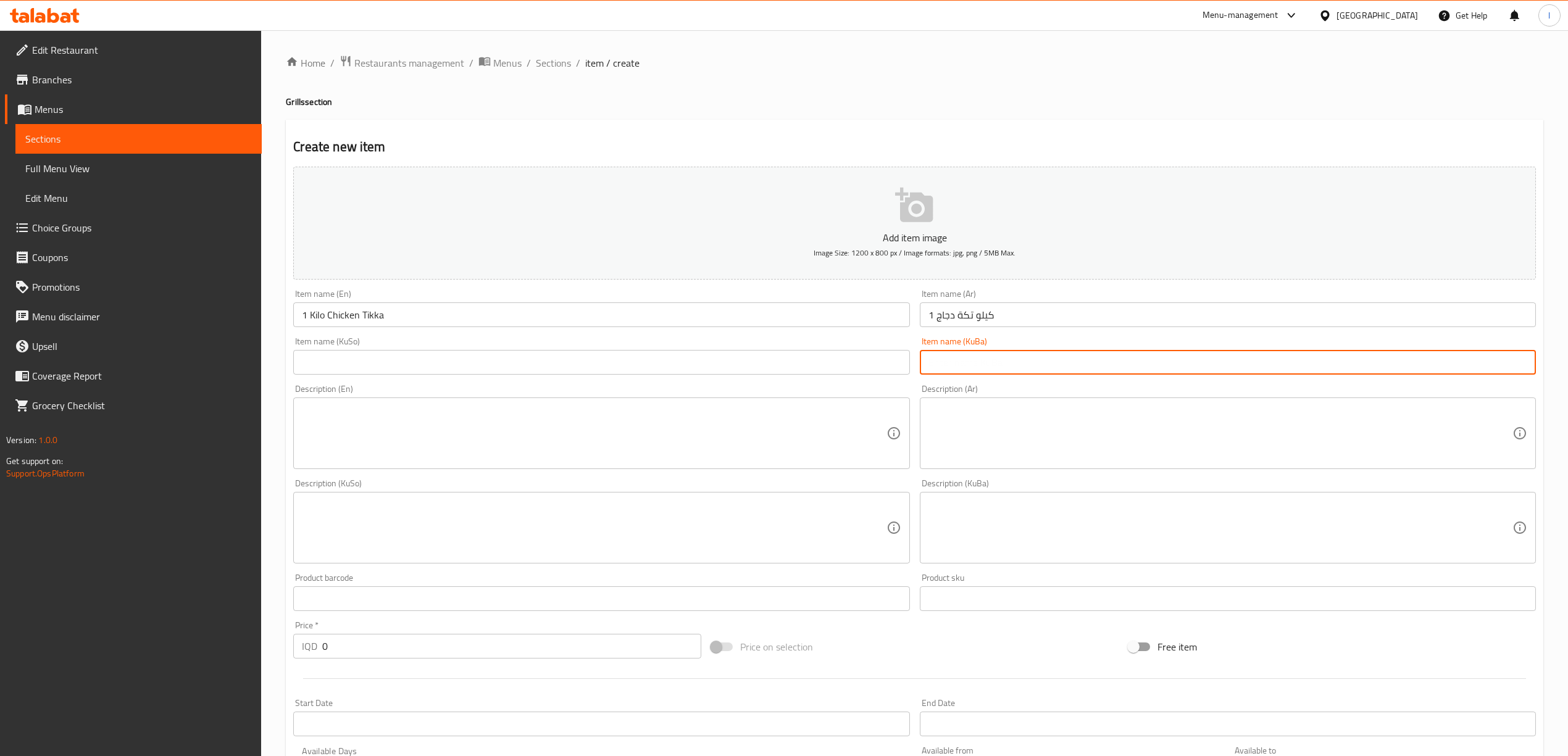
paste input "1 کیلۆ تکەی مریشک"
type input "1 کیلۆ تکەی مریشک"
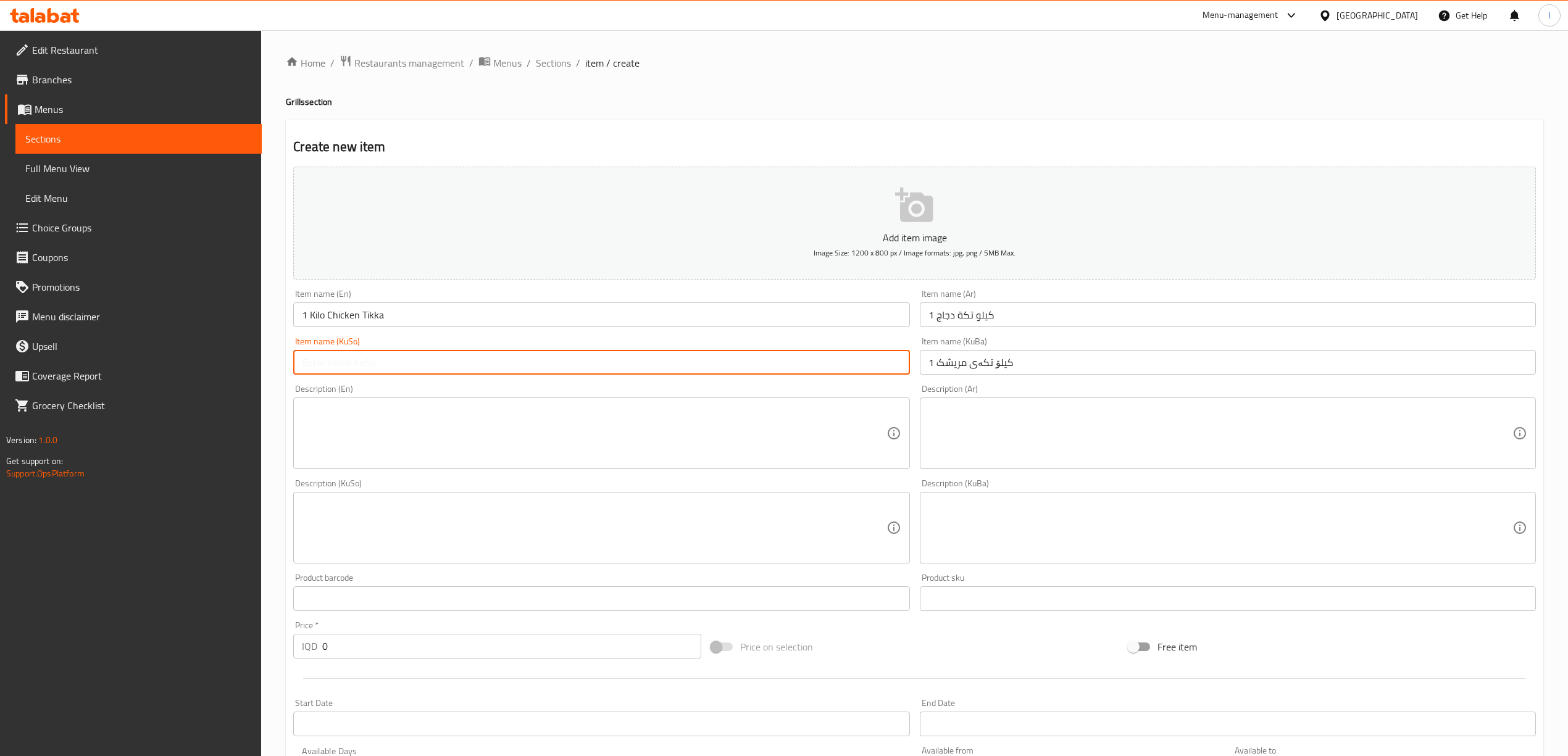
click at [820, 356] on input "text" at bounding box center [601, 362] width 616 height 25
paste input "1 کیلۆ تکەی مریشک"
type input "1 کیلۆ تکەی مریشک"
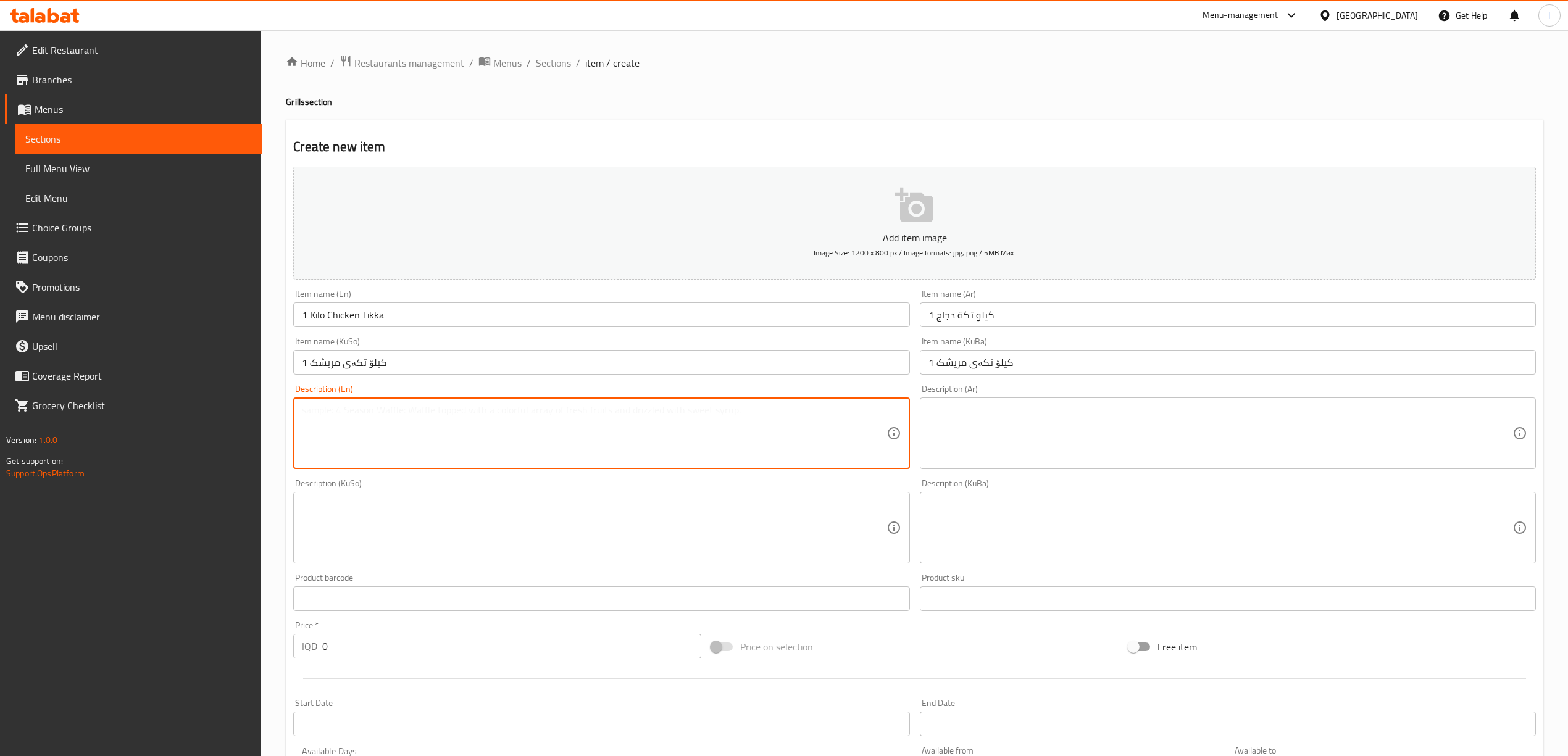
click at [496, 432] on textarea at bounding box center [594, 433] width 584 height 59
paste textarea "1 Kilo chicken tikka served with tomato, onion, pickles and bread"
type textarea "1 Kilo chicken tikka served with tomato, onion, pickles and bread"
click at [1072, 437] on textarea at bounding box center [1220, 433] width 584 height 59
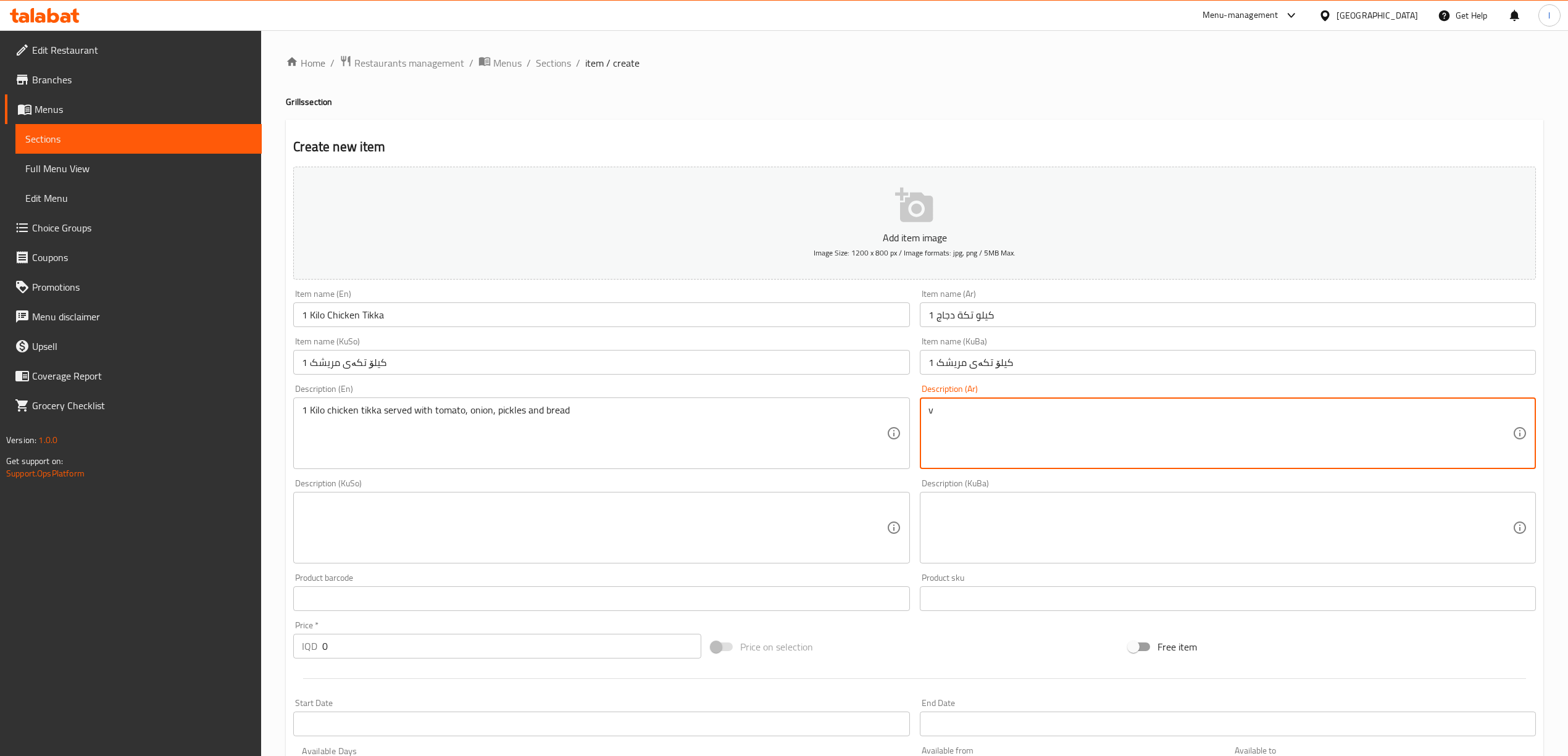
drag, startPoint x: 990, startPoint y: 432, endPoint x: 911, endPoint y: 418, distance: 80.2
click at [911, 418] on div "Add item image Image Size: 1200 x 800 px / Image formats: jpg, png / 5MB Max. I…" at bounding box center [914, 498] width 1253 height 674
paste textarea "1 كيلو تكة دجاج تقدم مع طماطم، بصل، مخلل وخبز"
type textarea "1 كيلو تكة دجاج تقدم مع طماطم، بصل، مخلل وخبز"
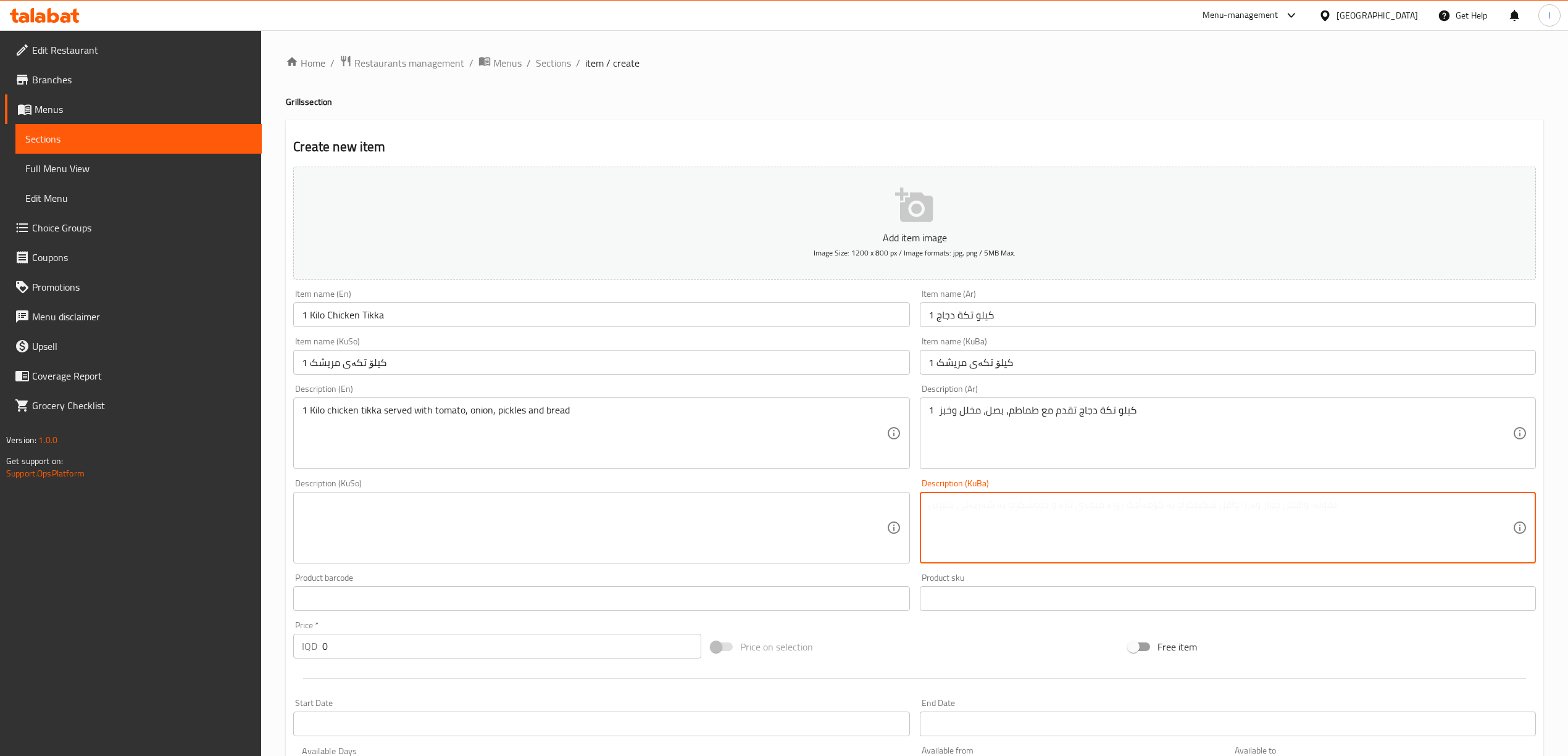
click at [1031, 541] on textarea at bounding box center [1220, 528] width 584 height 59
paste textarea "1 کیلۆ تکەی مریشک پێشکەش دەکرێت لەگەڵ تەماتە، پیاز، تورشی و نان"
type textarea "1 کیلۆ تکەی مریشک پێشکەش دەکرێت لەگەڵ تەماتە، پیاز، تورشی و نان"
click at [816, 548] on textarea at bounding box center [594, 528] width 584 height 59
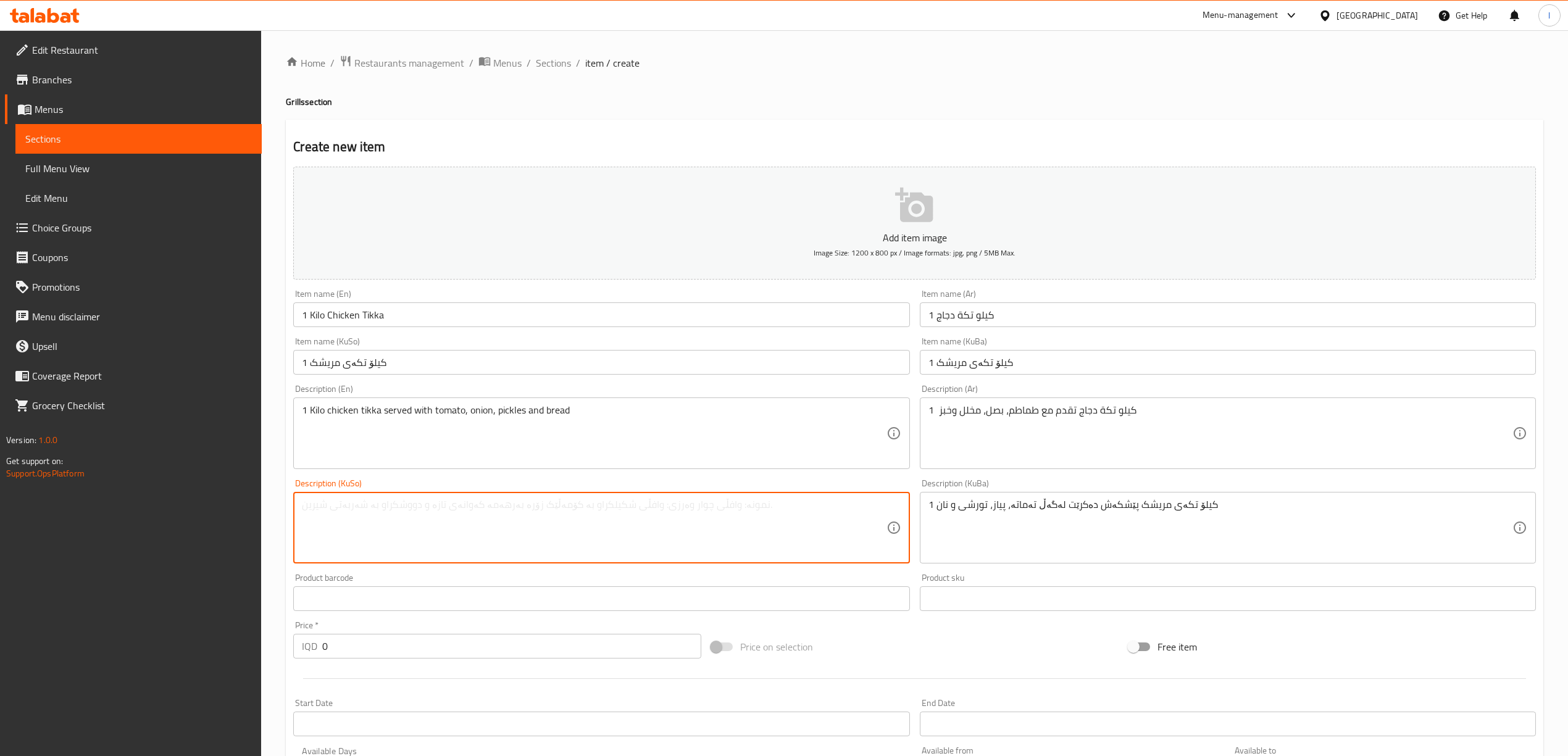
paste textarea "1 کیلۆ تکەی مریشک پێشکەش دەکرێت لەگەڵ تەماتە، پیاز، تورشی و نان"
type textarea "1 کیلۆ تکەی مریشک پێشکەش دەکرێت لەگەڵ تەماتە، پیاز، تورشی و نان"
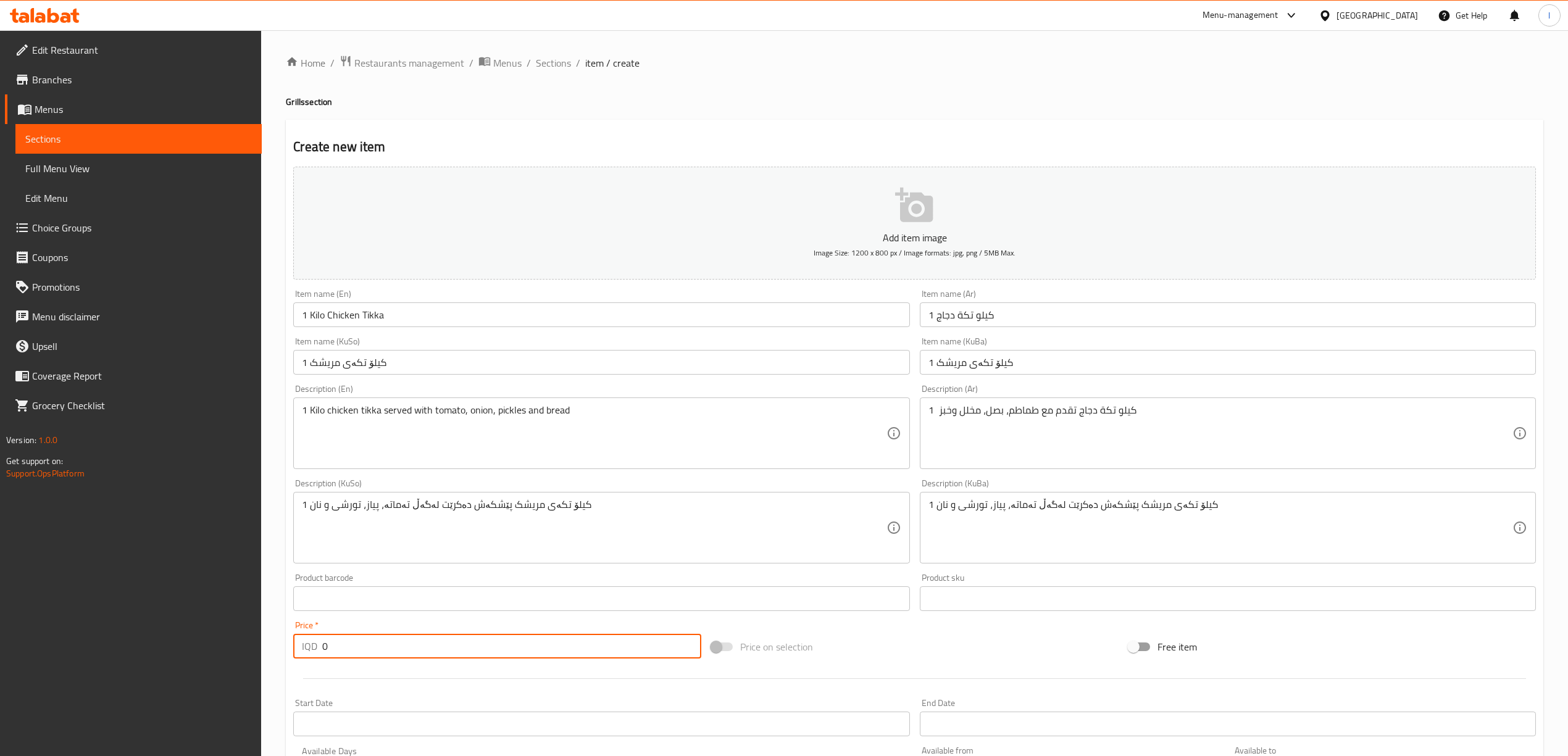
drag, startPoint x: 333, startPoint y: 652, endPoint x: 289, endPoint y: 646, distance: 44.4
click at [289, 646] on div "Price   * IQD 0 Price *" at bounding box center [497, 639] width 418 height 48
paste input "1800"
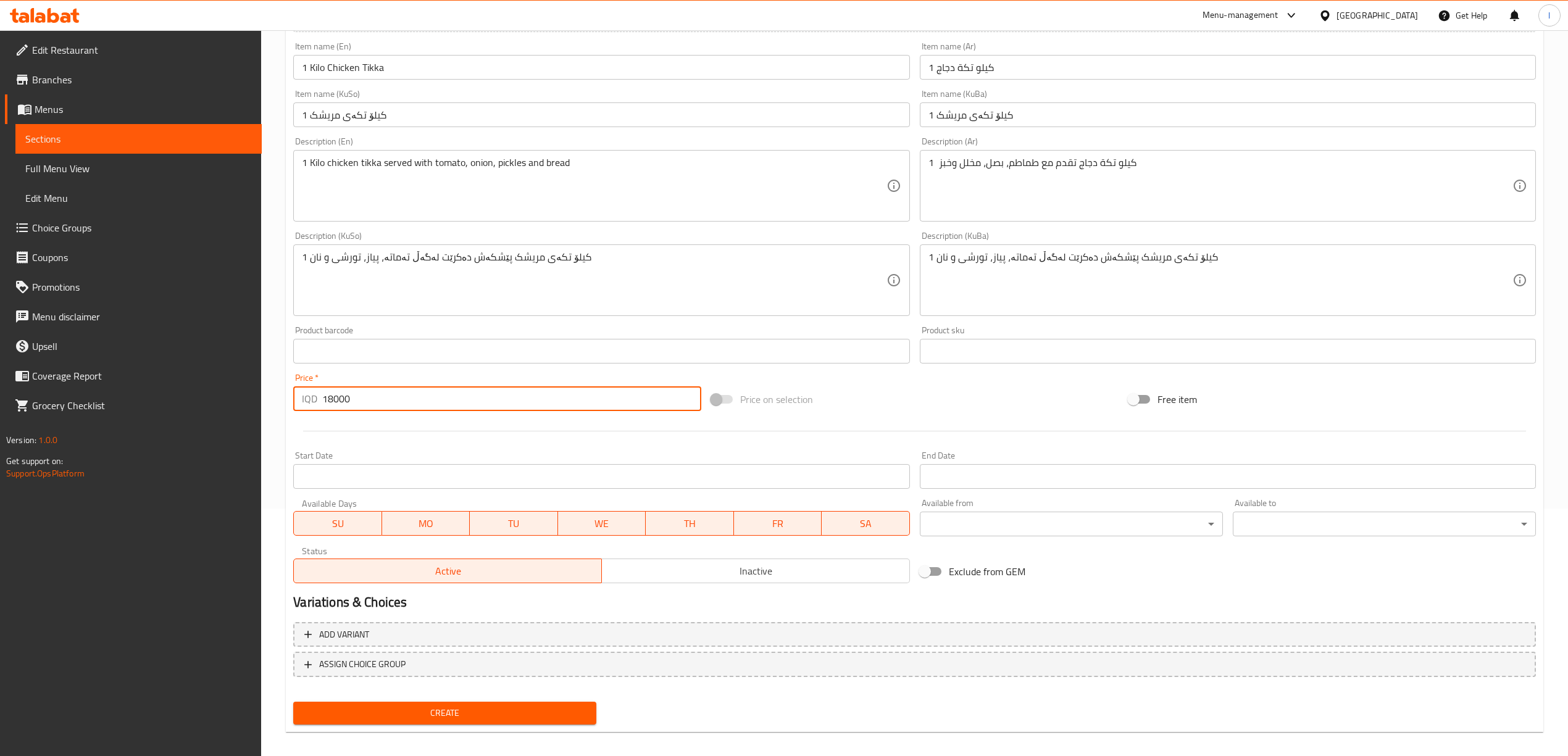
scroll to position [257, 0]
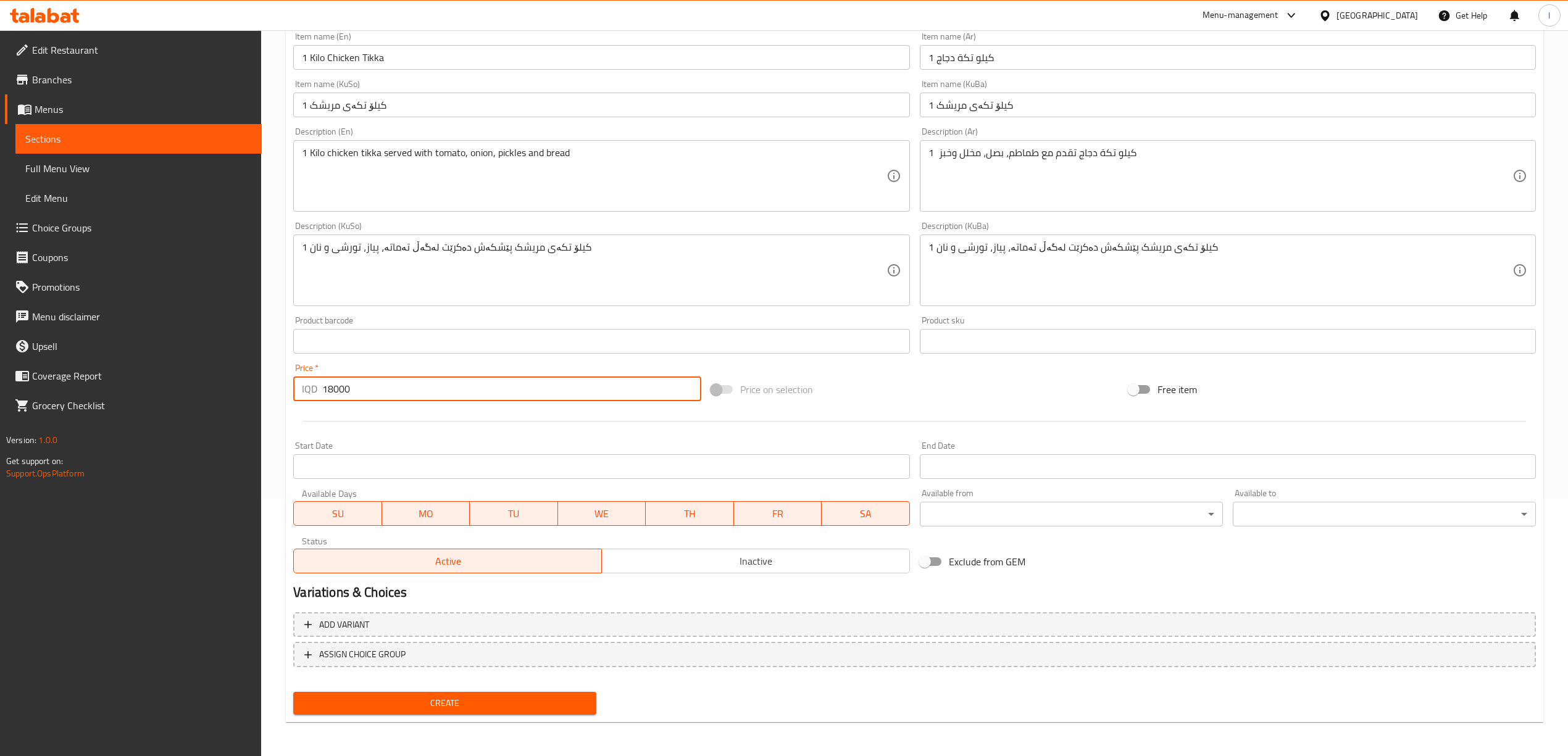
type input "18000"
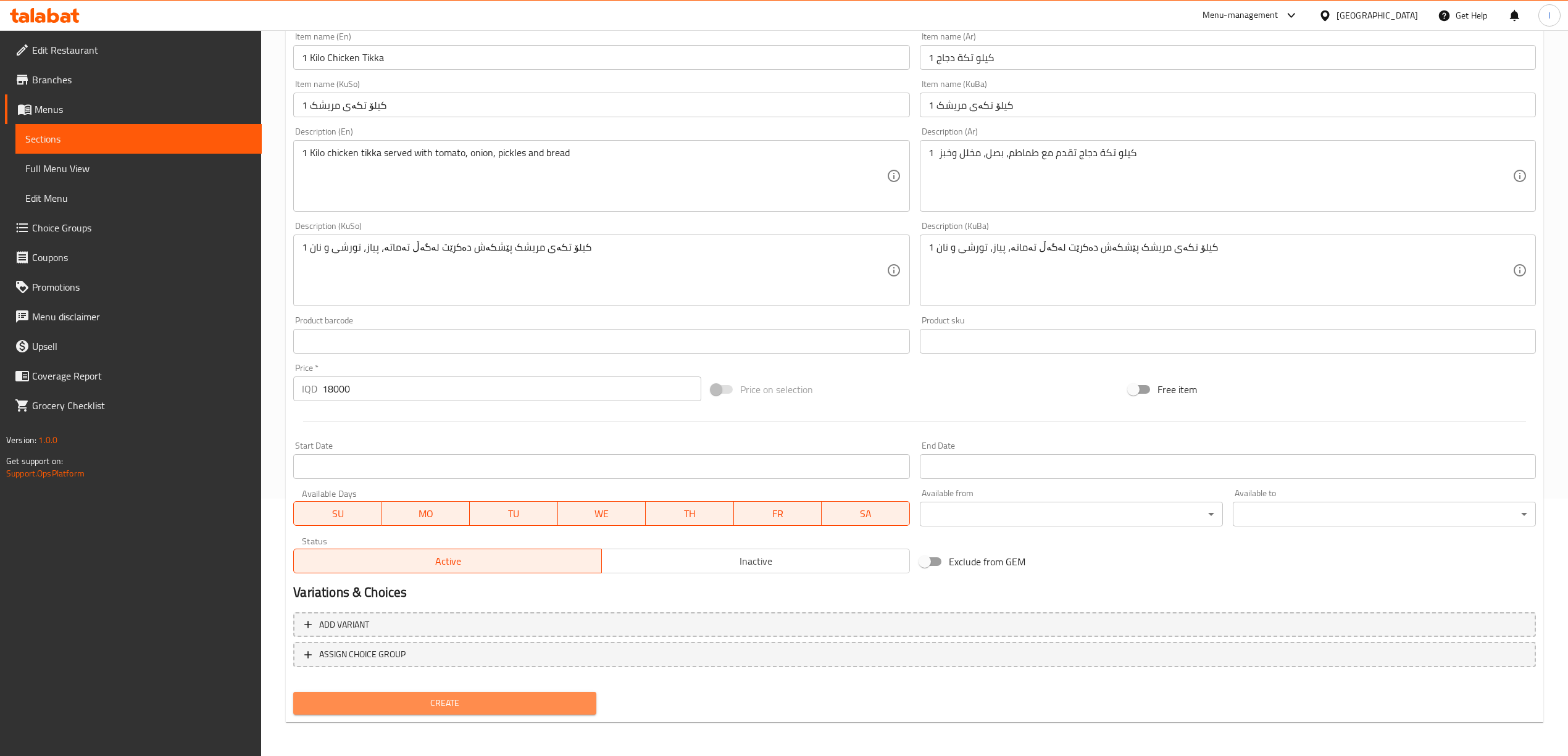
click at [447, 711] on button "Create" at bounding box center [444, 703] width 303 height 23
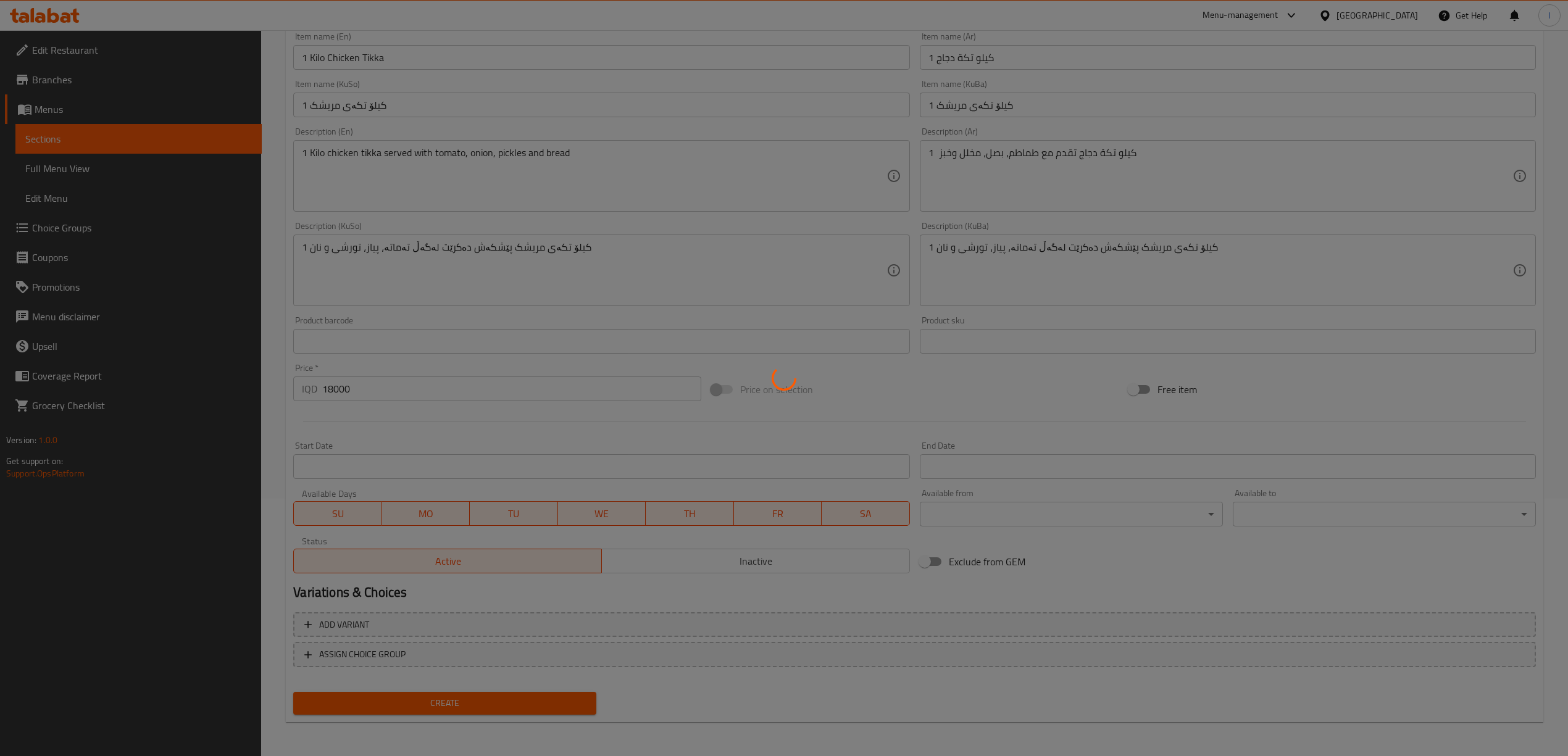
type input "0"
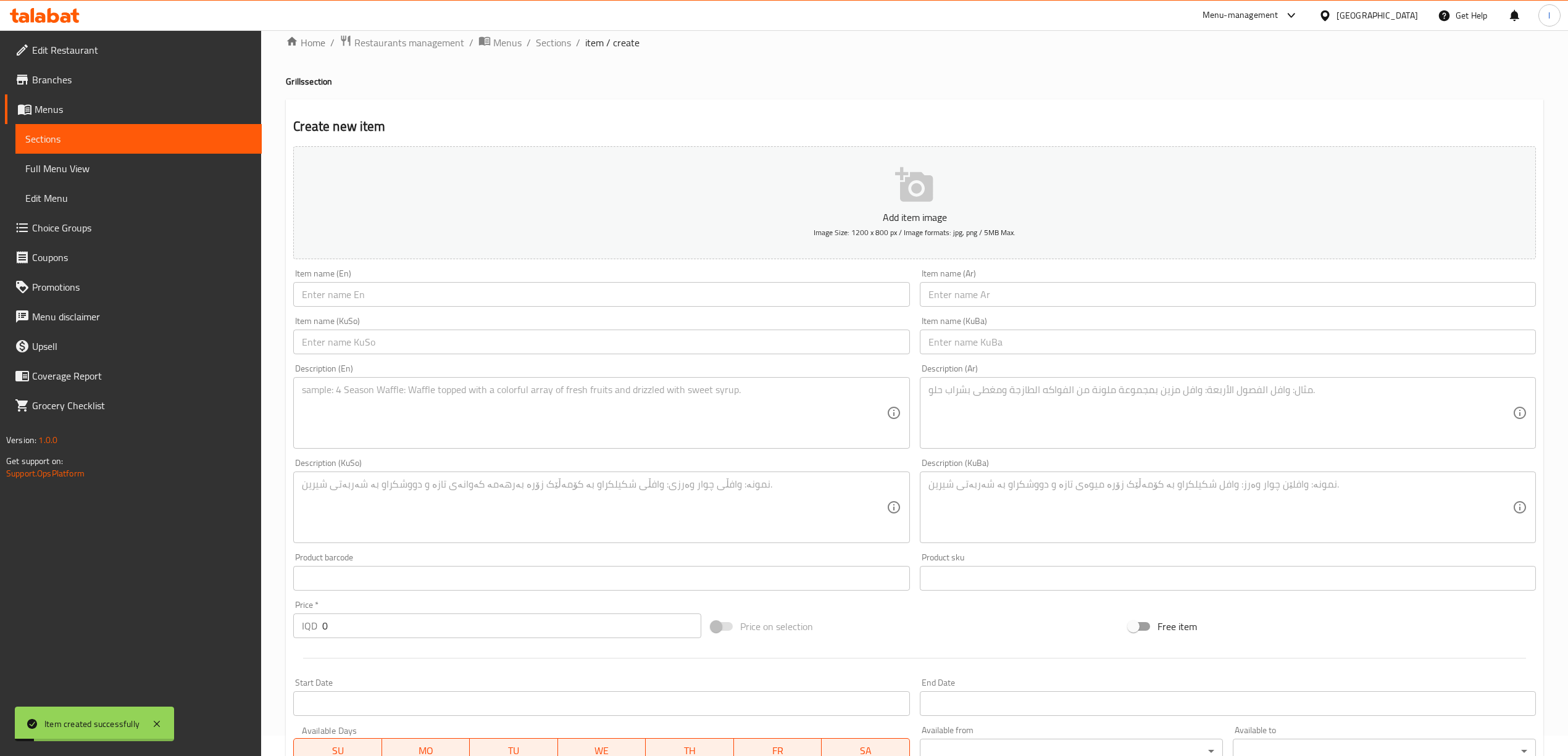
scroll to position [0, 0]
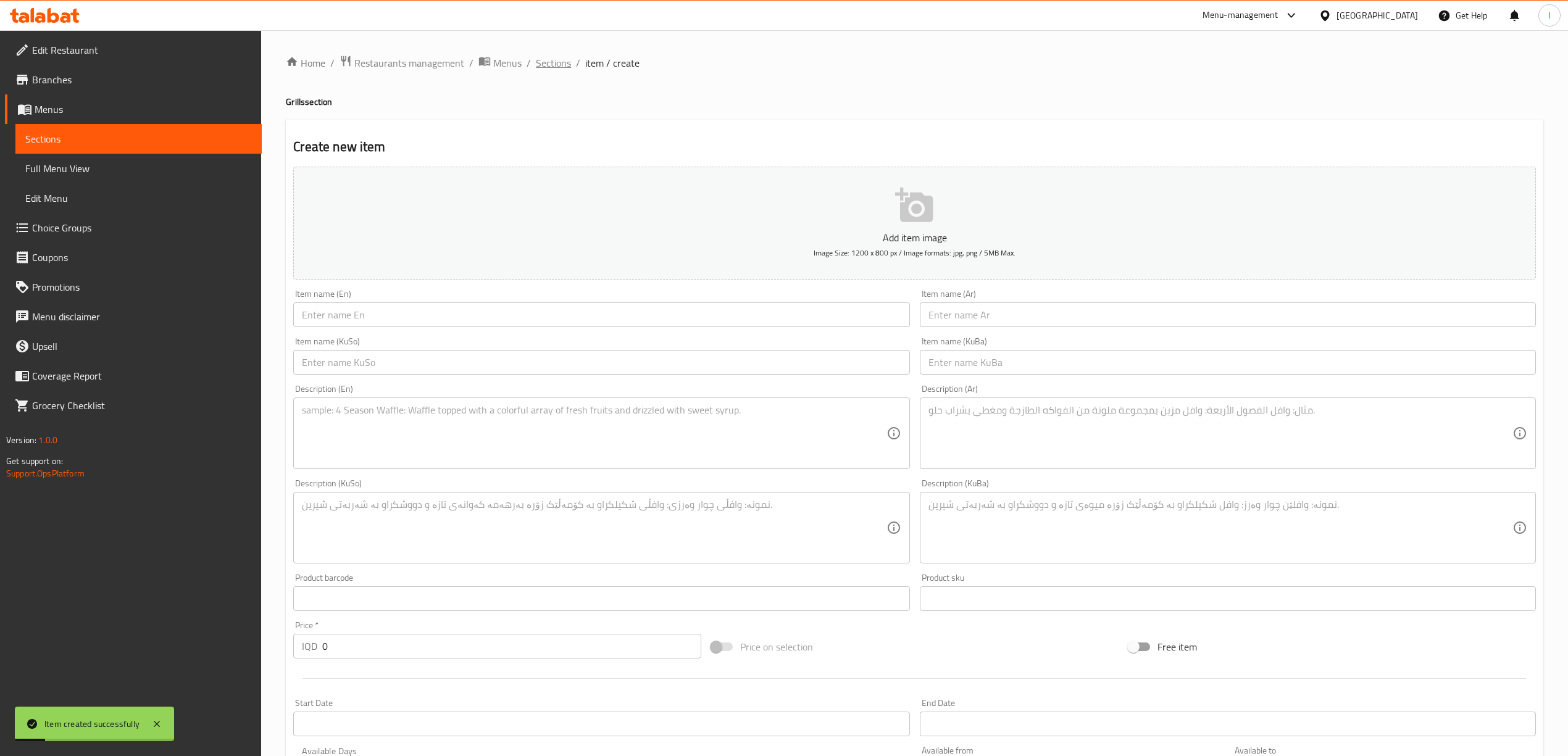
click at [562, 60] on span "Sections" at bounding box center [553, 62] width 35 height 14
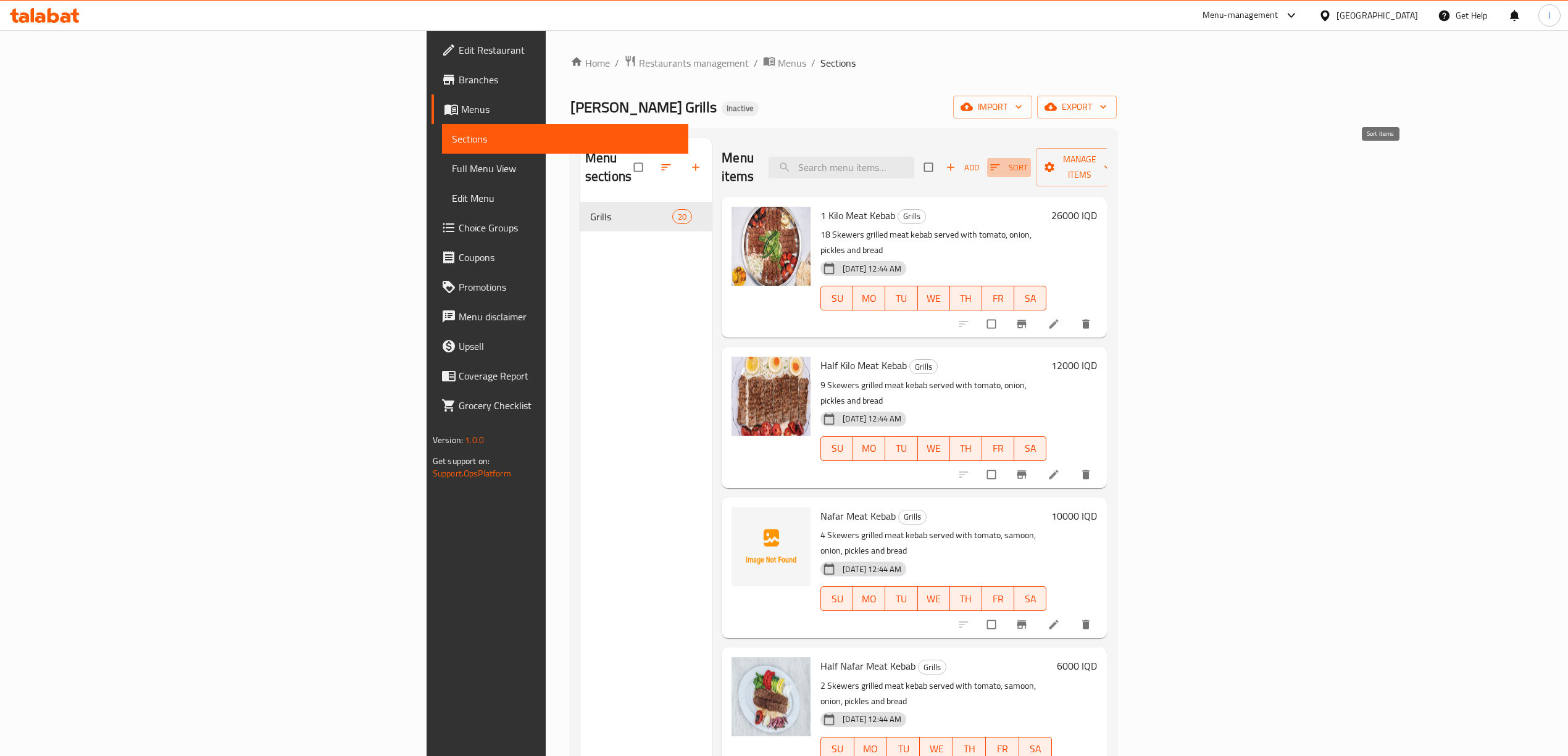
click at [1003, 161] on span "button" at bounding box center [996, 167] width 14 height 12
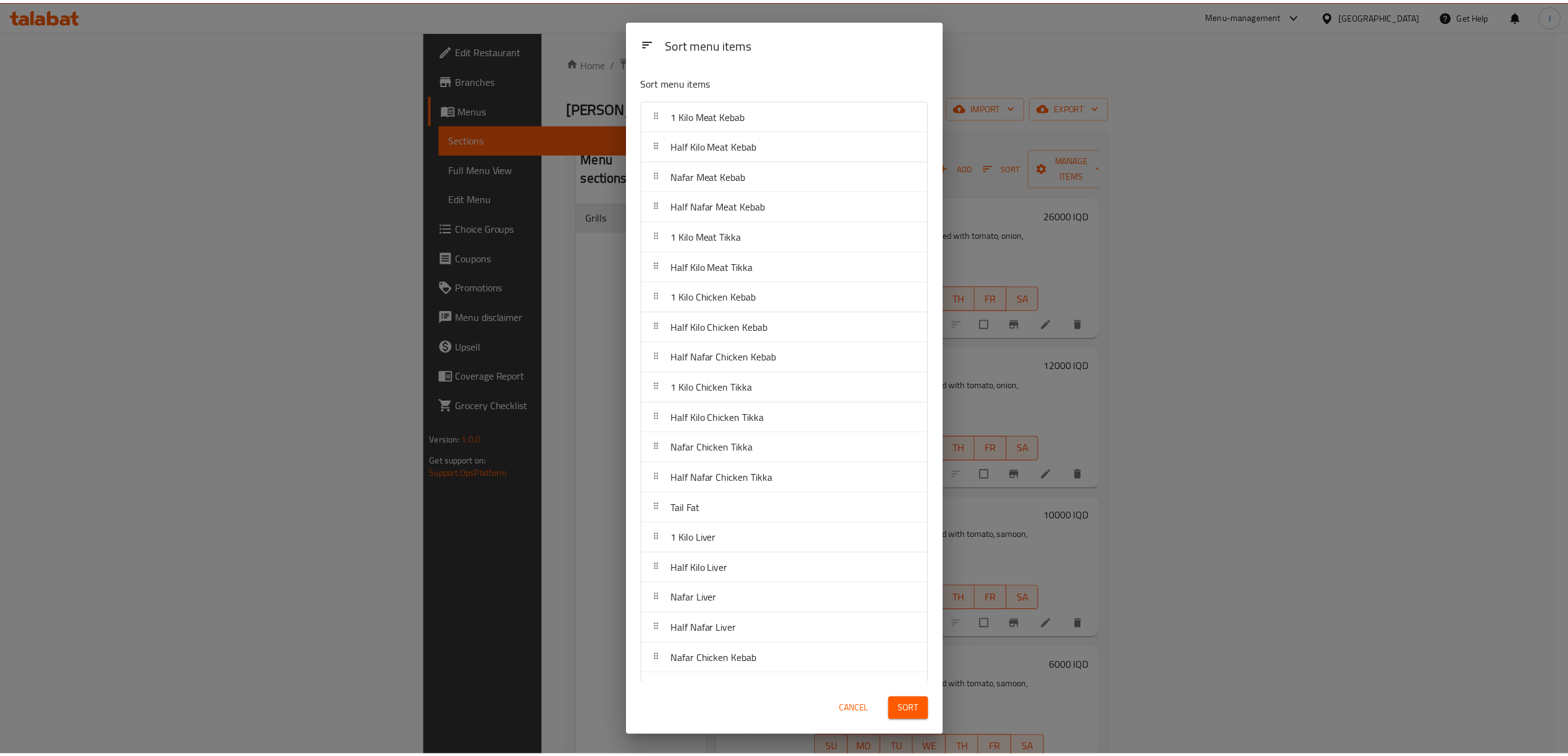
scroll to position [31, 0]
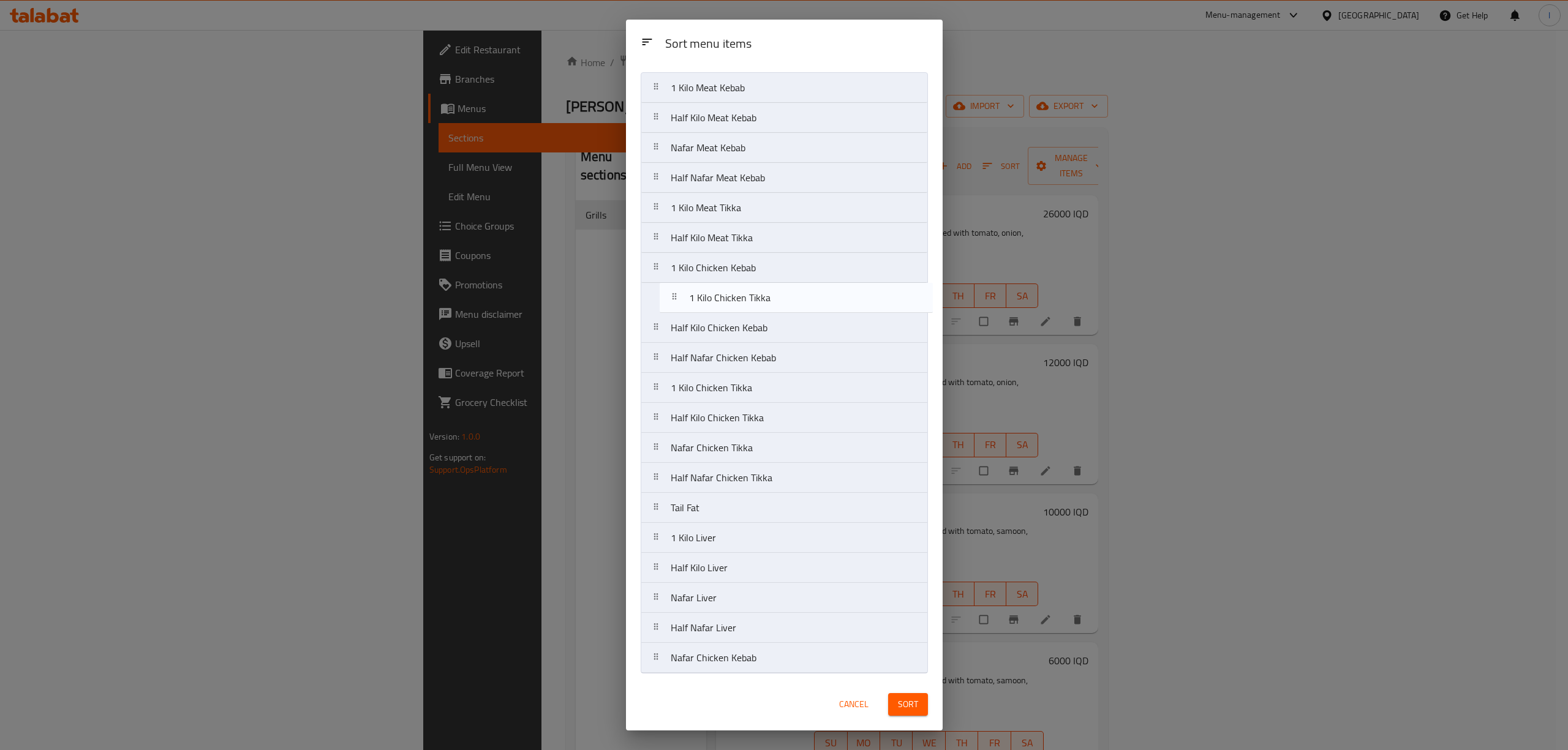
drag, startPoint x: 751, startPoint y: 664, endPoint x: 770, endPoint y: 300, distance: 364.5
click at [770, 300] on nav "1 Kilo Meat Kebab Half Kilo Meat Kebab Nafar Meat Kebab Half Nafar Meat Kebab 1…" at bounding box center [784, 373] width 287 height 601
click at [779, 380] on nav "1 Kilo Meat Kebab Half Kilo Meat Kebab Nafar Meat Kebab Half Nafar Meat Kebab 1…" at bounding box center [784, 373] width 287 height 601
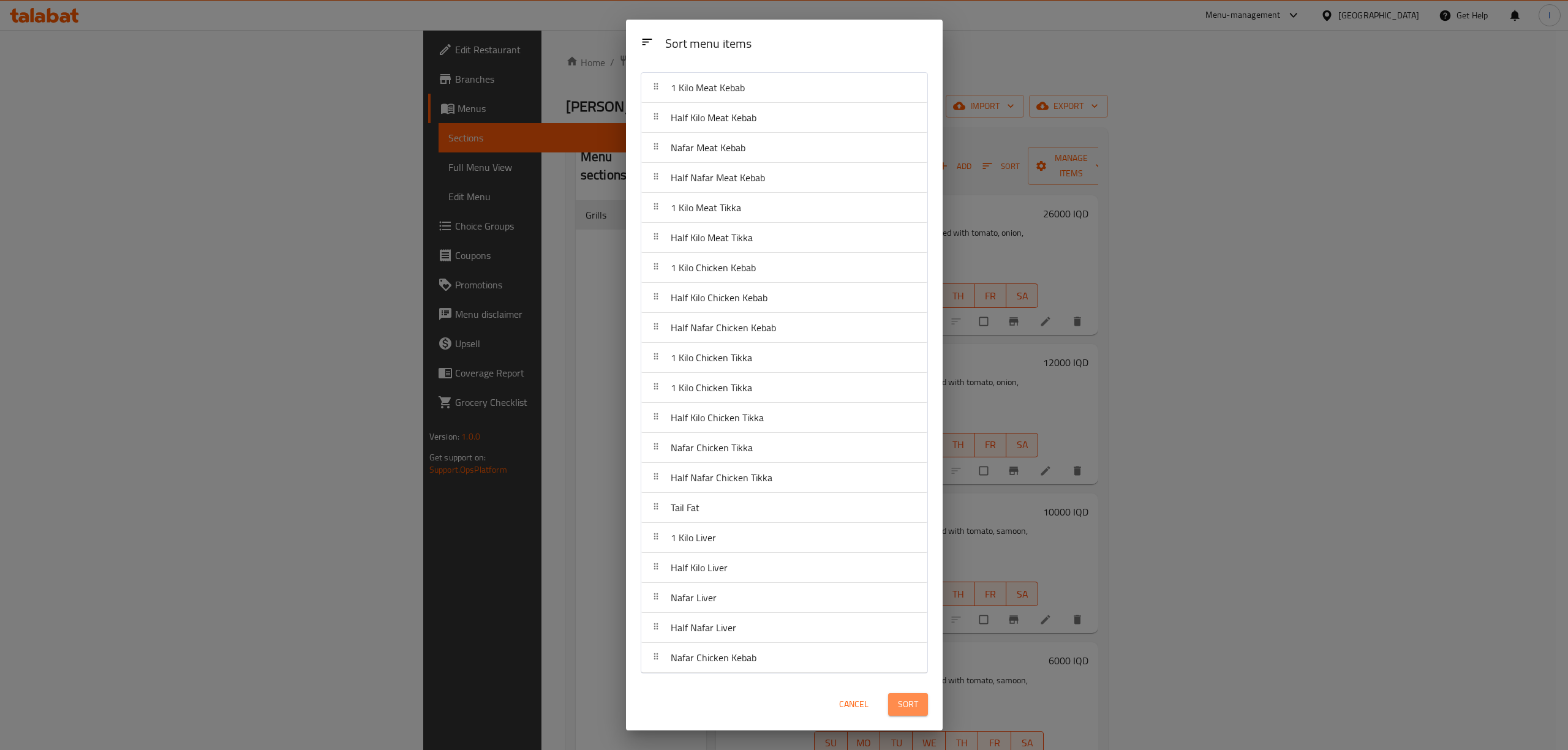
click at [907, 708] on span "Sort" at bounding box center [908, 704] width 21 height 15
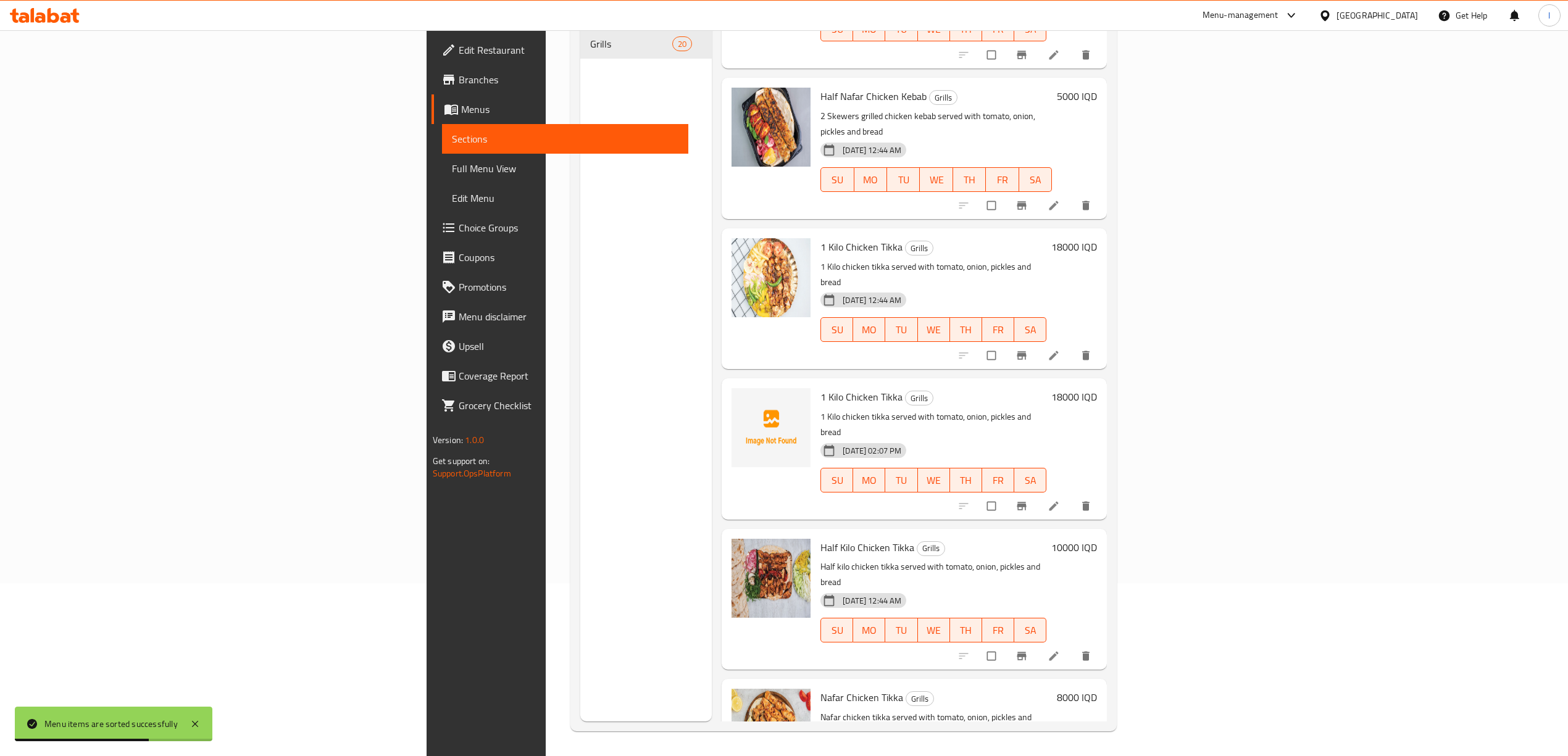
scroll to position [874, 0]
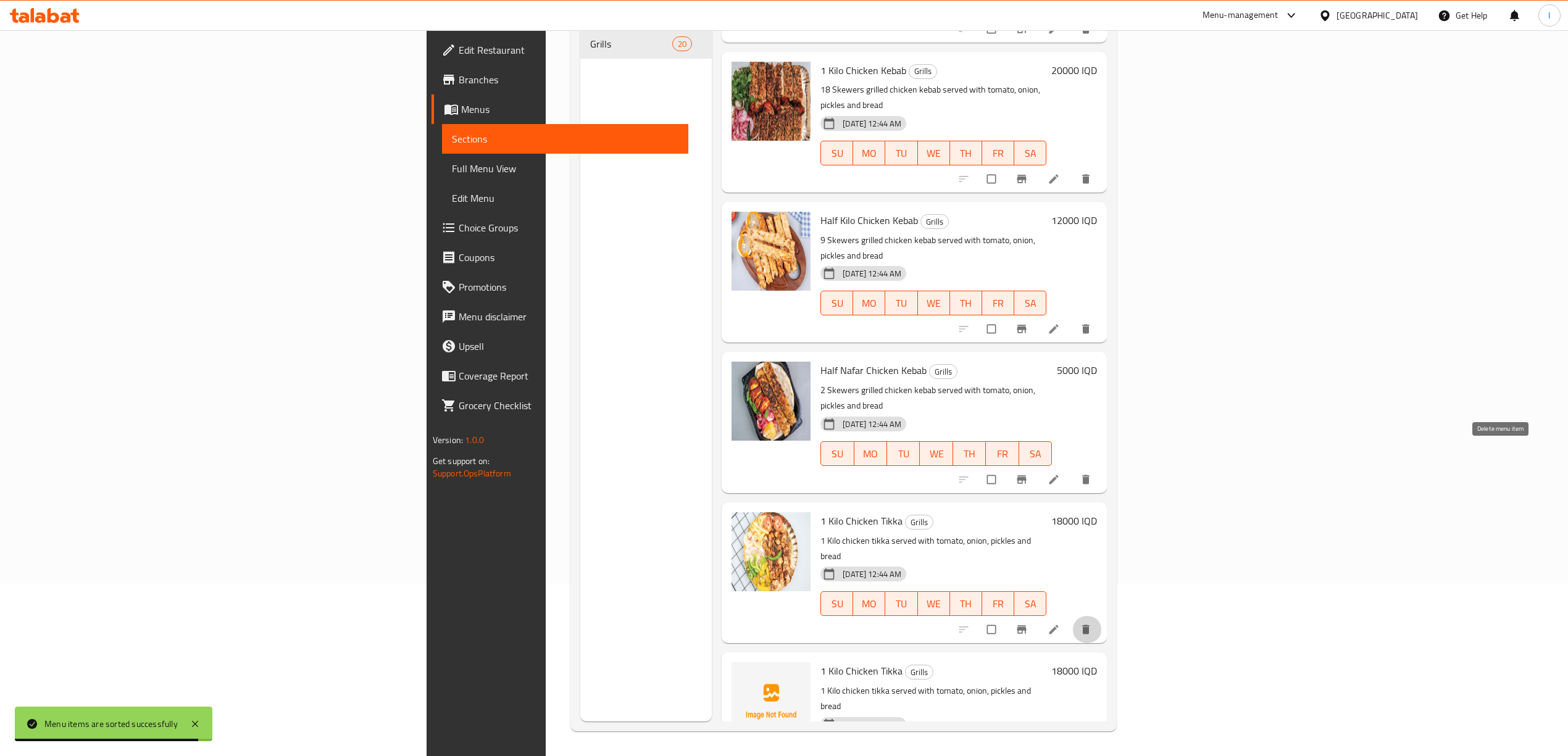
click at [1090, 625] on icon "delete" at bounding box center [1086, 629] width 8 height 9
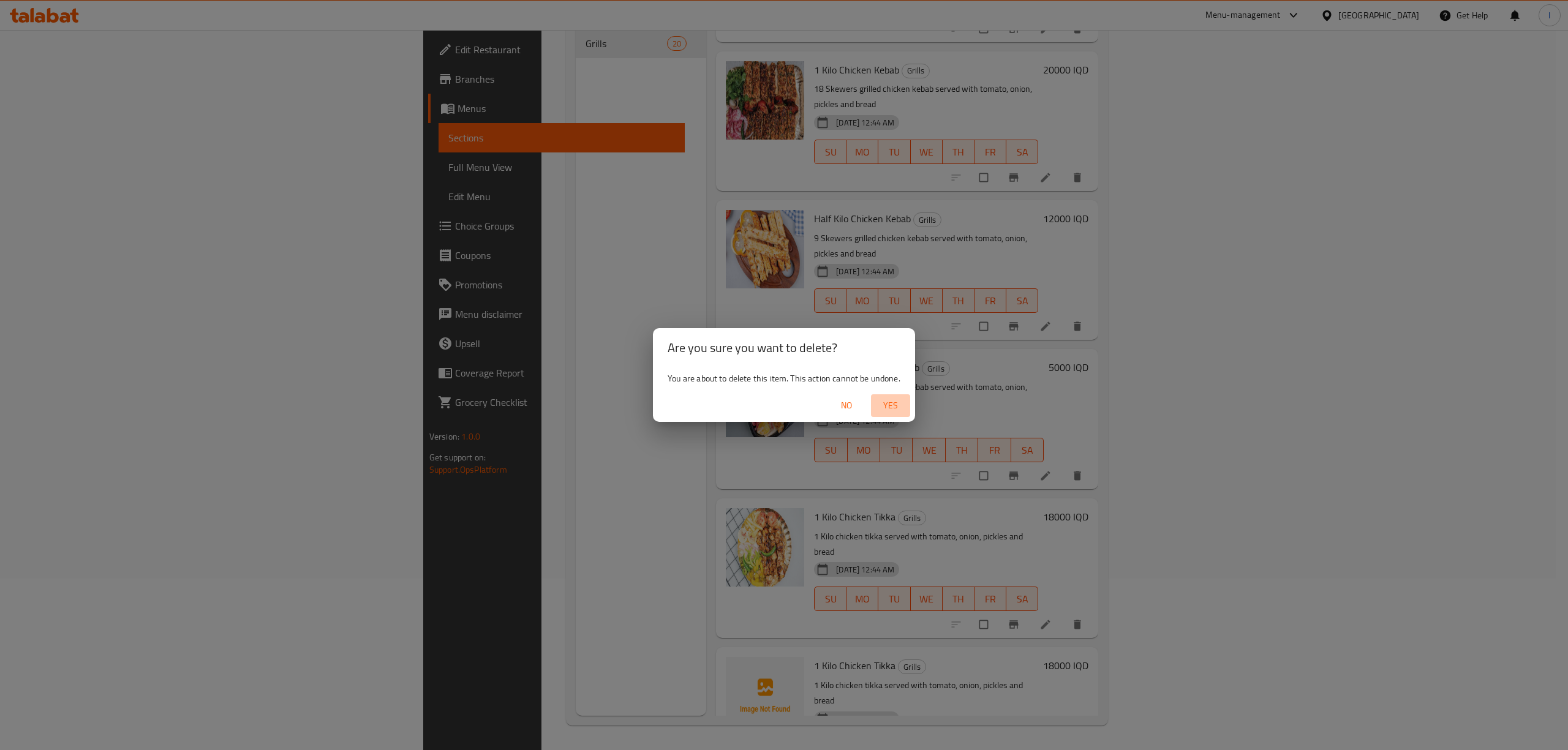
click at [892, 403] on span "Yes" at bounding box center [890, 405] width 29 height 15
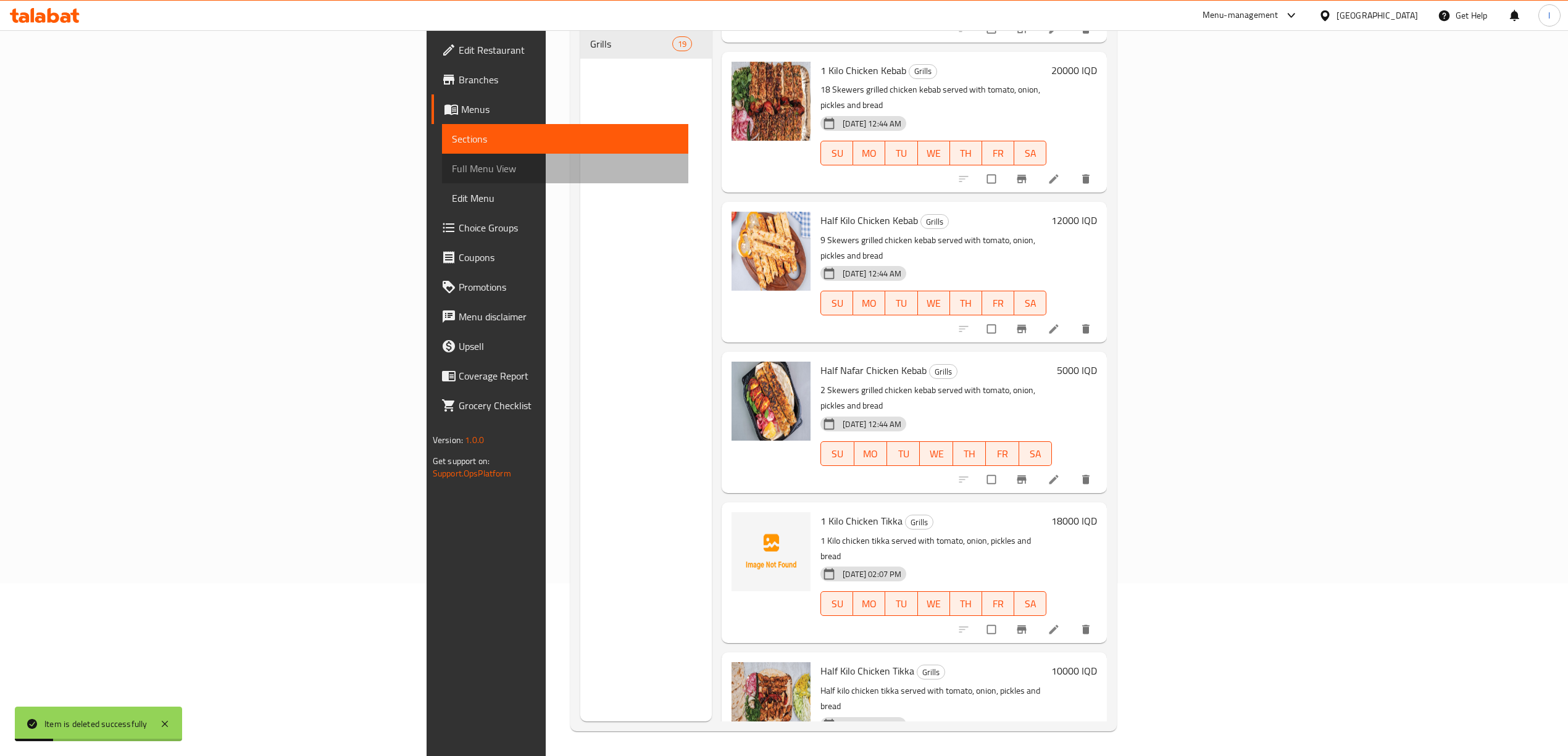
click at [452, 170] on span "Full Menu View" at bounding box center [565, 168] width 226 height 14
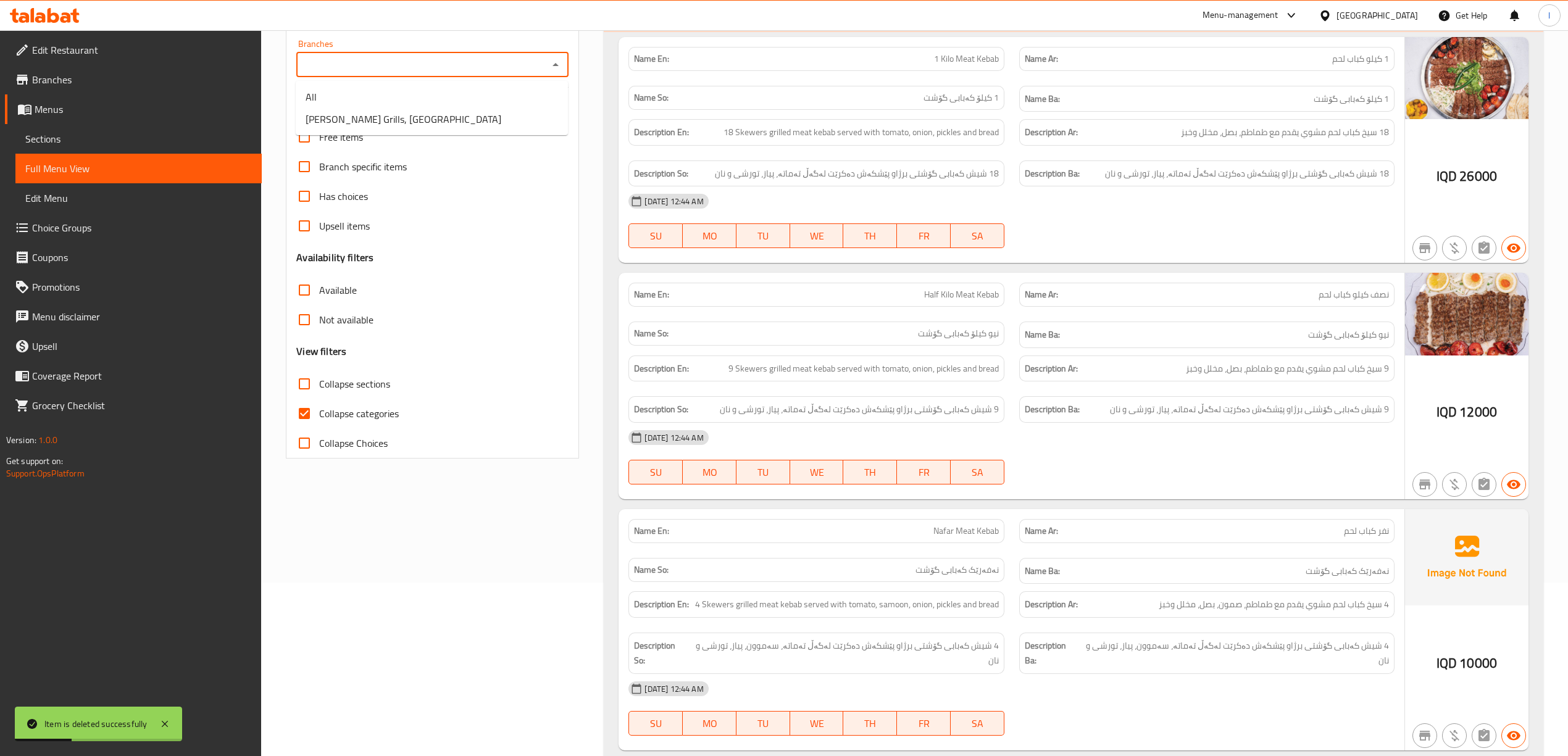
click at [490, 69] on input "Branches" at bounding box center [422, 64] width 244 height 17
click at [421, 122] on li "[PERSON_NAME] Grills, [GEOGRAPHIC_DATA]" at bounding box center [431, 119] width 272 height 22
type input "[PERSON_NAME] Grills, [GEOGRAPHIC_DATA]"
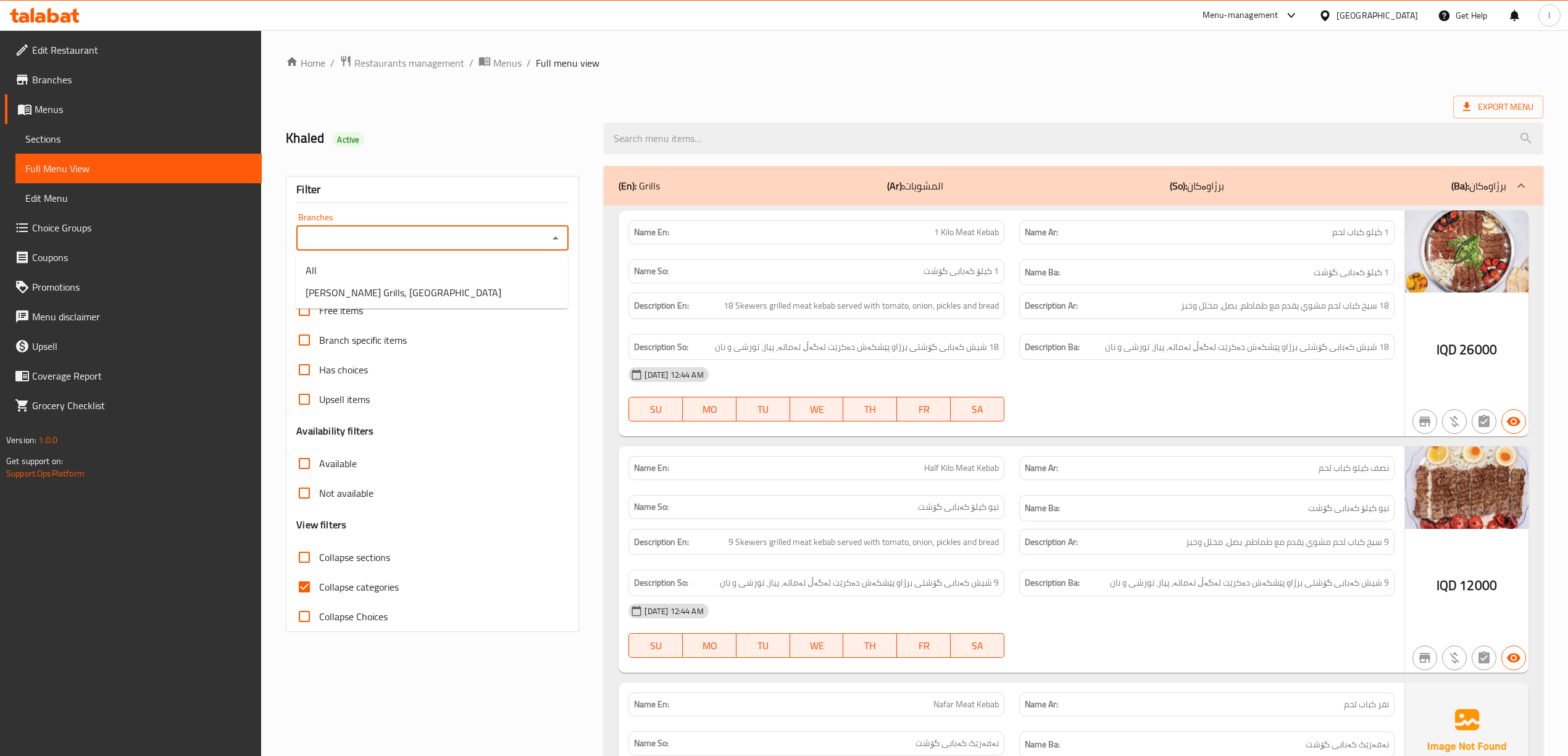
click at [364, 233] on input "Branches" at bounding box center [422, 238] width 244 height 17
click at [349, 295] on span "[PERSON_NAME] Grills, [GEOGRAPHIC_DATA]" at bounding box center [404, 292] width 196 height 14
type input "[PERSON_NAME] Grills, [GEOGRAPHIC_DATA]"
click at [351, 600] on label "Collapse categories" at bounding box center [344, 586] width 109 height 30
click at [319, 600] on input "Collapse categories" at bounding box center [304, 586] width 30 height 30
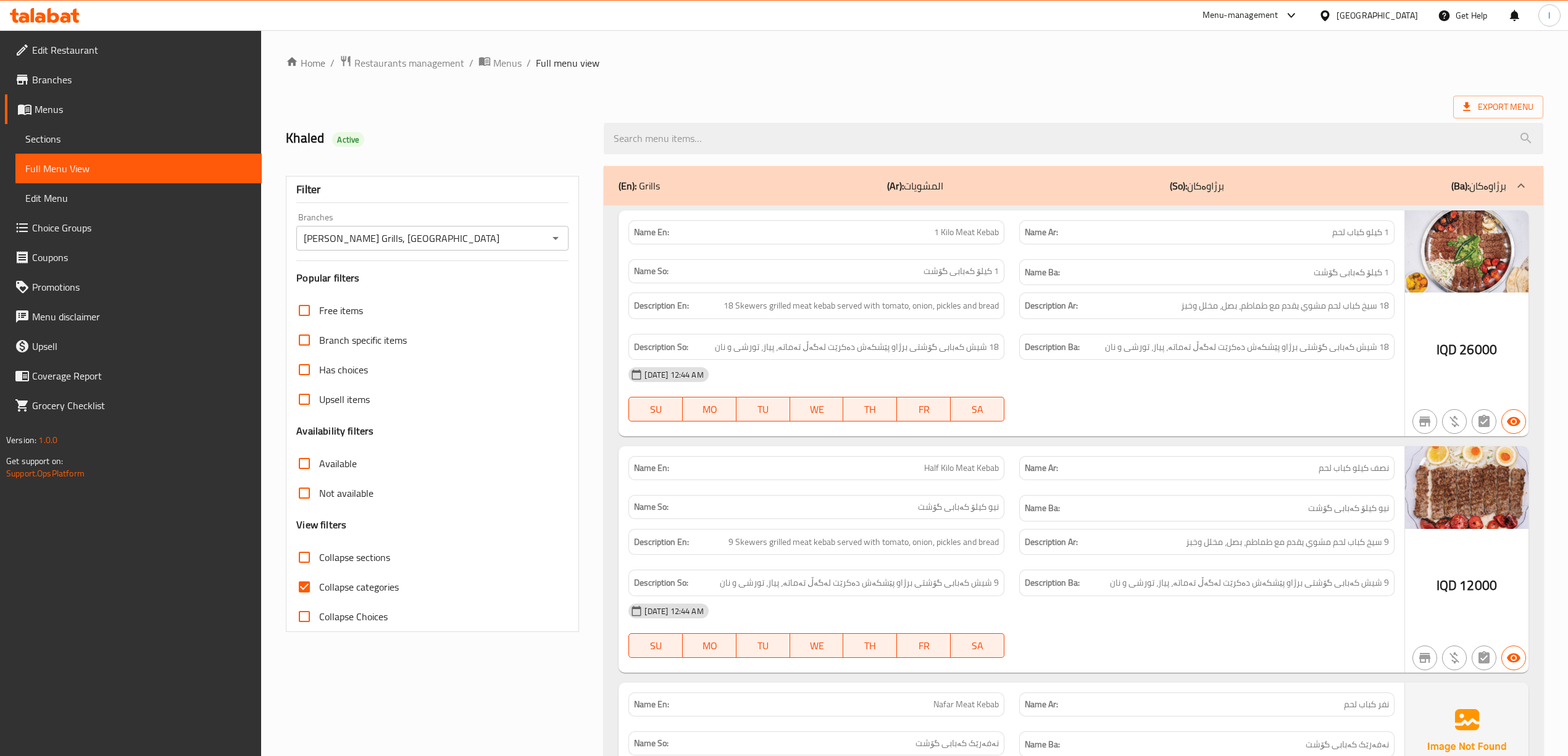
checkbox input "false"
click at [817, 464] on p "Name En: Half Kilo Meat Kebab" at bounding box center [816, 468] width 364 height 13
click at [1099, 137] on input "search" at bounding box center [1073, 139] width 939 height 32
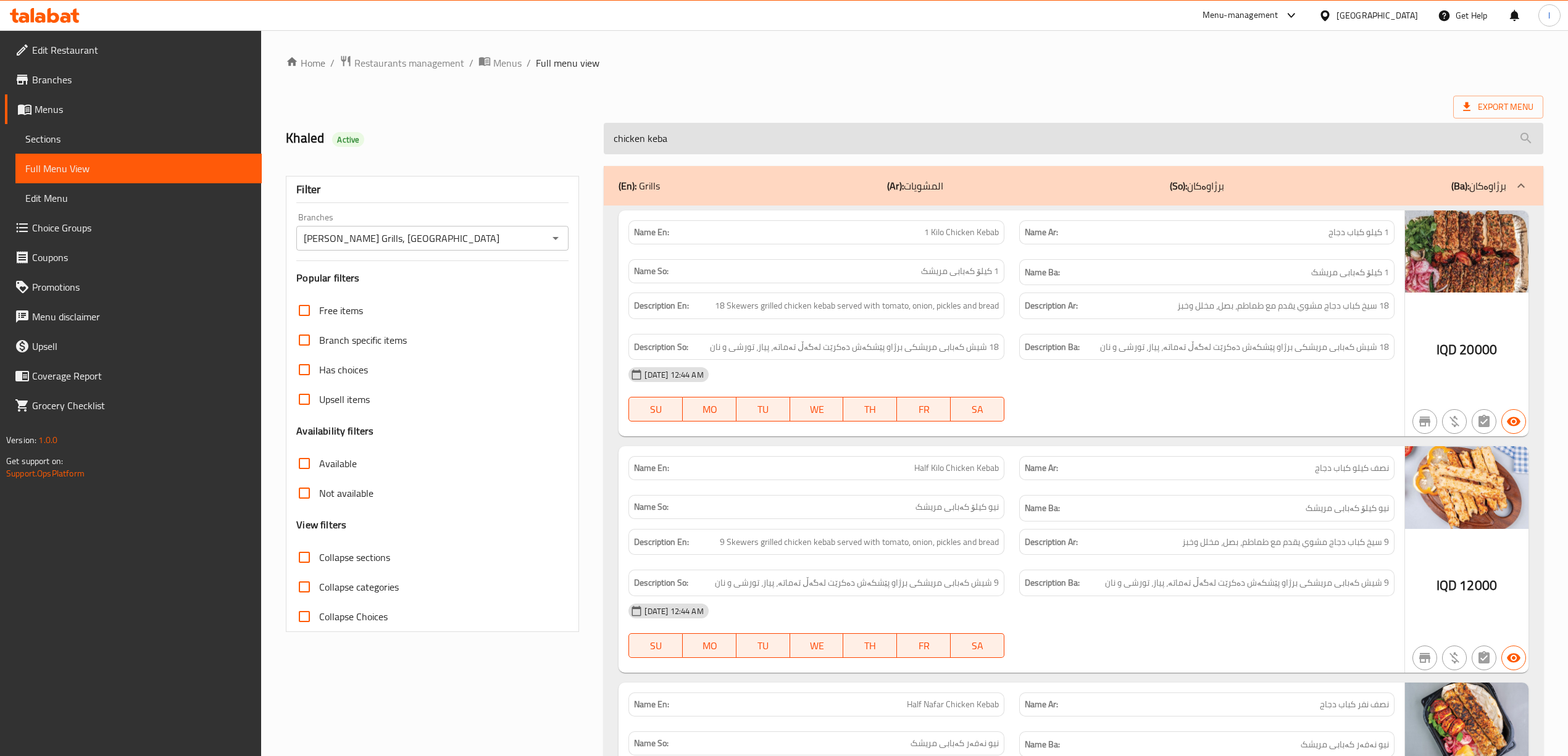
type input "chicken kebab"
click at [1008, 144] on input "chicken kebab" at bounding box center [1073, 139] width 939 height 32
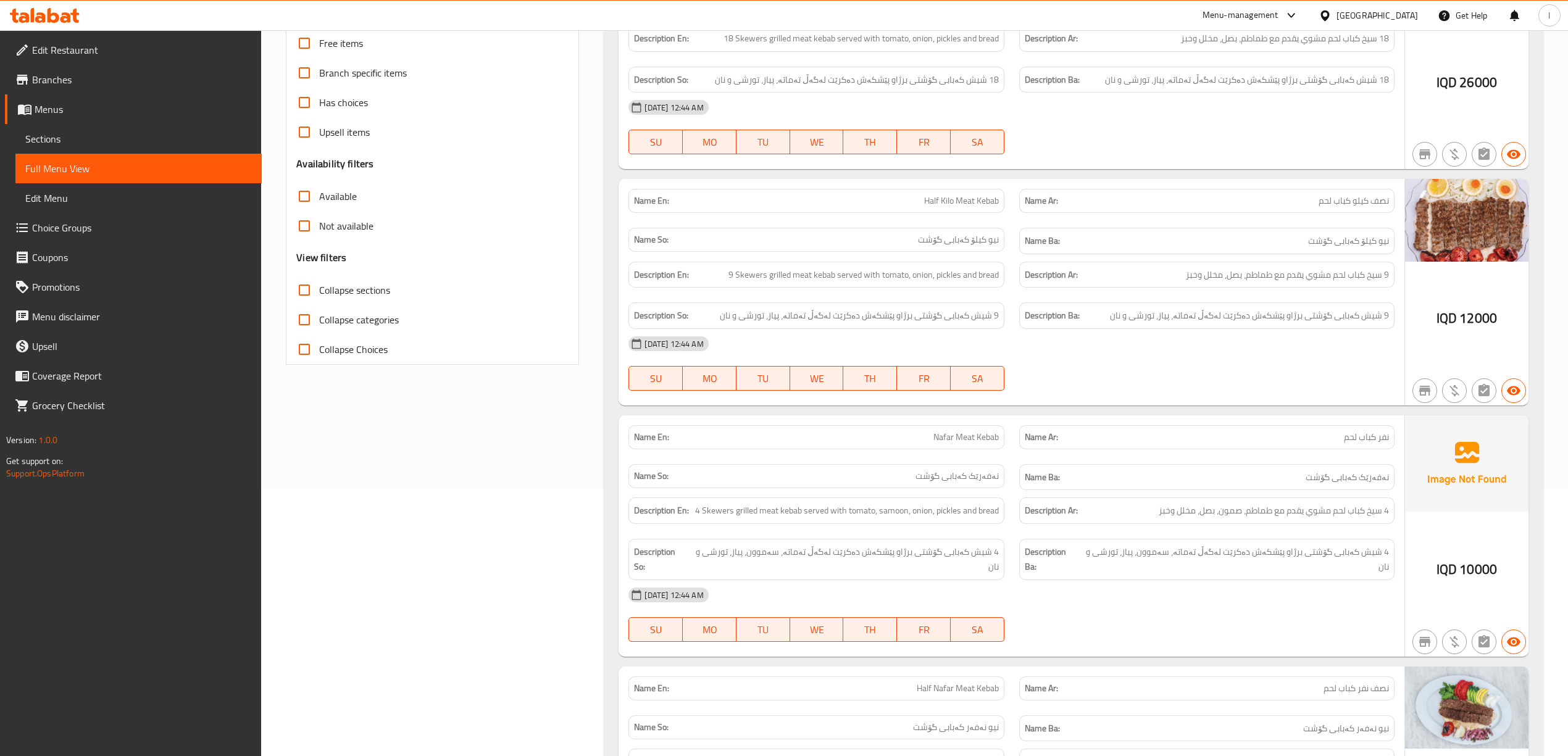
scroll to position [274, 0]
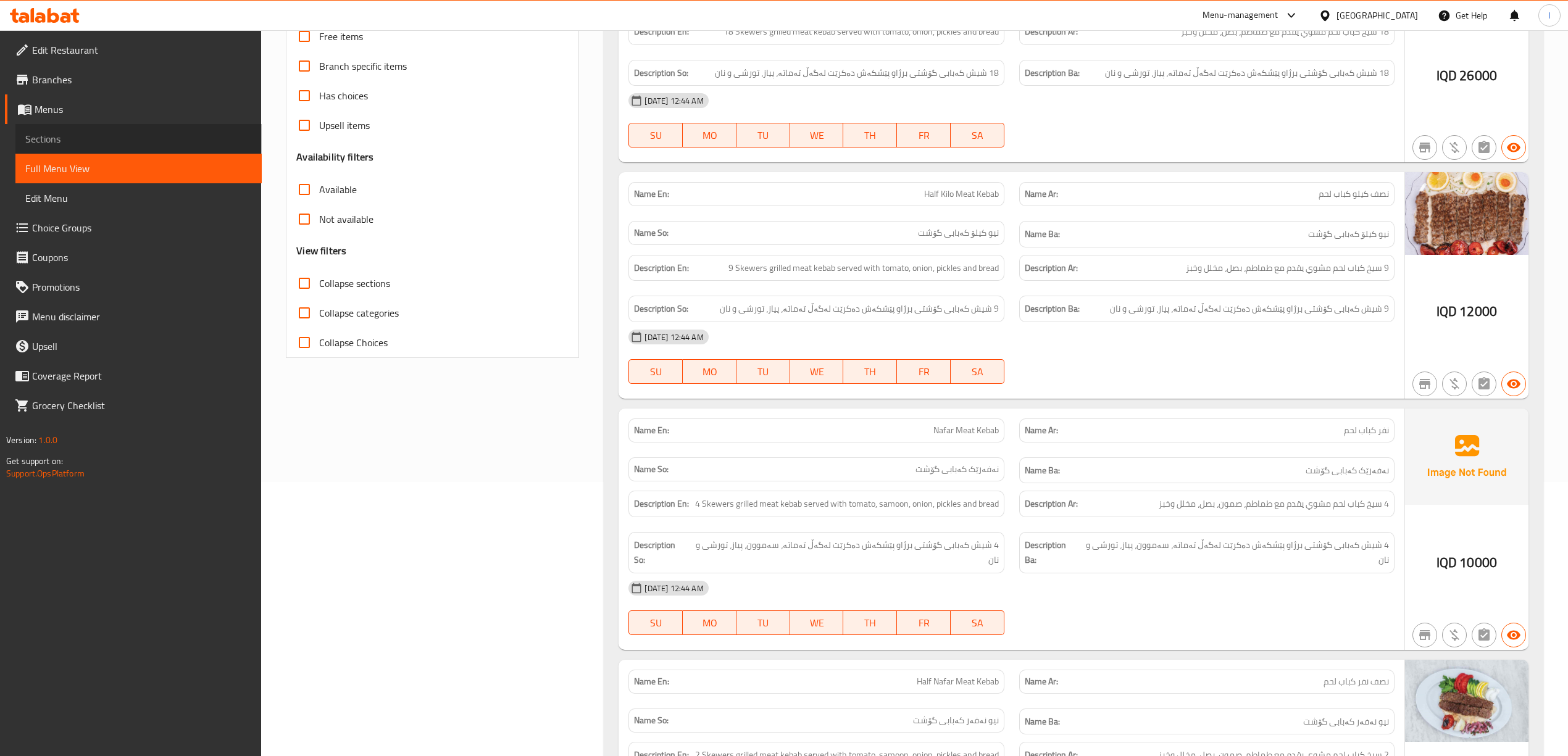
click at [129, 136] on span "Sections" at bounding box center [139, 139] width 226 height 14
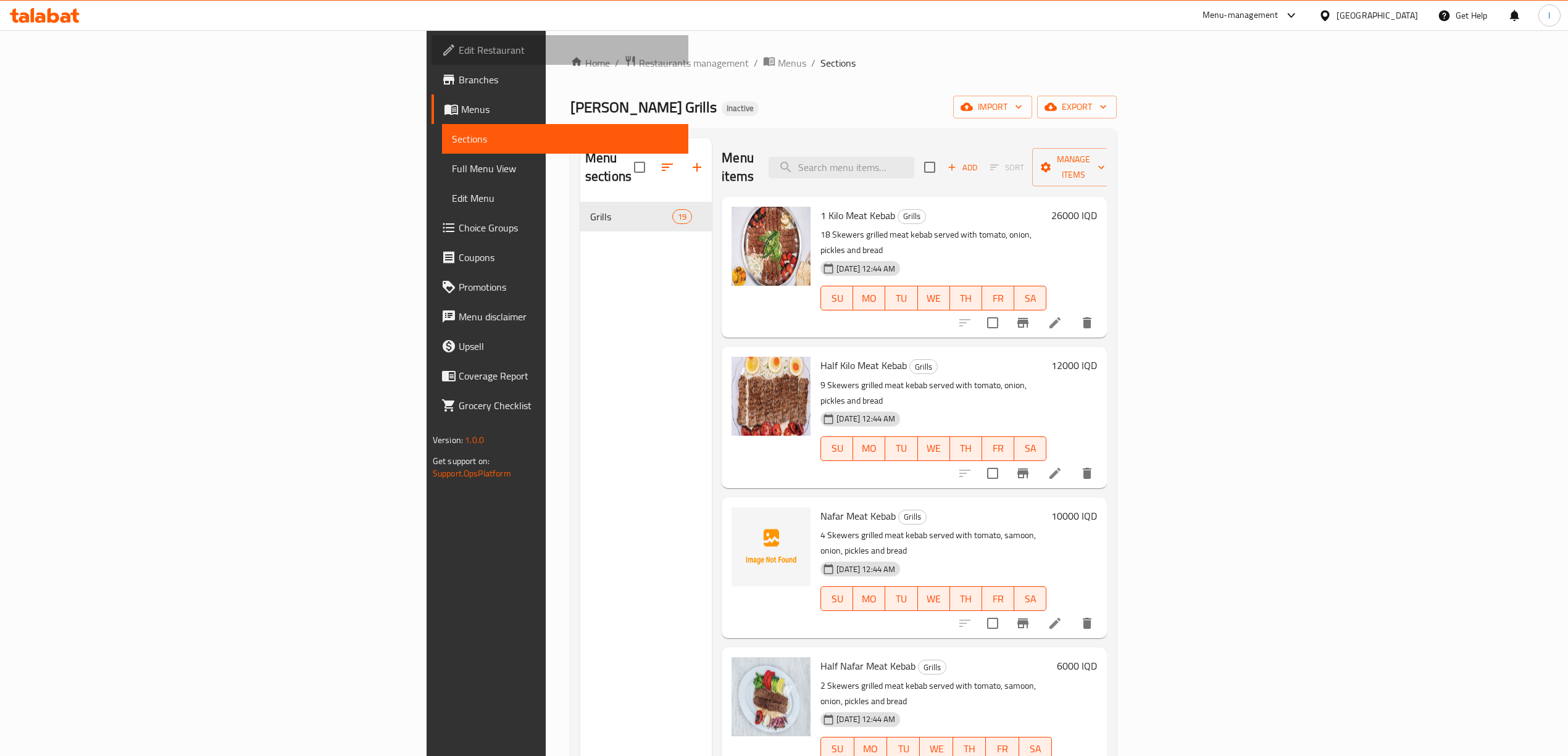
click at [459, 50] on span "Edit Restaurant" at bounding box center [569, 50] width 219 height 14
